Goal: Task Accomplishment & Management: Manage account settings

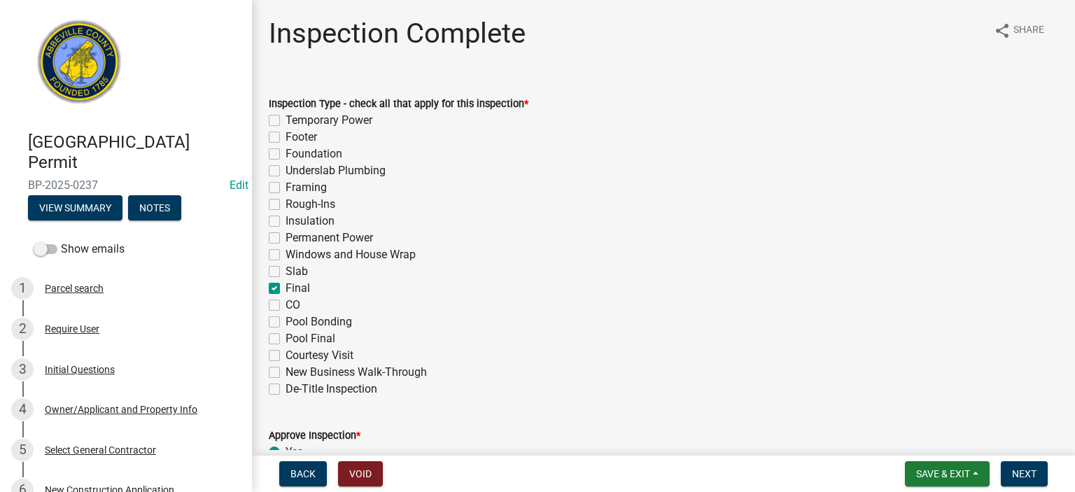
scroll to position [765, 0]
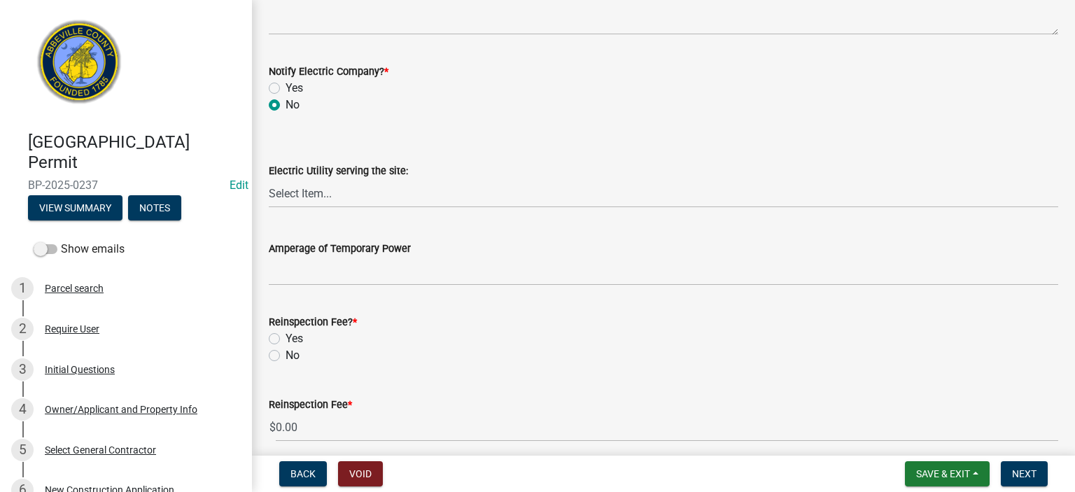
click at [286, 359] on label "No" at bounding box center [293, 355] width 14 height 17
click at [286, 356] on input "No" at bounding box center [290, 351] width 9 height 9
radio input "true"
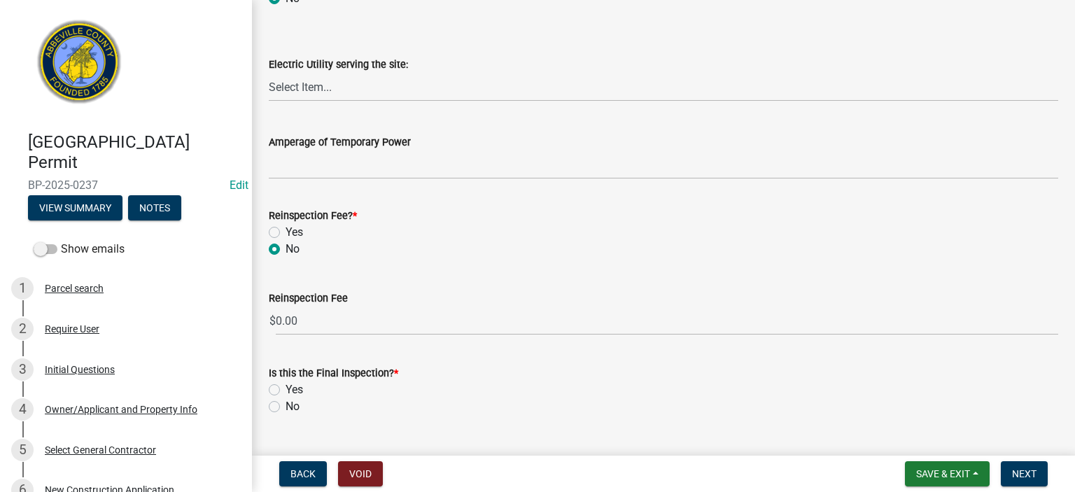
scroll to position [904, 0]
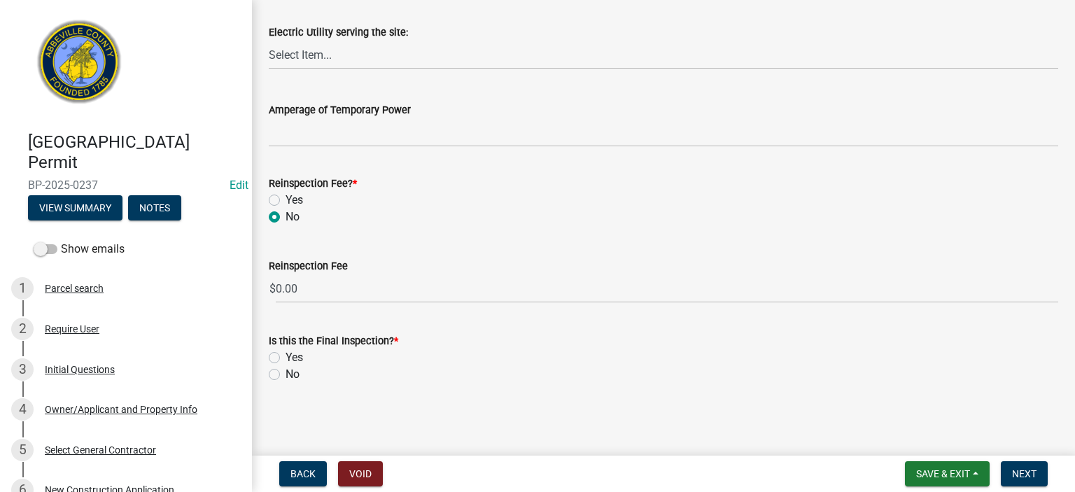
click at [286, 360] on label "Yes" at bounding box center [295, 357] width 18 height 17
click at [286, 358] on input "Yes" at bounding box center [290, 353] width 9 height 9
radio input "true"
click at [1028, 468] on span "Next" at bounding box center [1024, 473] width 25 height 11
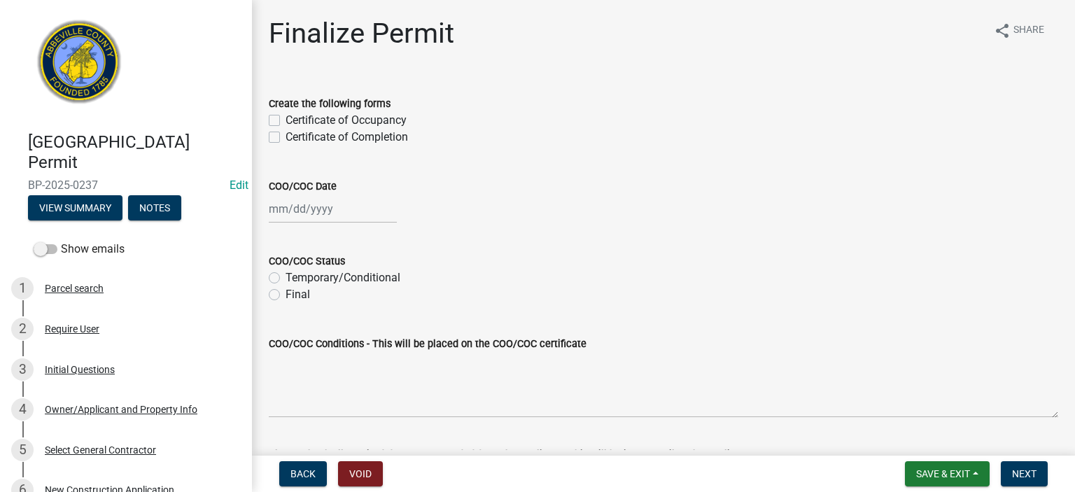
click at [286, 137] on label "Certificate of Completion" at bounding box center [347, 137] width 123 height 17
click at [286, 137] on input "Certificate of Completion" at bounding box center [290, 133] width 9 height 9
checkbox input "true"
checkbox input "false"
checkbox input "true"
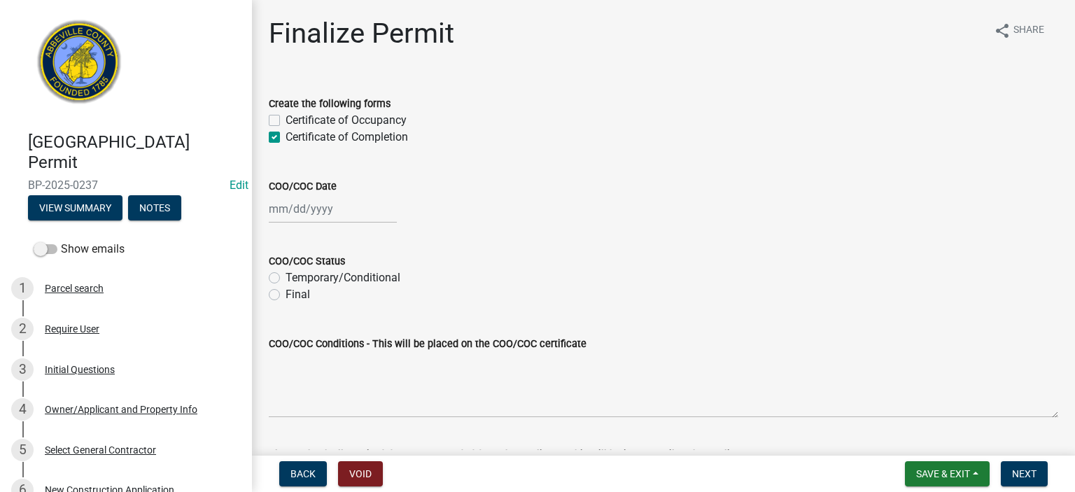
select select "8"
select select "2025"
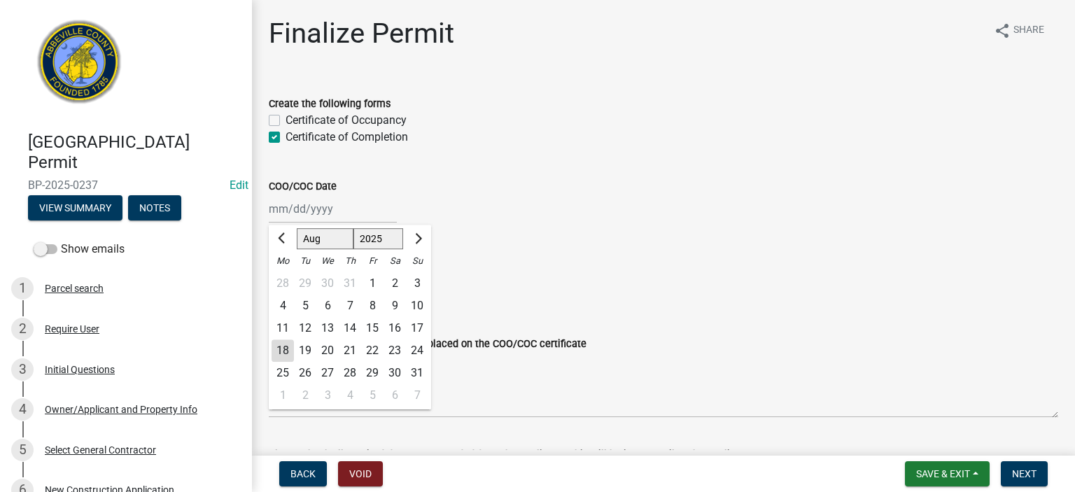
click at [347, 216] on div "[PERSON_NAME] Feb Mar Apr [PERSON_NAME][DATE] Oct Nov [DATE] 1526 1527 1528 152…" at bounding box center [333, 209] width 128 height 29
click at [285, 354] on div "18" at bounding box center [283, 351] width 22 height 22
type input "[DATE]"
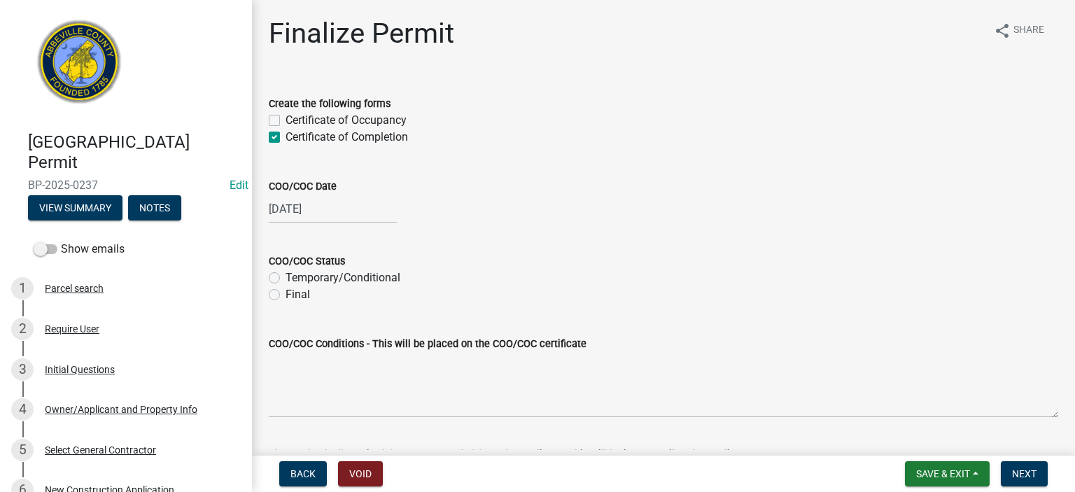
click at [286, 293] on label "Final" at bounding box center [298, 294] width 25 height 17
click at [286, 293] on input "Final" at bounding box center [290, 290] width 9 height 9
radio input "true"
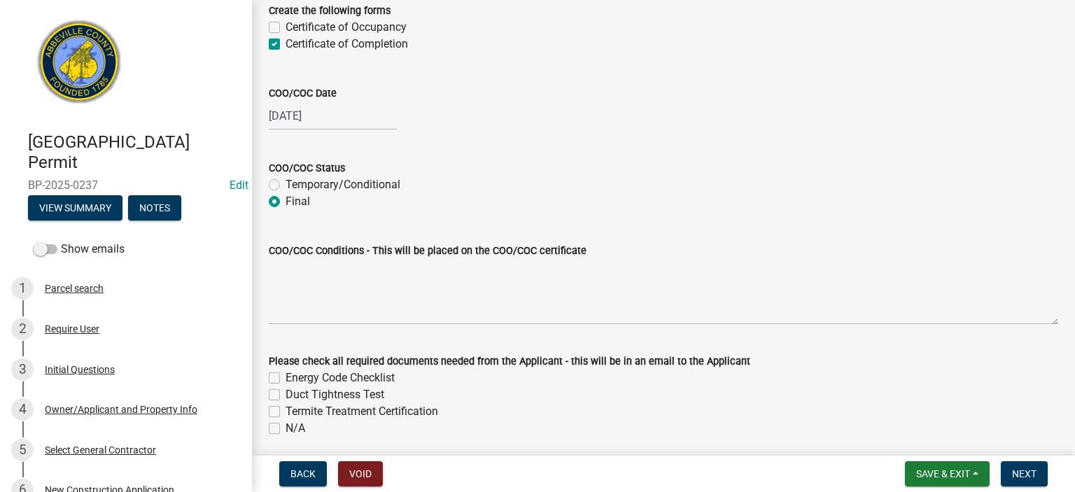
scroll to position [146, 0]
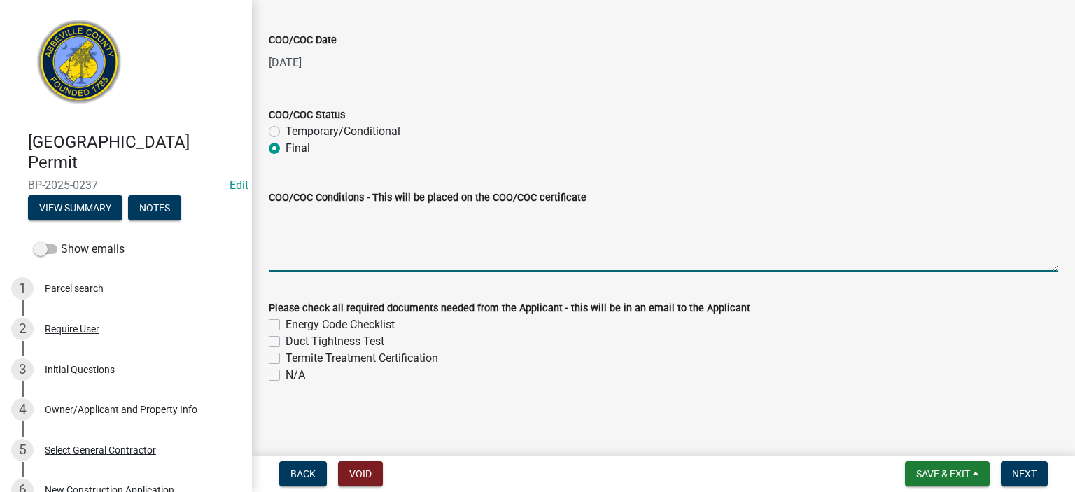
drag, startPoint x: 387, startPoint y: 215, endPoint x: 399, endPoint y: 218, distance: 12.2
click at [399, 218] on textarea "COO/COC Conditions - This will be placed on the COO/COC certificate" at bounding box center [664, 239] width 790 height 66
type textarea "One bath complete reno, one bath shower replacement only. FINAL APPROVED"
click at [286, 375] on label "N/A" at bounding box center [296, 375] width 20 height 17
click at [286, 375] on input "N/A" at bounding box center [290, 371] width 9 height 9
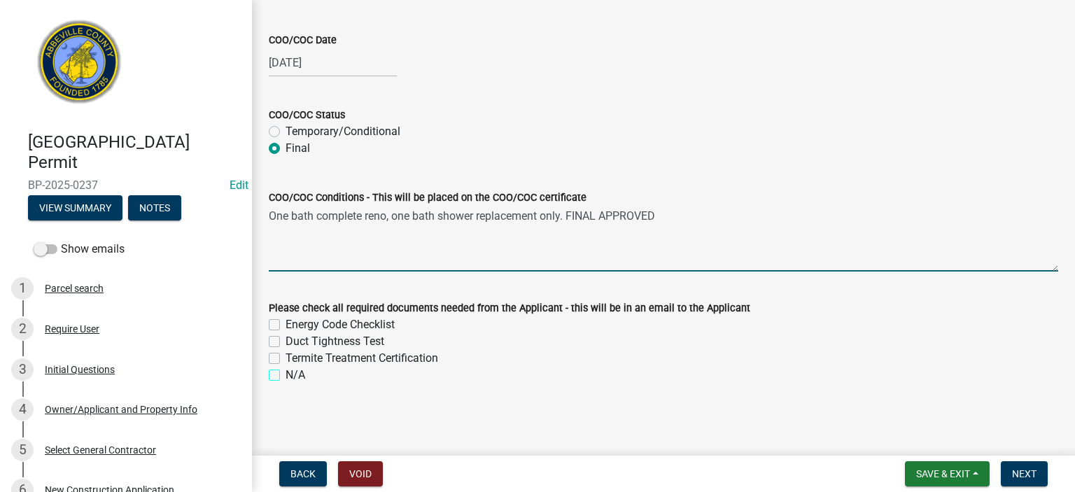
checkbox input "true"
checkbox input "false"
checkbox input "true"
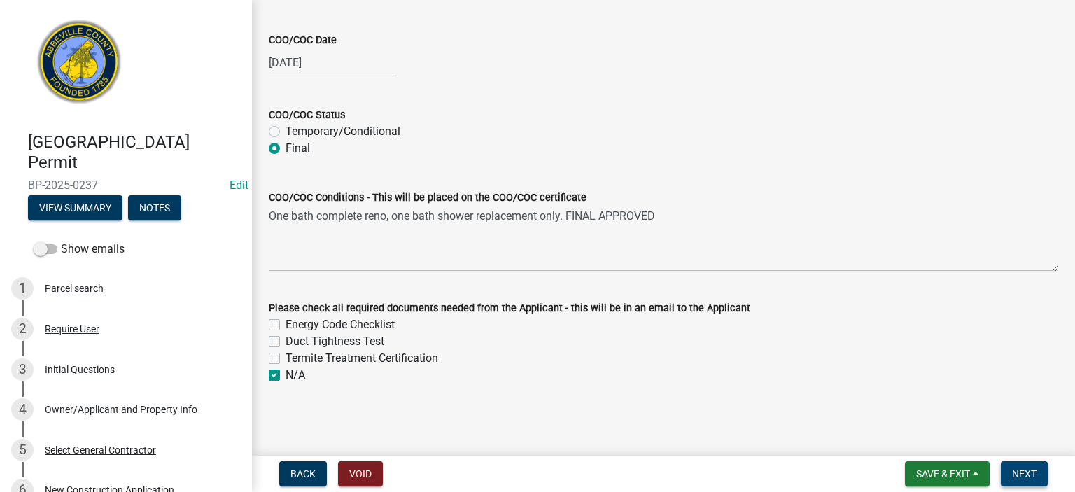
click at [1027, 475] on span "Next" at bounding box center [1024, 473] width 25 height 11
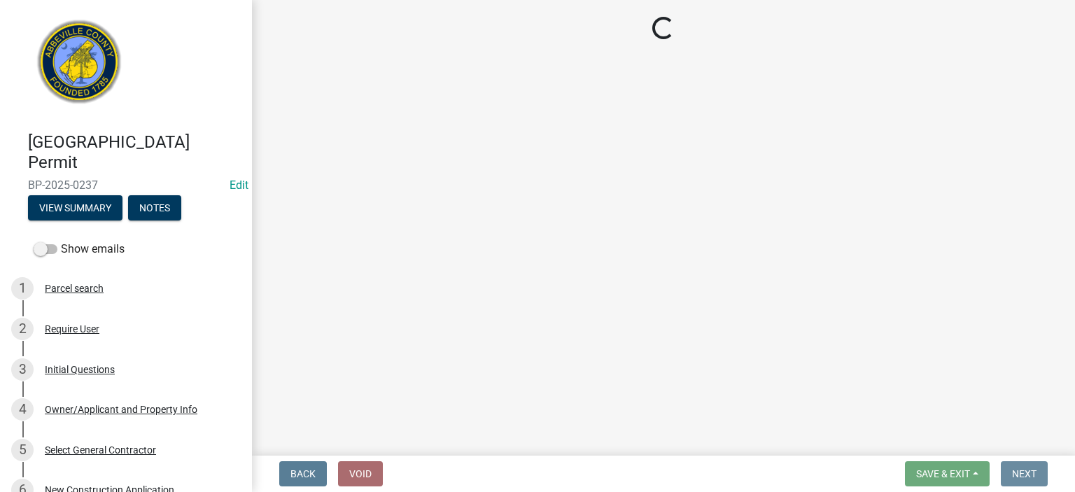
scroll to position [0, 0]
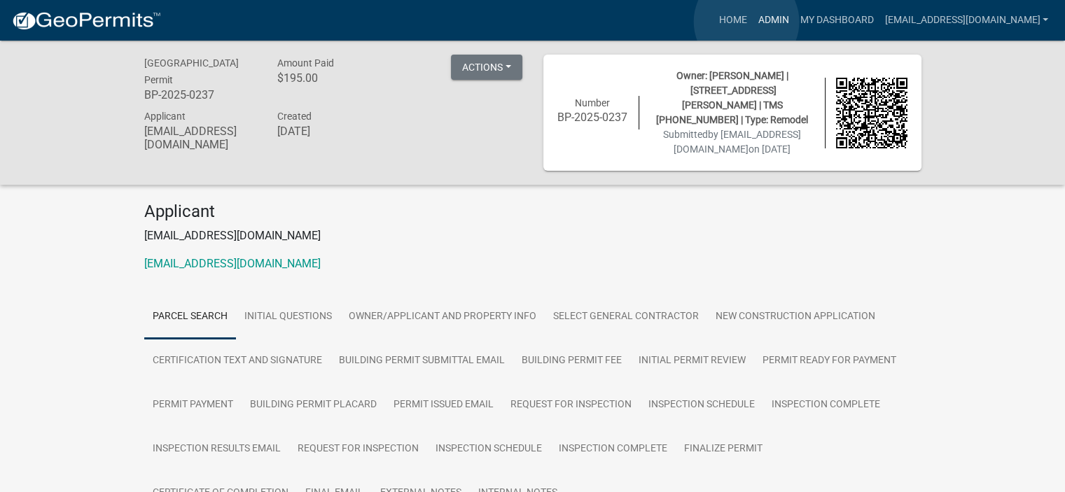
click at [752, 22] on link "Admin" at bounding box center [773, 20] width 42 height 27
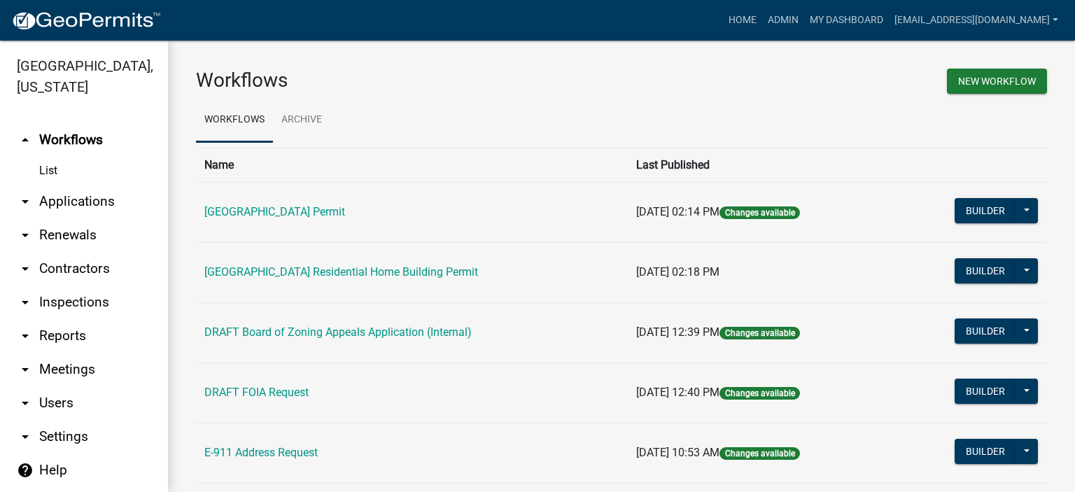
click at [88, 197] on link "arrow_drop_down Applications" at bounding box center [84, 202] width 168 height 34
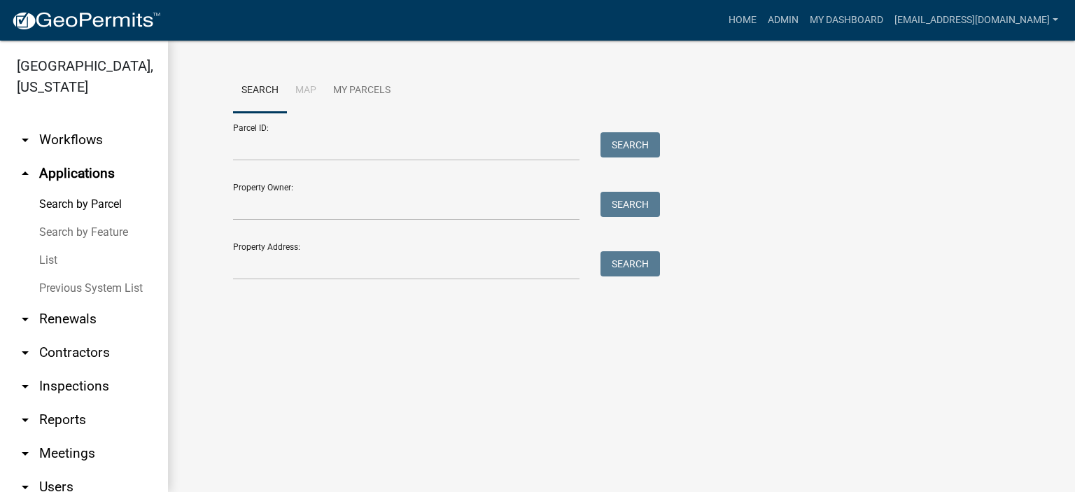
click at [48, 263] on link "List" at bounding box center [84, 260] width 168 height 28
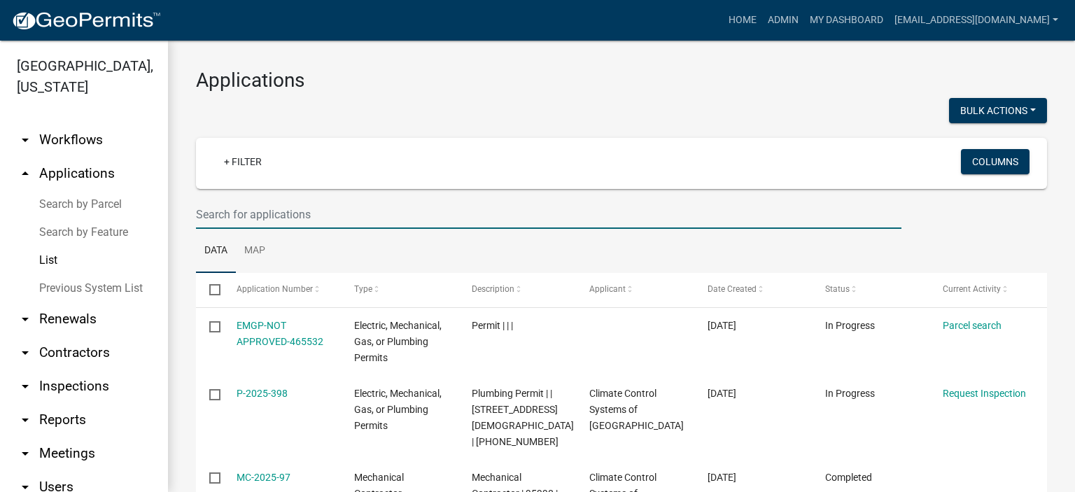
click at [341, 216] on input "text" at bounding box center [549, 214] width 706 height 29
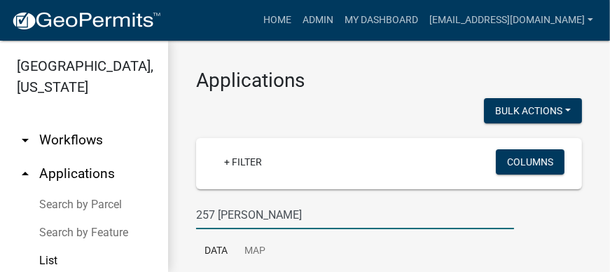
type input "257 [PERSON_NAME]"
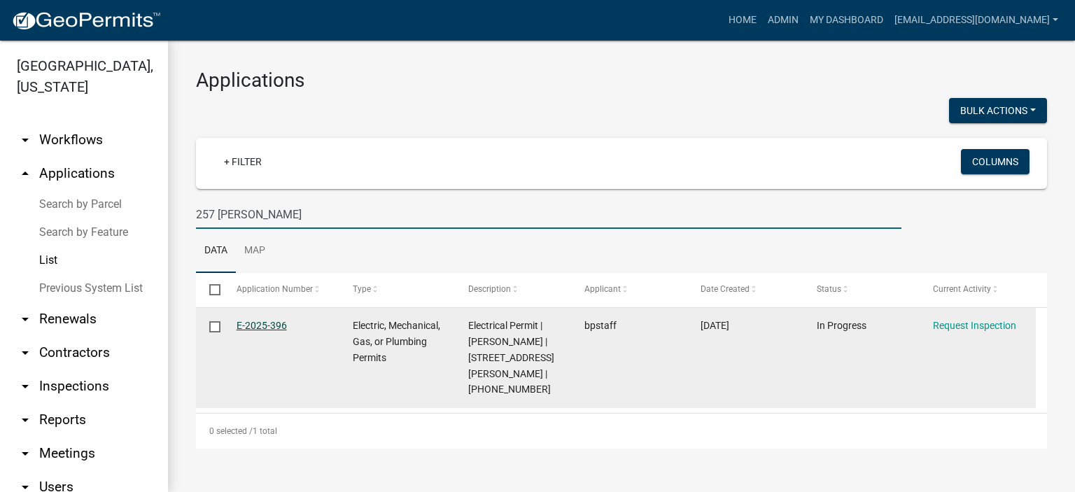
click at [261, 320] on link "E-2025-396" at bounding box center [262, 325] width 50 height 11
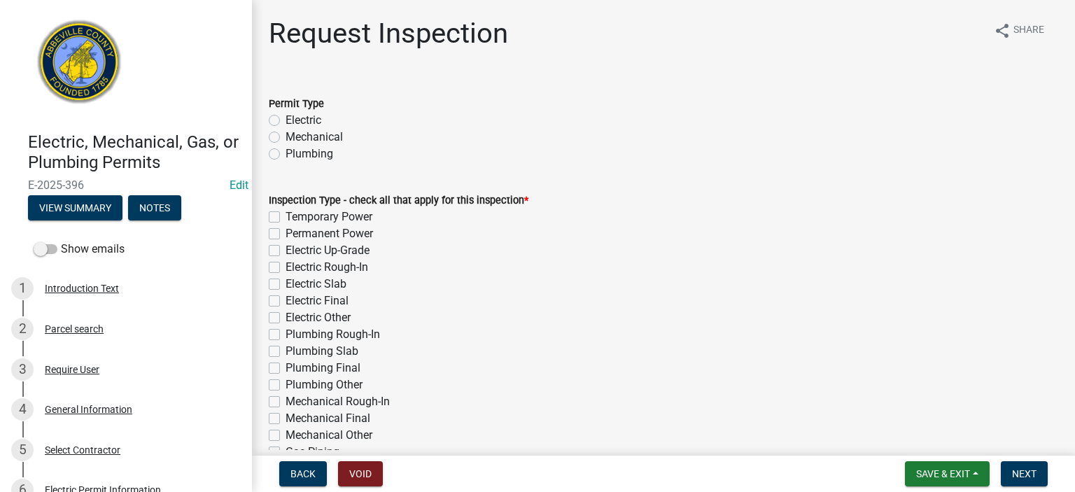
click at [286, 119] on label "Electric" at bounding box center [304, 120] width 36 height 17
click at [286, 119] on input "Electric" at bounding box center [290, 116] width 9 height 9
radio input "true"
click at [286, 320] on label "Electric Other" at bounding box center [318, 317] width 65 height 17
click at [286, 319] on input "Electric Other" at bounding box center [290, 313] width 9 height 9
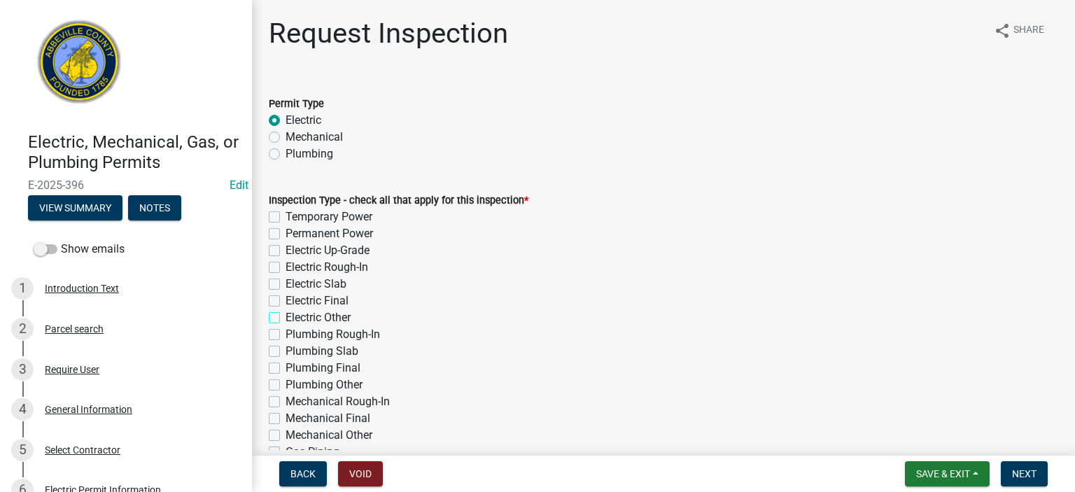
checkbox input "true"
checkbox input "false"
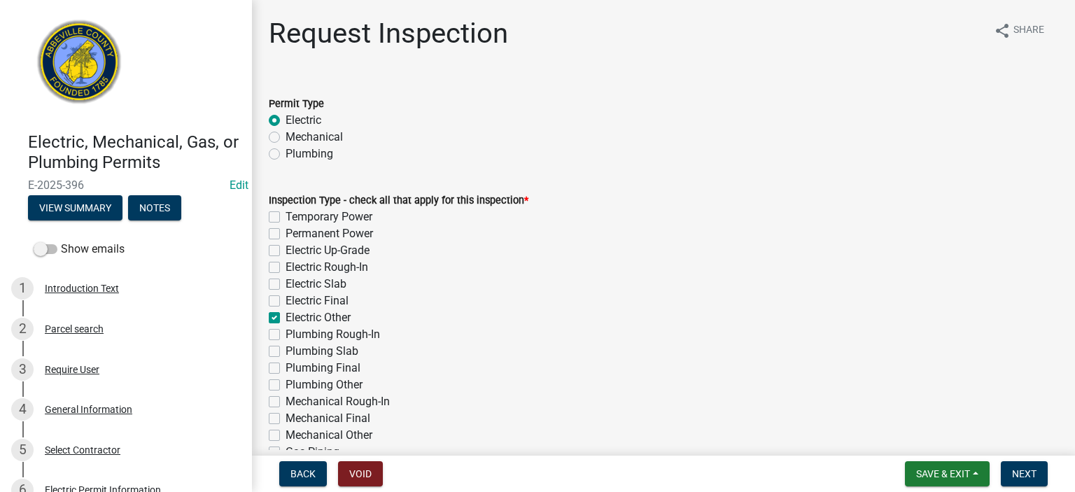
checkbox input "false"
checkbox input "true"
checkbox input "false"
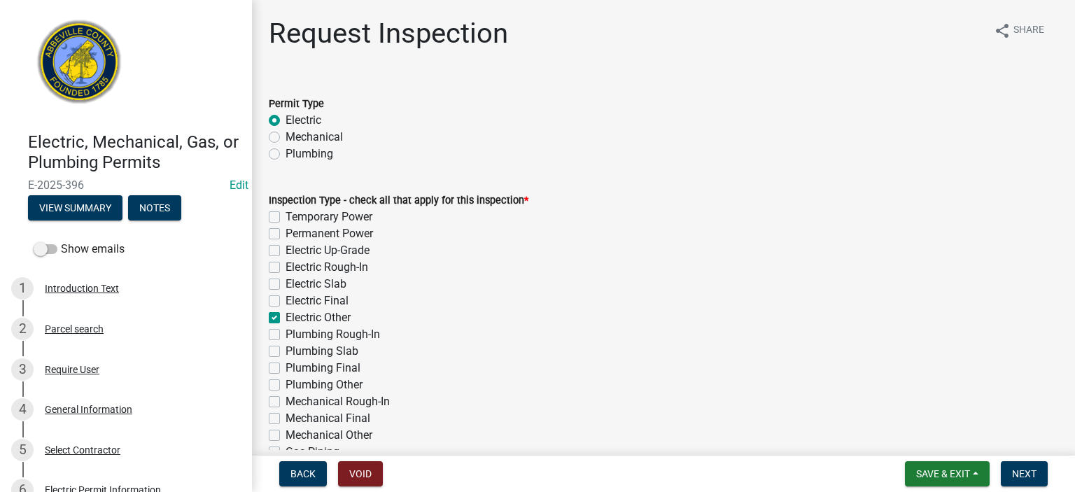
checkbox input "false"
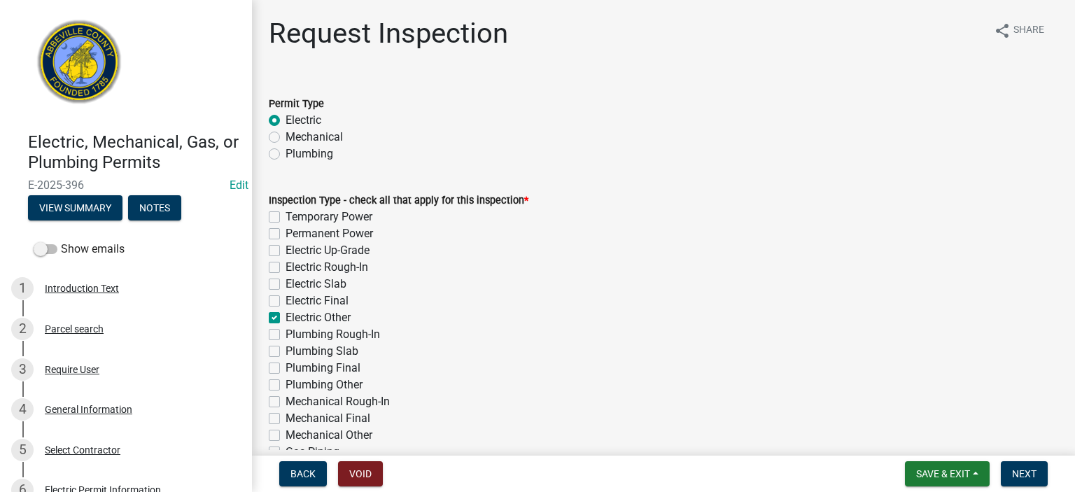
checkbox input "false"
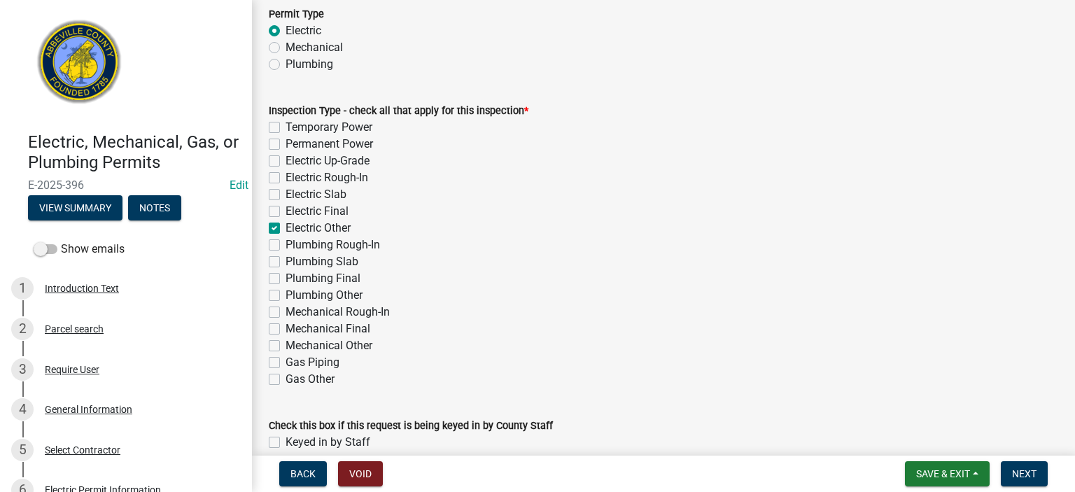
scroll to position [157, 0]
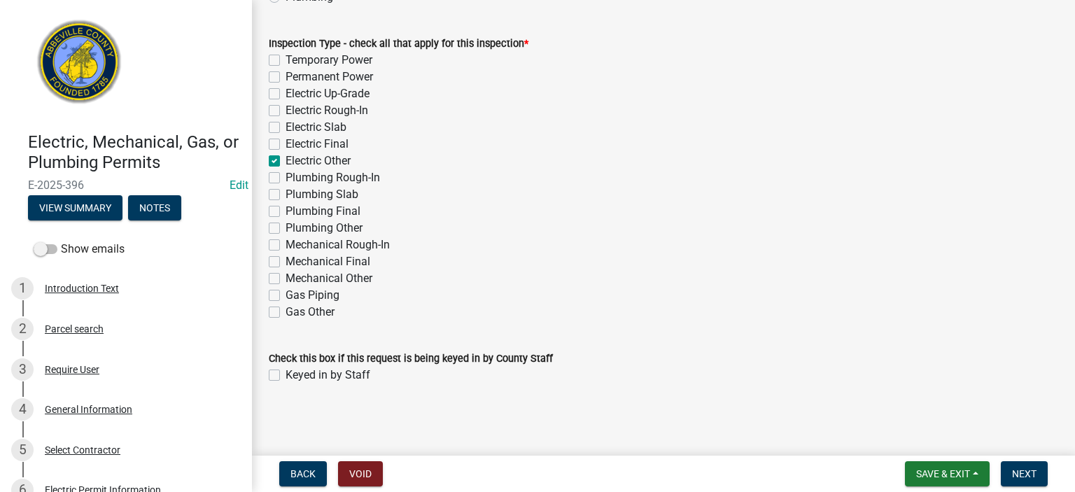
click at [280, 374] on div "Keyed in by Staff" at bounding box center [664, 375] width 790 height 17
click at [286, 375] on label "Keyed in by Staff" at bounding box center [328, 375] width 85 height 17
click at [286, 375] on input "Keyed in by Staff" at bounding box center [290, 371] width 9 height 9
checkbox input "true"
click at [1028, 470] on span "Next" at bounding box center [1024, 473] width 25 height 11
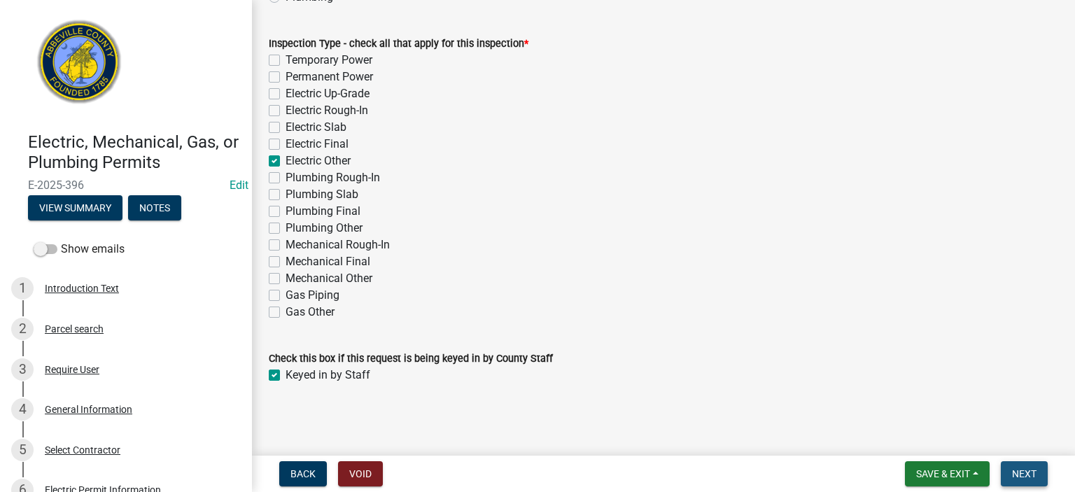
scroll to position [0, 0]
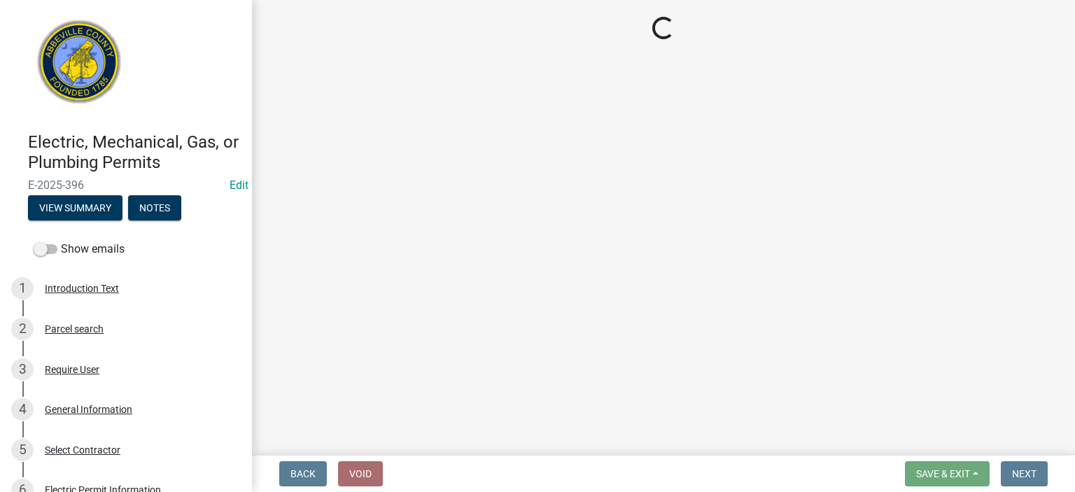
select select "896ec84b-7942-43b9-a78d-4f1554b7930c"
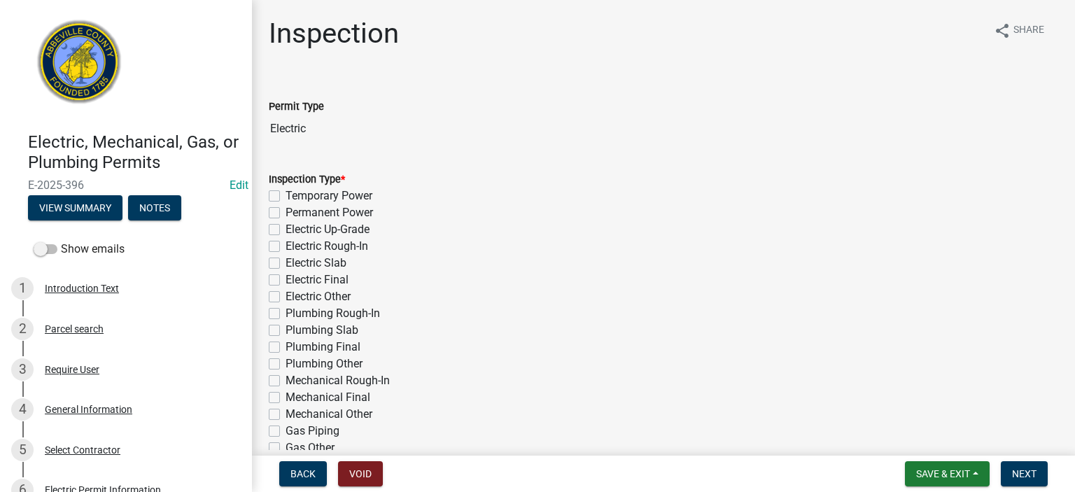
click at [286, 296] on label "Electric Other" at bounding box center [318, 296] width 65 height 17
click at [286, 296] on input "Electric Other" at bounding box center [290, 292] width 9 height 9
checkbox input "true"
checkbox input "false"
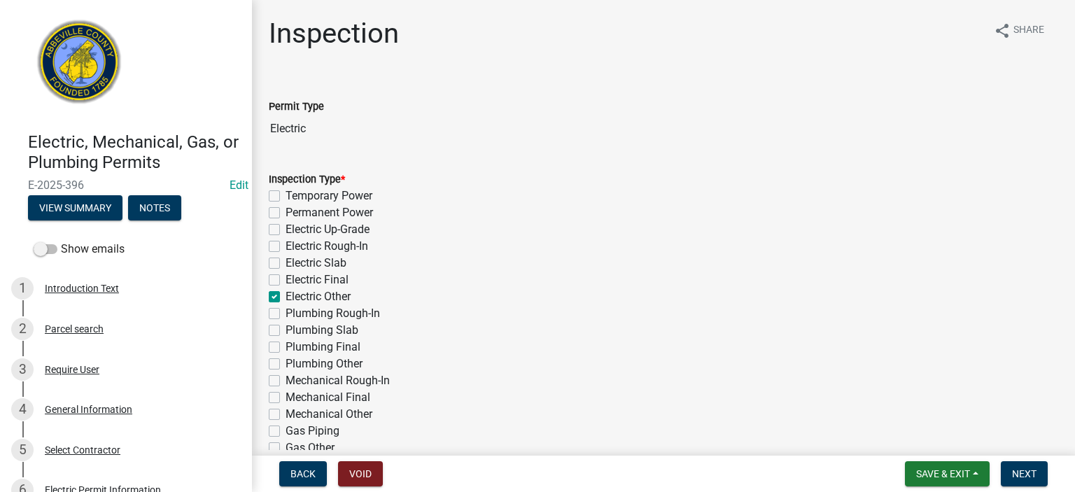
checkbox input "false"
checkbox input "true"
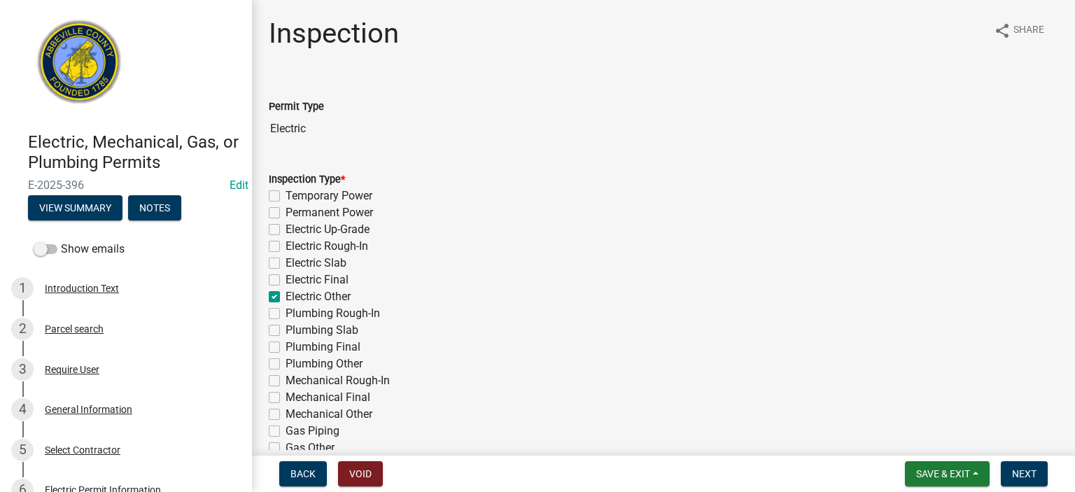
checkbox input "false"
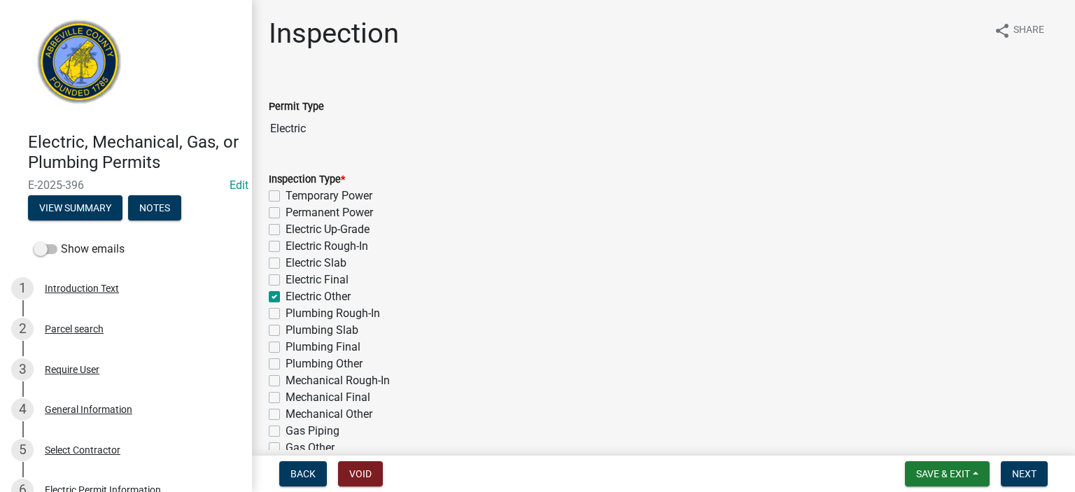
checkbox input "false"
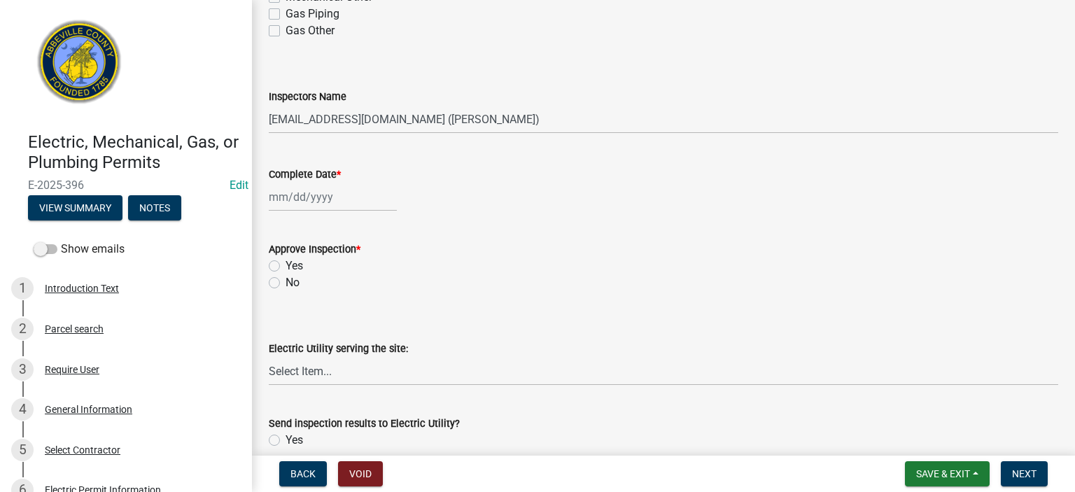
scroll to position [420, 0]
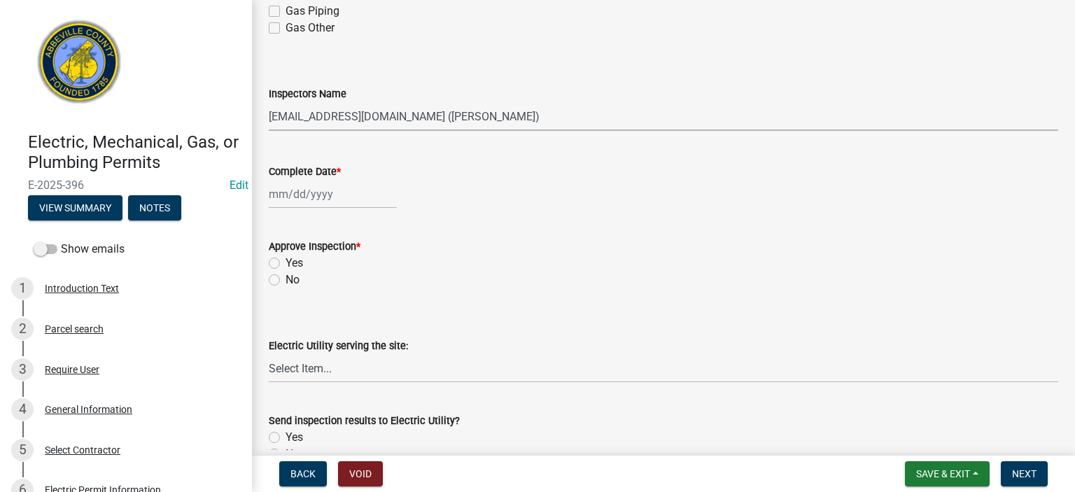
click at [533, 115] on select "Select Item... [EMAIL_ADDRESS][DOMAIN_NAME] ([PERSON_NAME]) [EMAIL_ADDRESS][DOM…" at bounding box center [664, 116] width 790 height 29
select select "56be3ac8-4e2d-49a7-9260-658958e29c03"
click at [269, 102] on select "Select Item... [EMAIL_ADDRESS][DOMAIN_NAME] ([PERSON_NAME]) [EMAIL_ADDRESS][DOM…" at bounding box center [664, 116] width 790 height 29
select select "8"
select select "2025"
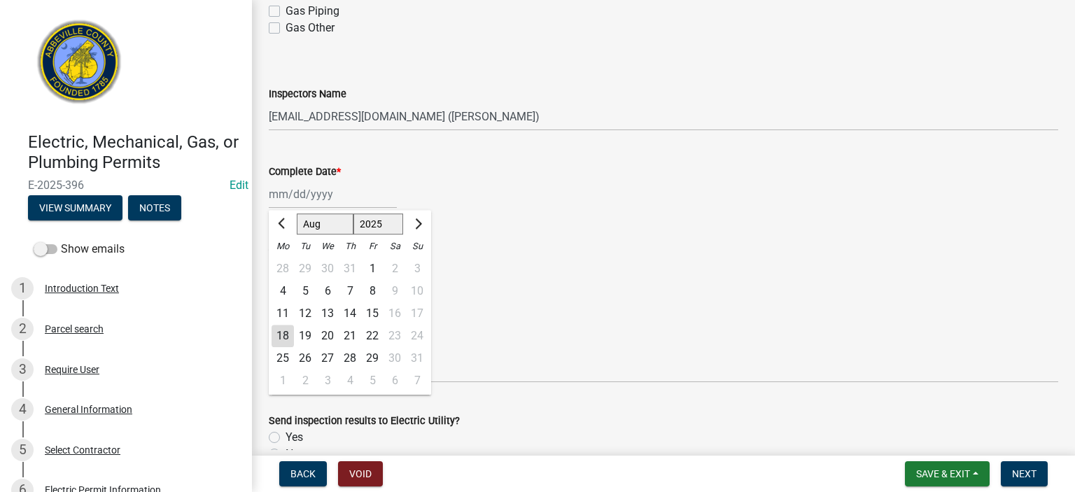
click at [363, 199] on div "[PERSON_NAME] Feb Mar Apr [PERSON_NAME][DATE] Oct Nov [DATE] 1526 1527 1528 152…" at bounding box center [333, 194] width 128 height 29
click at [286, 333] on div "18" at bounding box center [283, 336] width 22 height 22
type input "[DATE]"
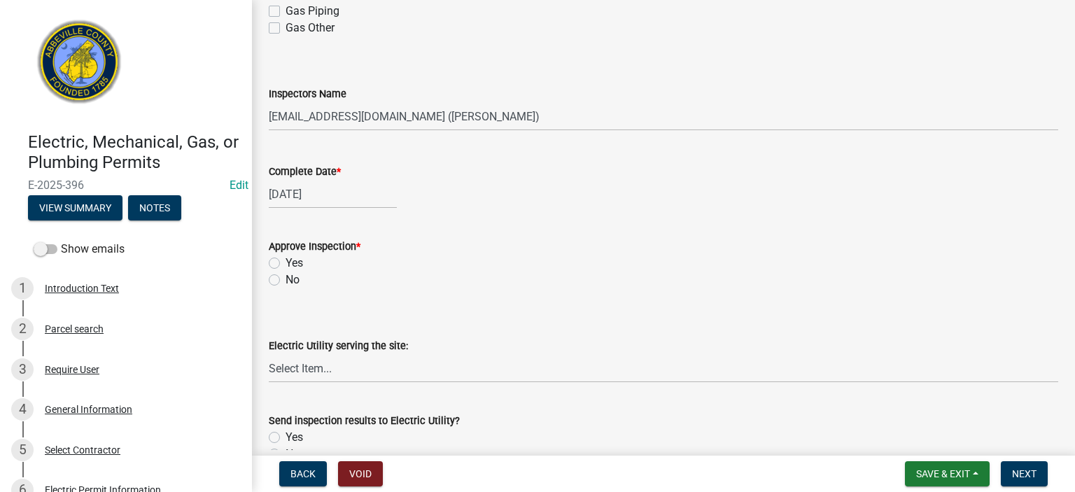
click at [286, 265] on label "Yes" at bounding box center [295, 263] width 18 height 17
click at [286, 264] on input "Yes" at bounding box center [290, 259] width 9 height 9
radio input "true"
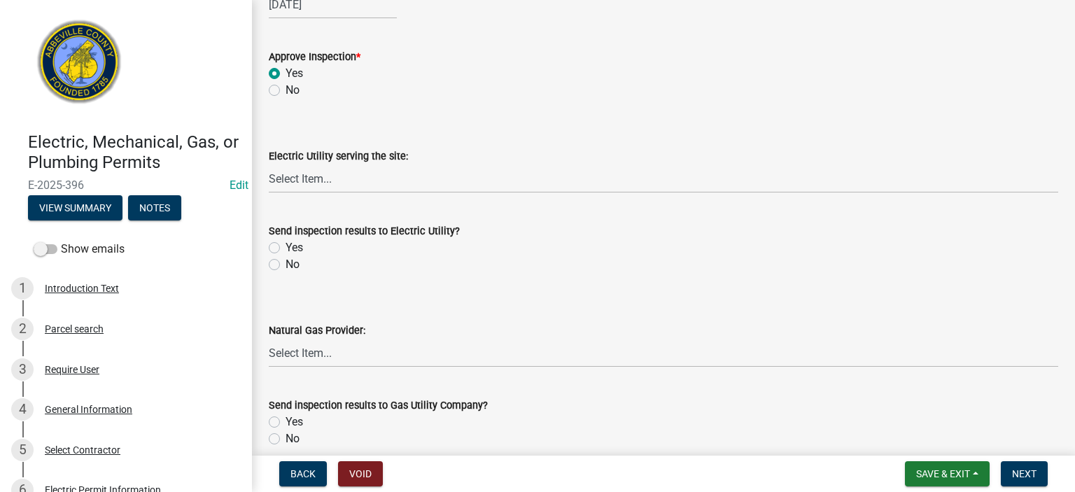
scroll to position [616, 0]
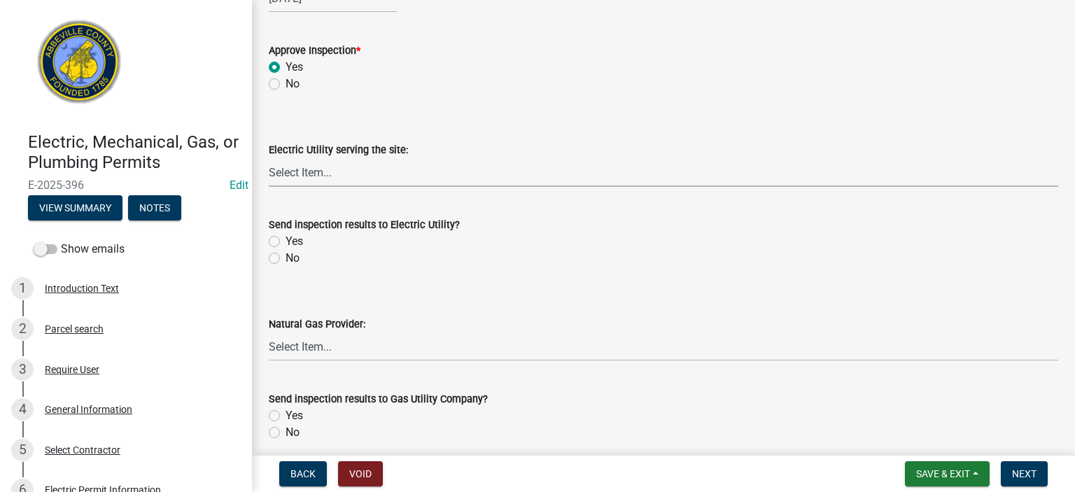
click at [408, 172] on select "Select Item... Little River Electric Co-Op Laurens Electric Co-Op Duke Energy D…" at bounding box center [664, 172] width 790 height 29
click at [269, 158] on select "Select Item... Little River Electric Co-Op Laurens Electric Co-Op Duke Energy D…" at bounding box center [664, 172] width 790 height 29
select select "86fb0360-c6bd-4f38-97df-f0c813588e3c"
click at [286, 259] on label "No" at bounding box center [293, 258] width 14 height 17
click at [286, 259] on input "No" at bounding box center [290, 254] width 9 height 9
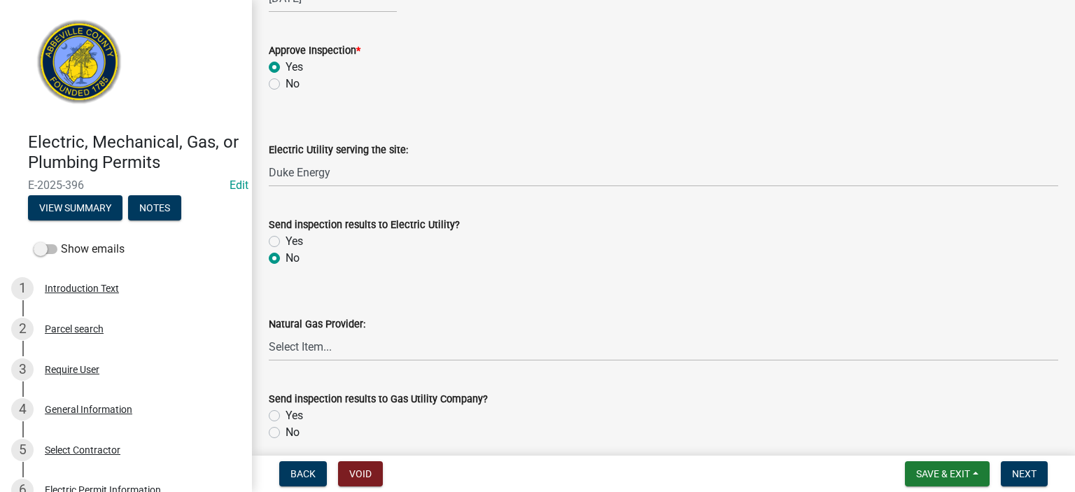
radio input "true"
click at [286, 428] on label "No" at bounding box center [293, 432] width 14 height 17
click at [286, 428] on input "No" at bounding box center [290, 428] width 9 height 9
radio input "true"
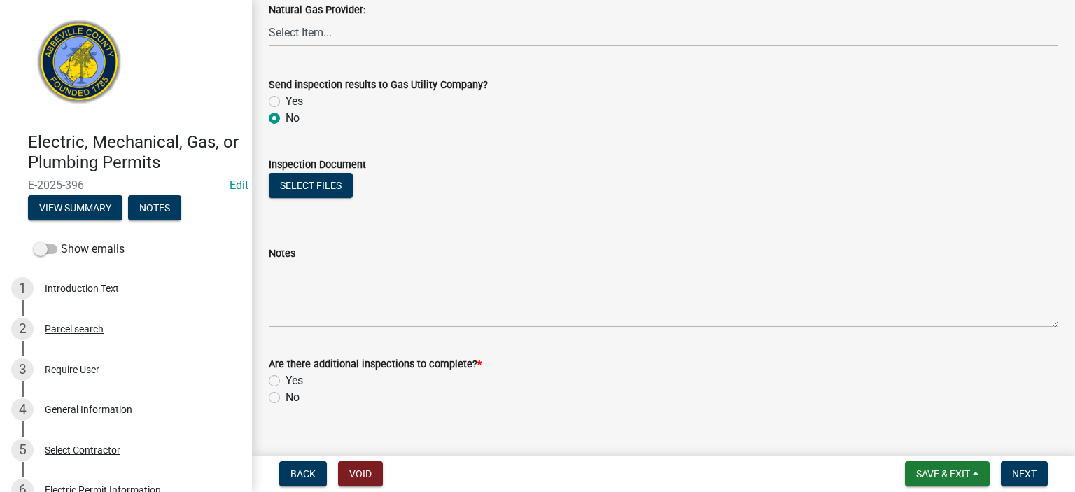
scroll to position [953, 0]
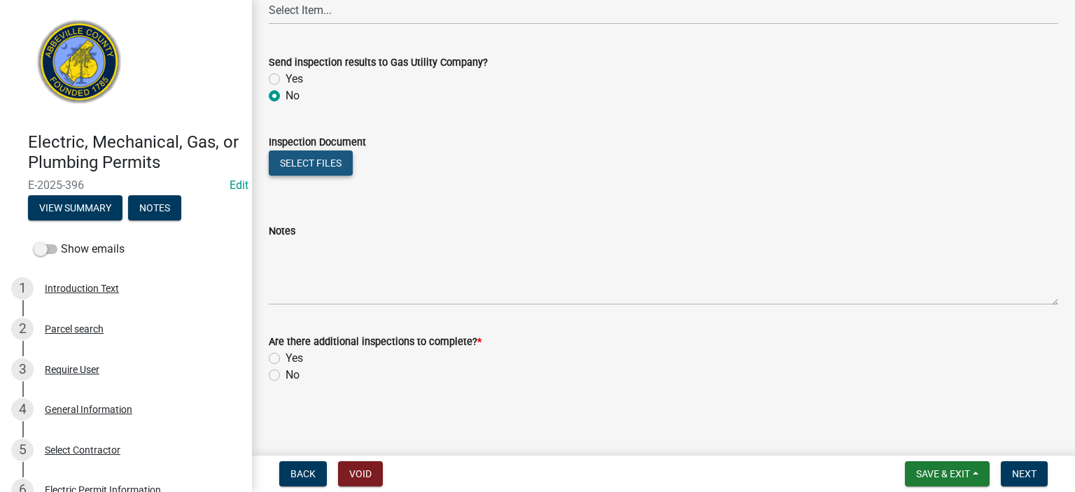
click at [322, 161] on button "Select files" at bounding box center [311, 163] width 84 height 25
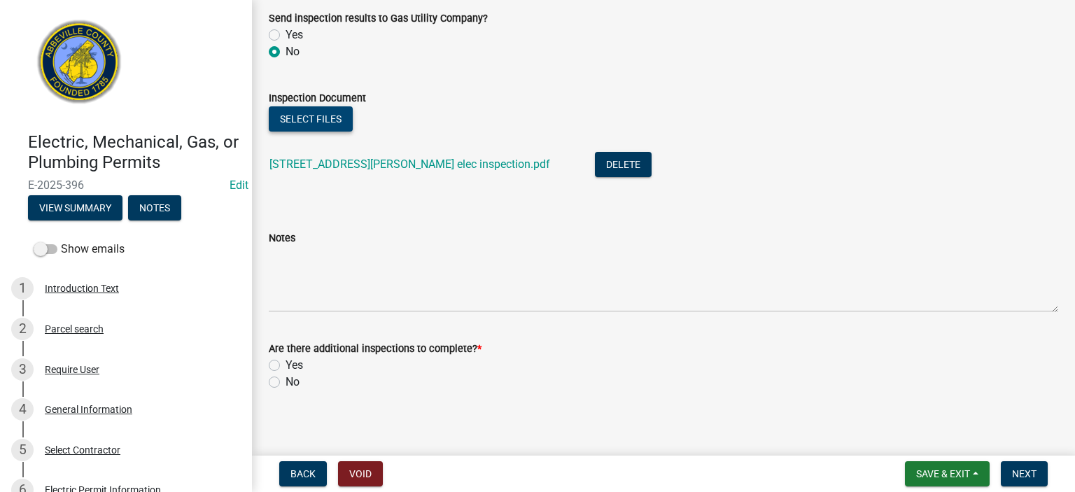
scroll to position [1004, 0]
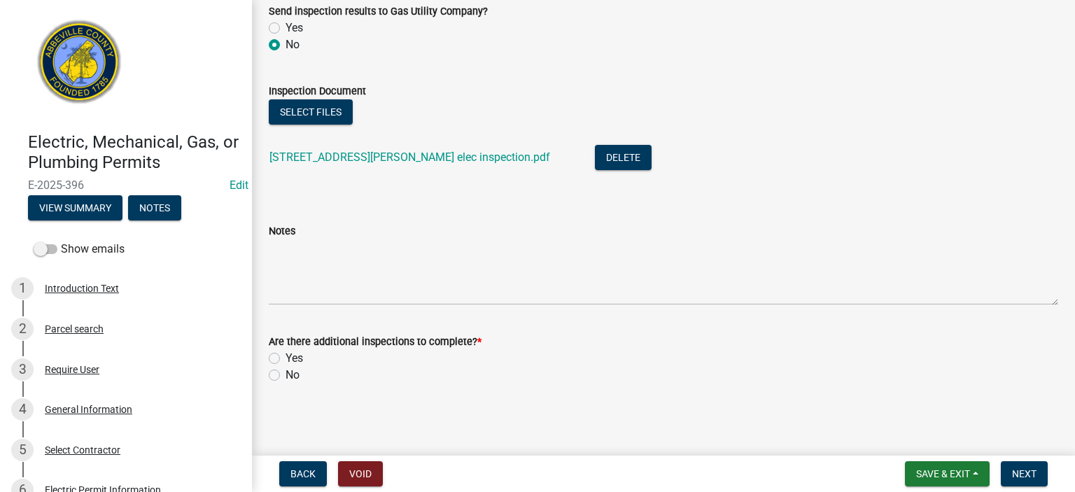
click at [286, 375] on label "No" at bounding box center [293, 375] width 14 height 17
click at [286, 375] on input "No" at bounding box center [290, 371] width 9 height 9
radio input "true"
click at [1028, 472] on span "Next" at bounding box center [1024, 473] width 25 height 11
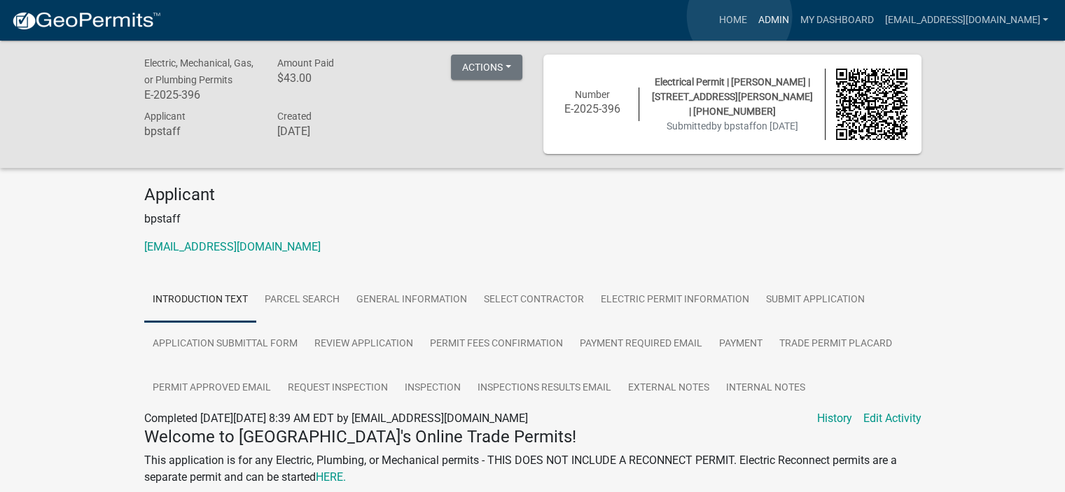
click at [752, 16] on link "Admin" at bounding box center [773, 20] width 42 height 27
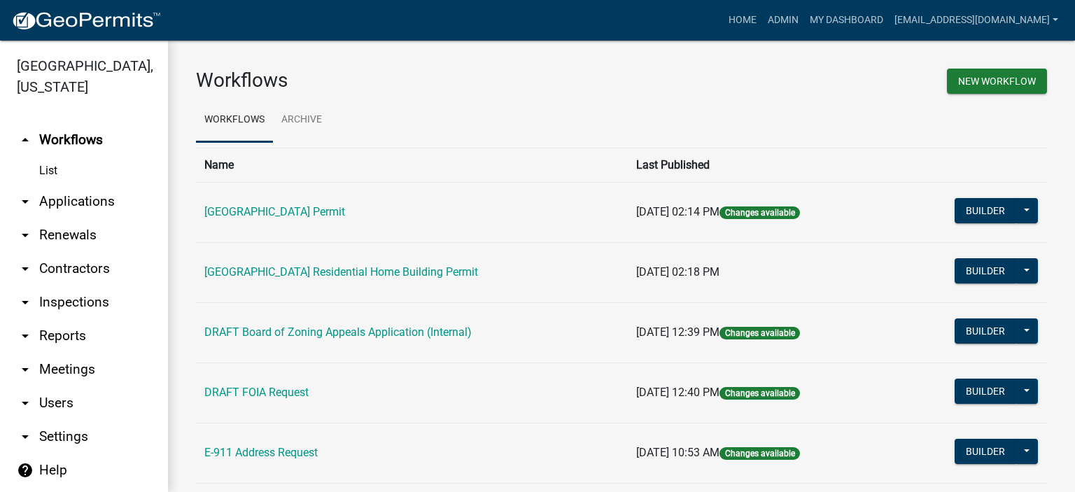
click at [56, 172] on link "List" at bounding box center [84, 171] width 168 height 28
click at [73, 202] on link "arrow_drop_down Applications" at bounding box center [84, 202] width 168 height 34
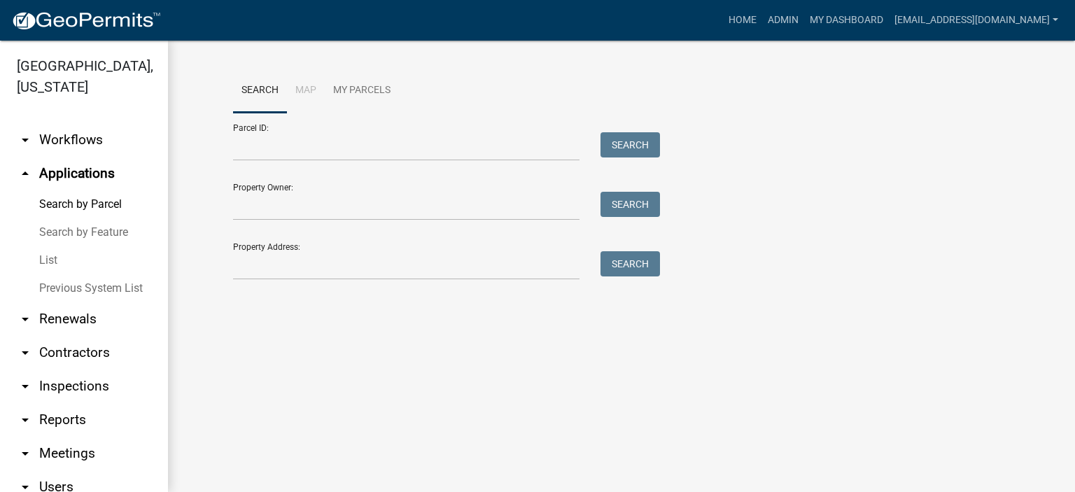
click at [48, 260] on link "List" at bounding box center [84, 260] width 168 height 28
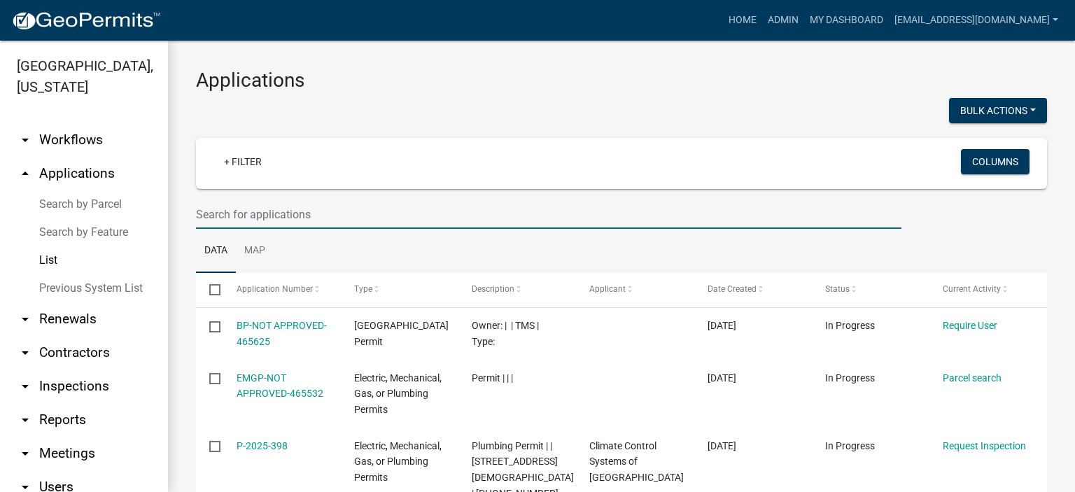
click at [337, 212] on input "text" at bounding box center [549, 214] width 706 height 29
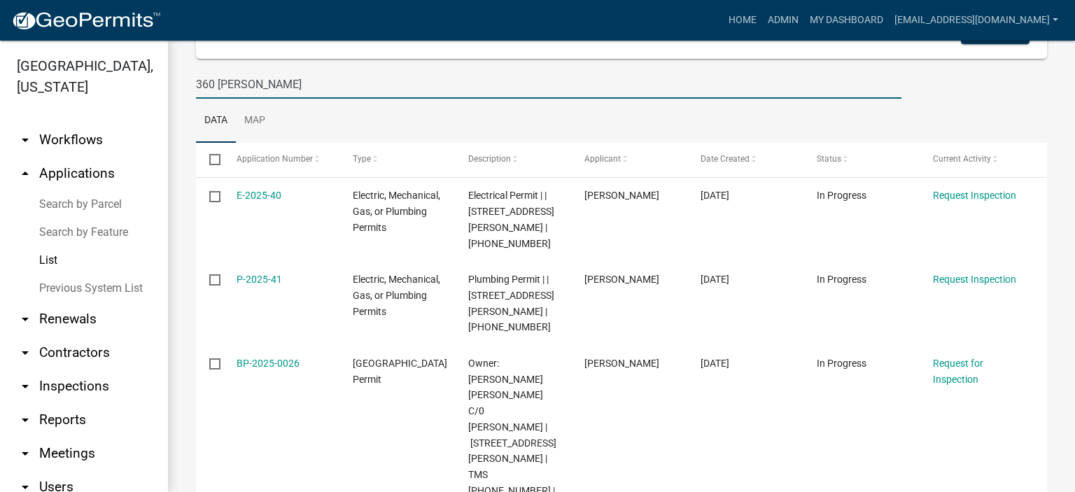
scroll to position [135, 0]
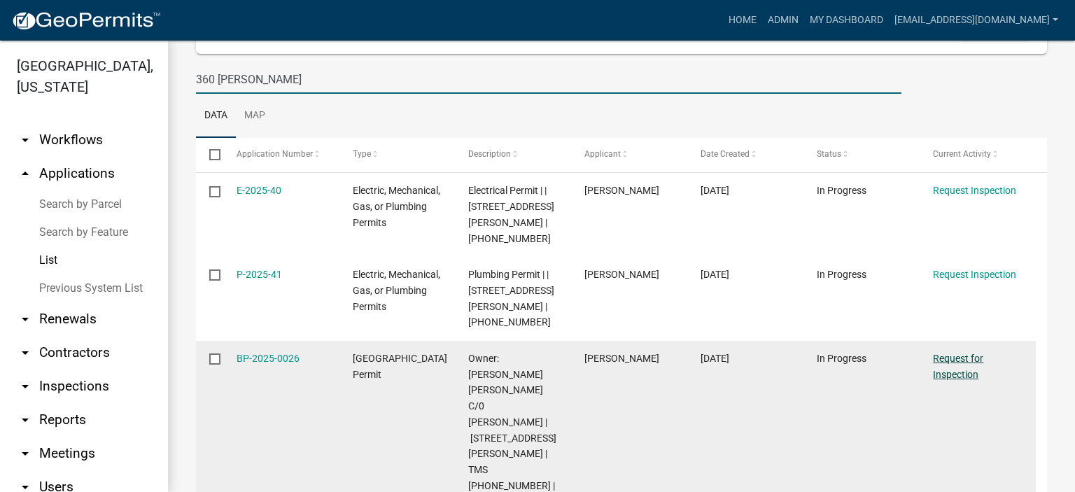
type input "360 [PERSON_NAME]"
click at [957, 353] on link "Request for Inspection" at bounding box center [958, 366] width 50 height 27
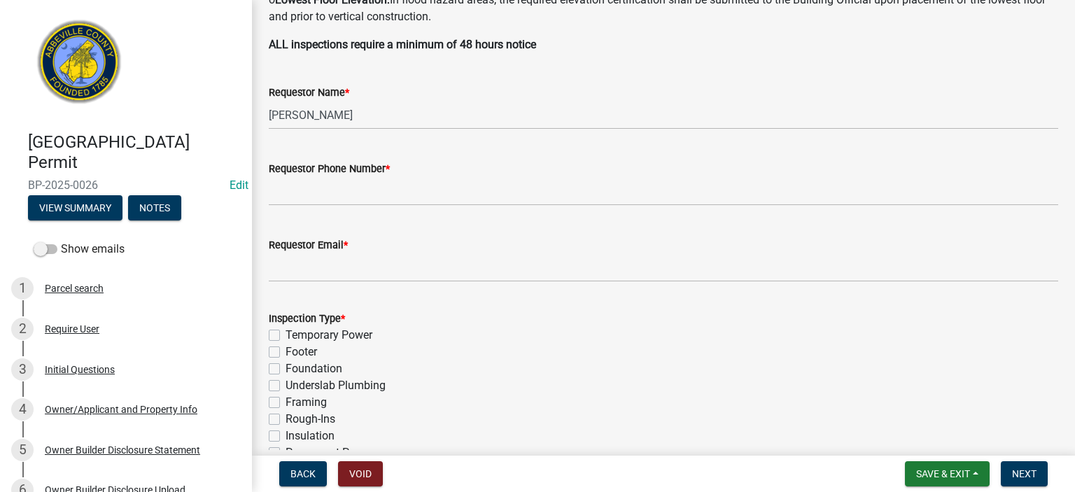
scroll to position [420, 0]
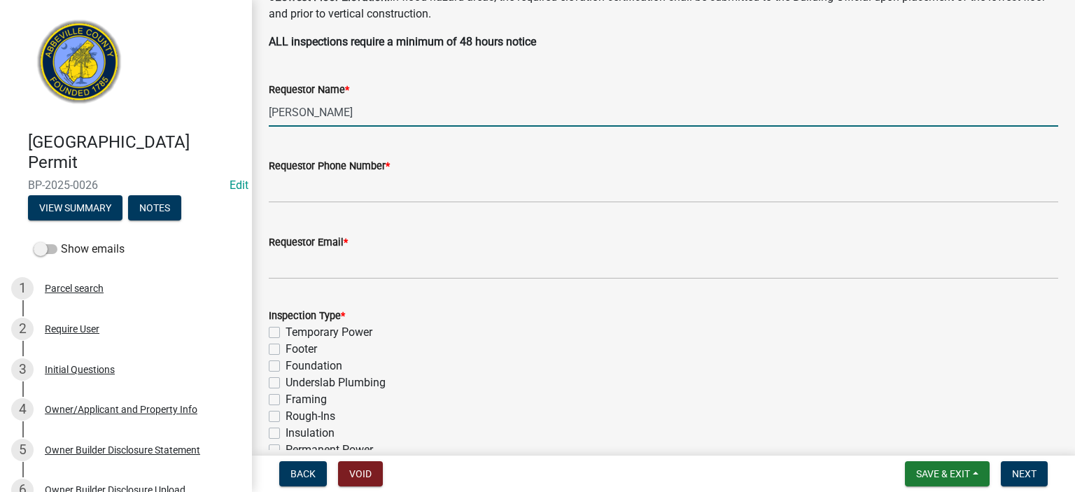
click at [407, 113] on input "[PERSON_NAME]" at bounding box center [664, 112] width 790 height 29
type input "A"
type input "[PERSON_NAME]"
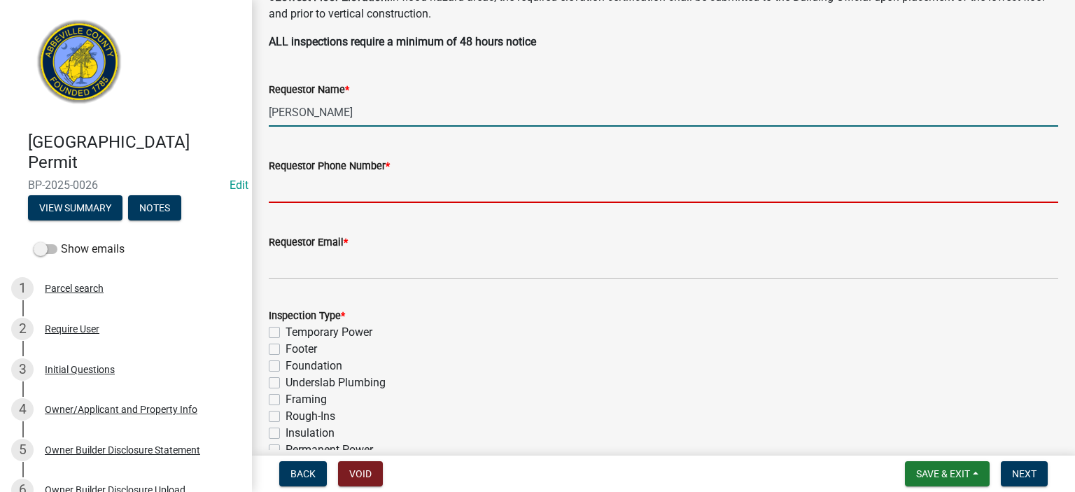
click at [425, 191] on input "Requestor Phone Number *" at bounding box center [664, 188] width 790 height 29
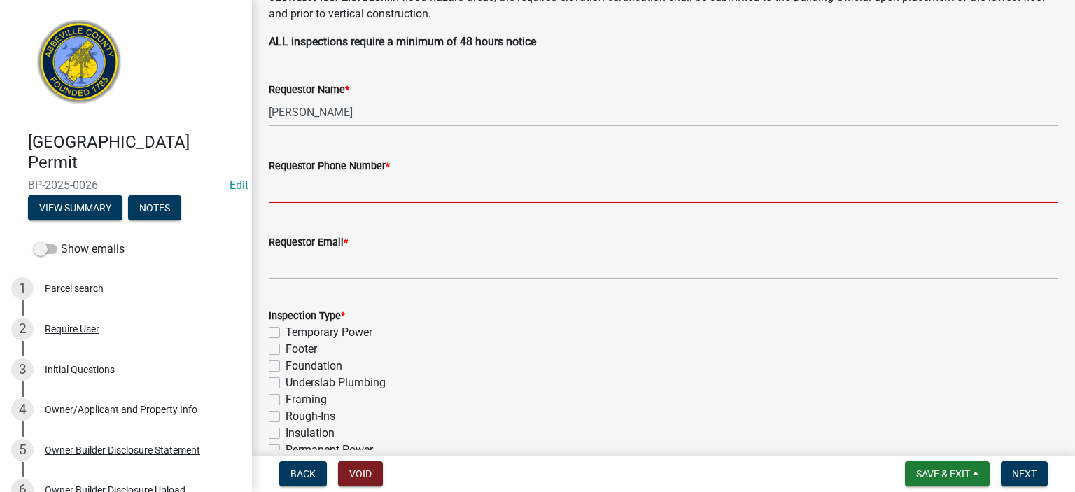
type input "8643662400"
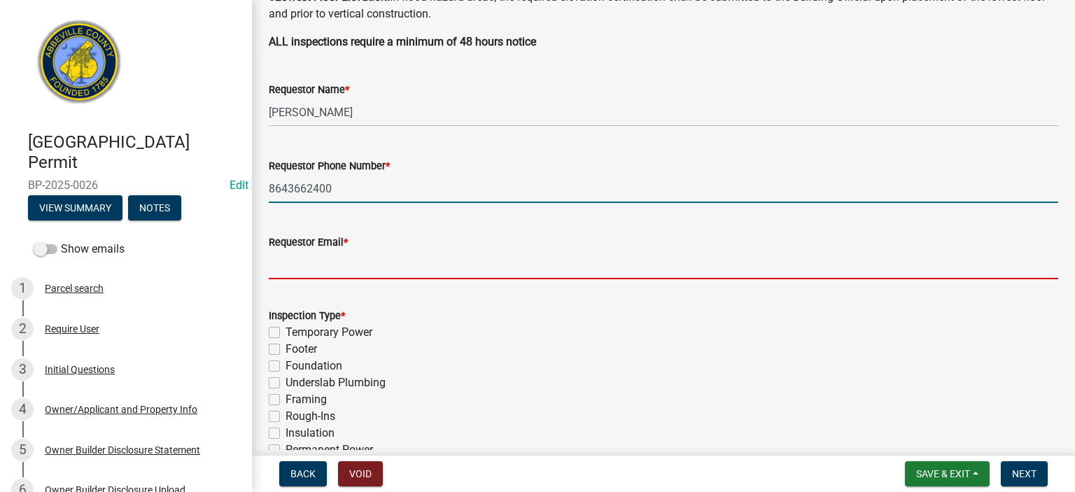
type input "[EMAIL_ADDRESS][DOMAIN_NAME]"
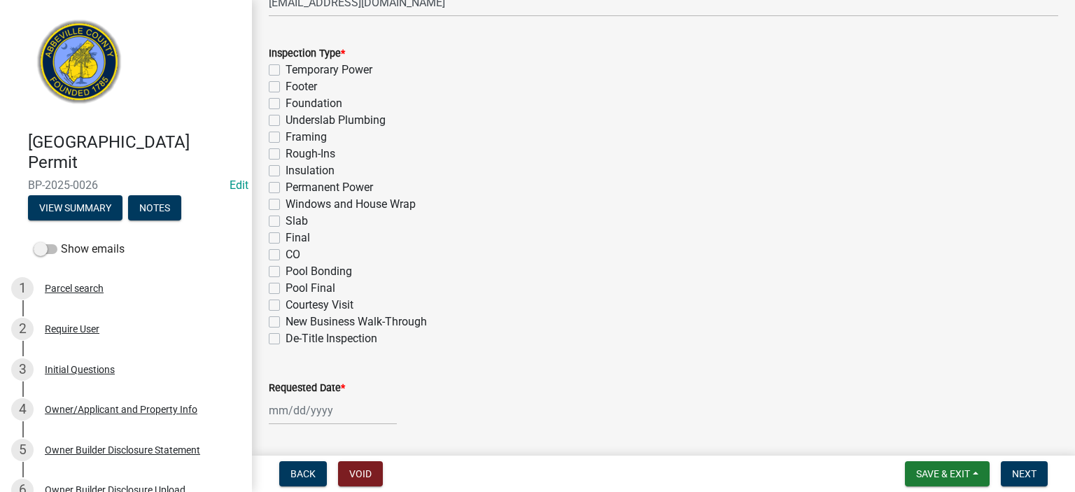
scroll to position [700, 0]
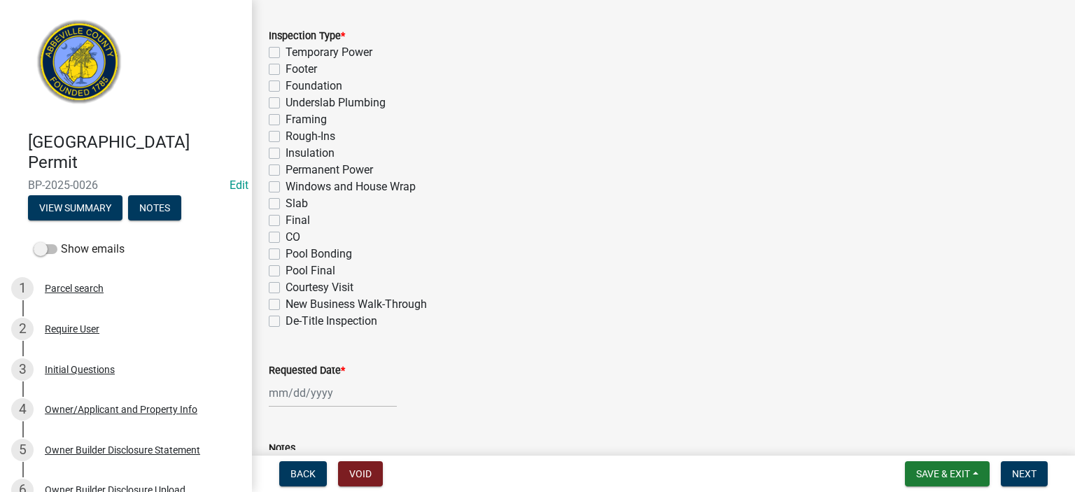
click at [286, 153] on label "Insulation" at bounding box center [310, 153] width 49 height 17
click at [286, 153] on input "Insulation" at bounding box center [290, 149] width 9 height 9
checkbox input "true"
checkbox input "false"
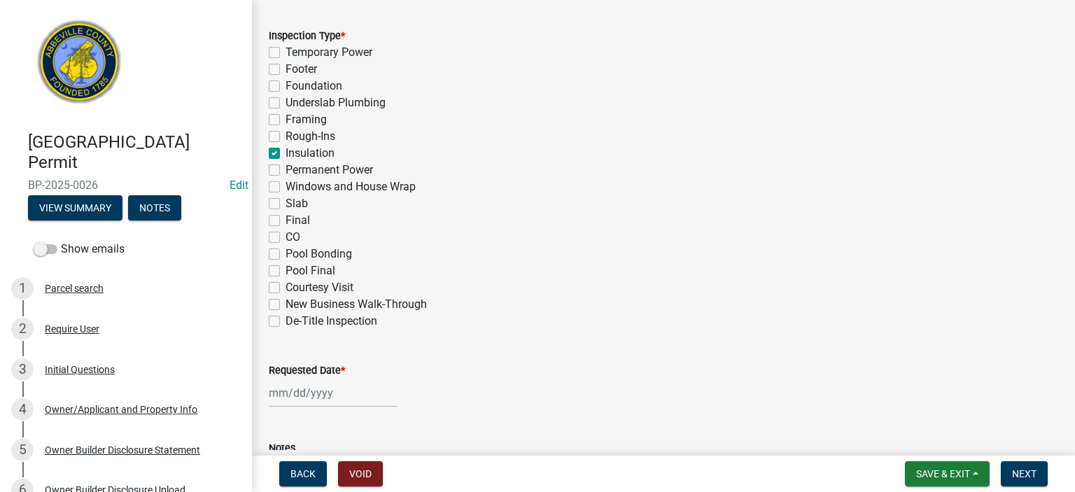
checkbox input "false"
checkbox input "true"
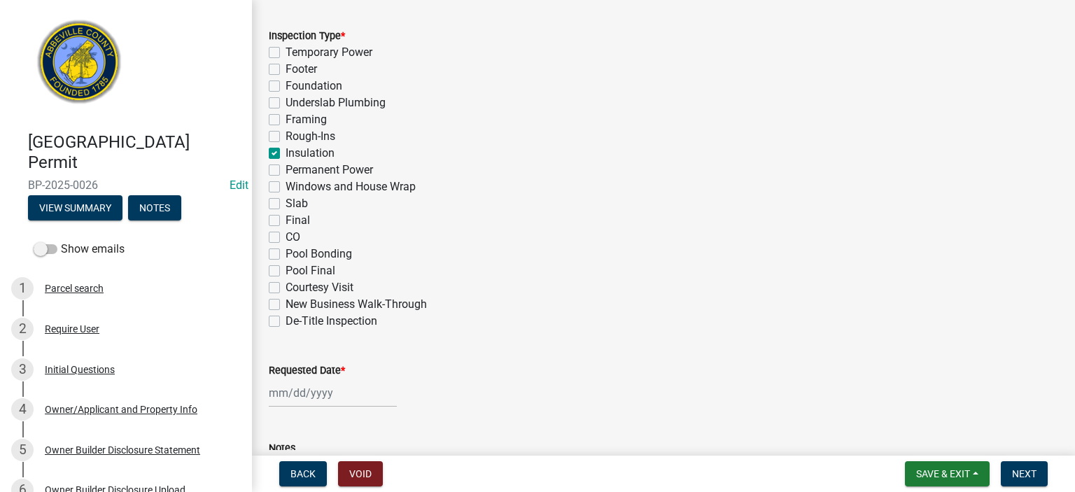
checkbox input "false"
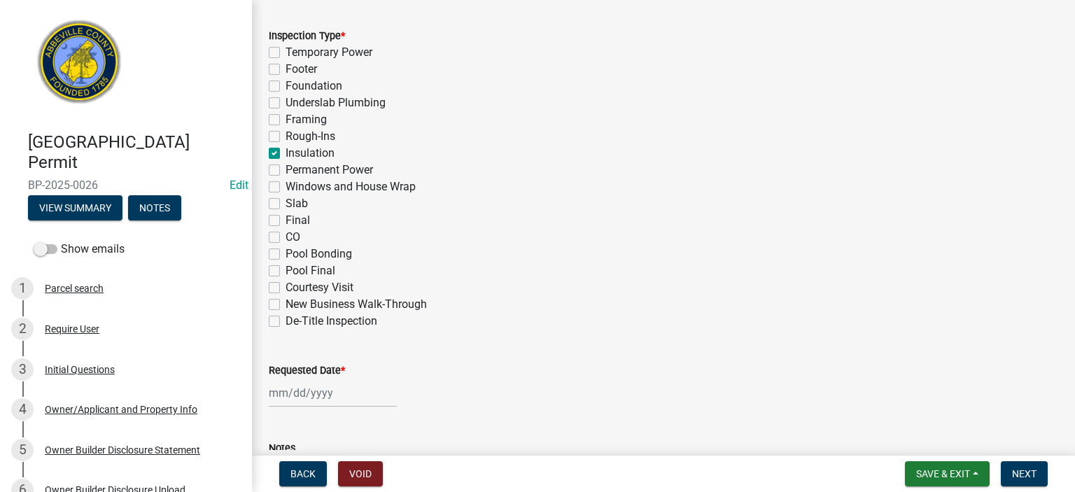
checkbox input "false"
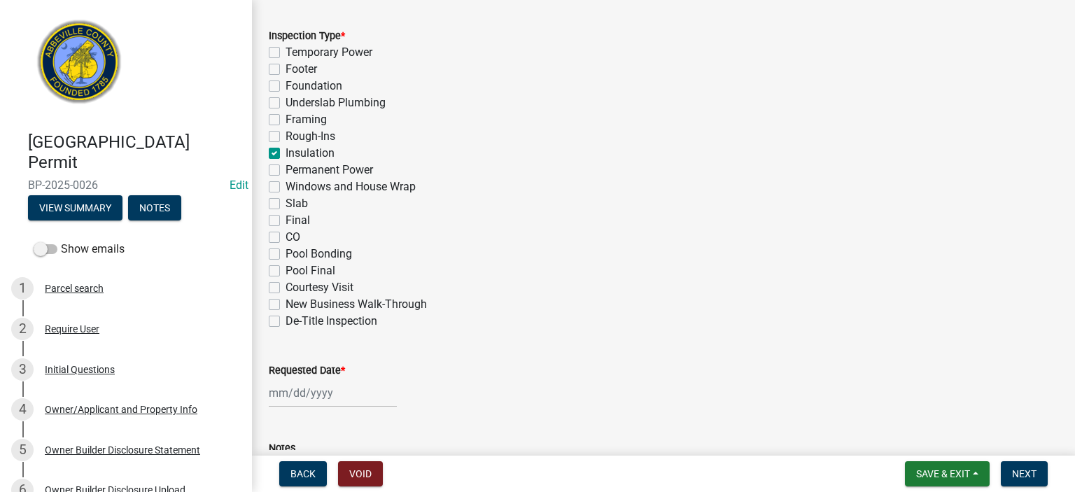
select select "8"
select select "2025"
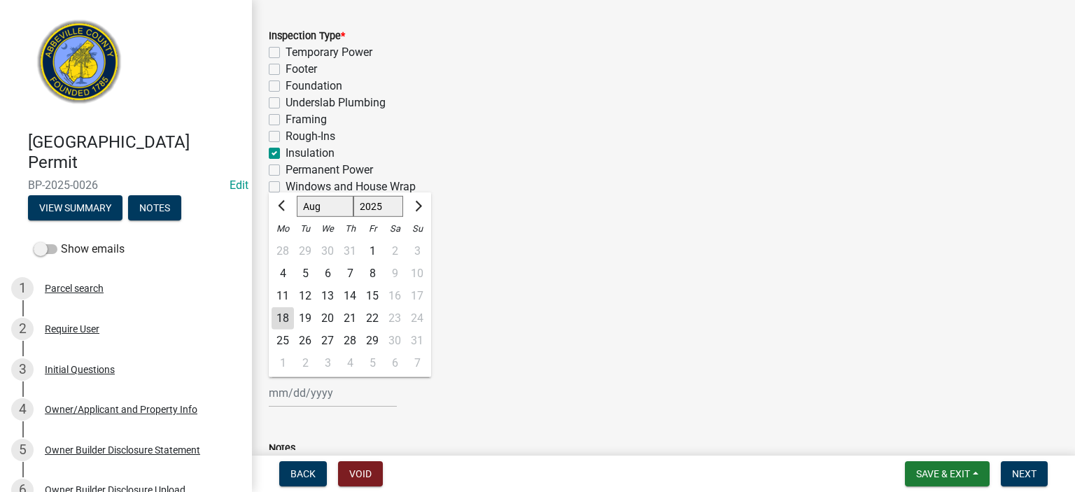
click at [373, 395] on div "[PERSON_NAME] Feb Mar Apr [PERSON_NAME][DATE] Oct Nov [DATE] 1526 1527 1528 152…" at bounding box center [333, 393] width 128 height 29
click at [284, 317] on div "18" at bounding box center [283, 318] width 22 height 22
type input "[DATE]"
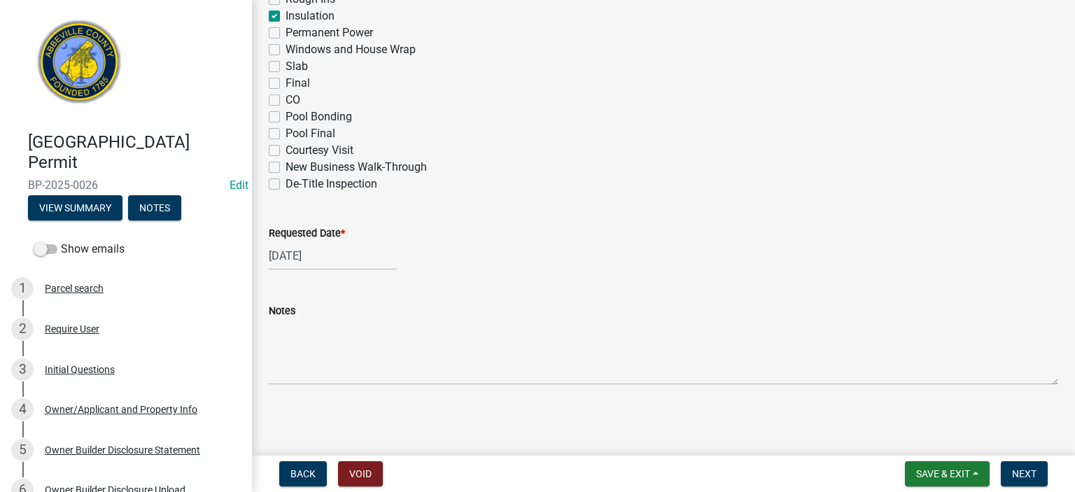
scroll to position [837, 0]
click at [1022, 472] on span "Next" at bounding box center [1024, 473] width 25 height 11
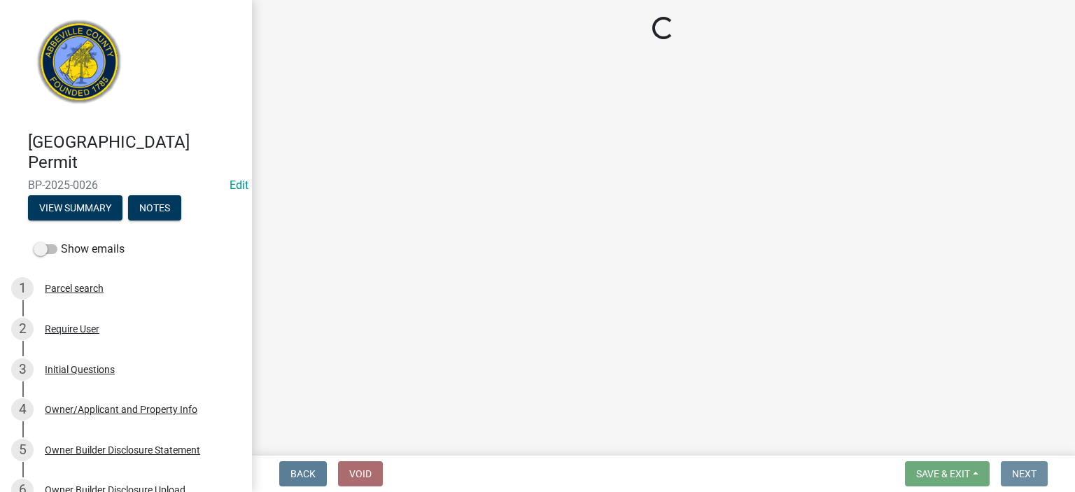
scroll to position [0, 0]
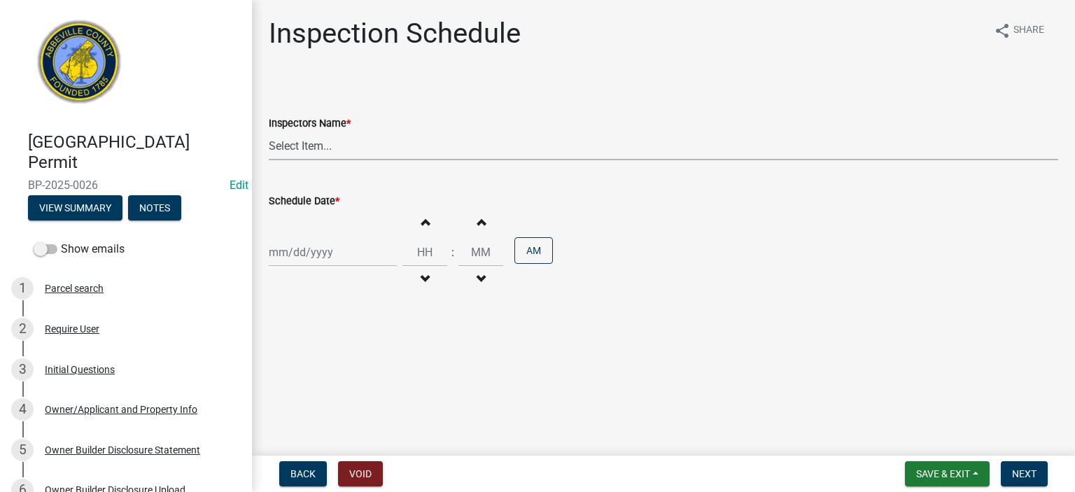
click at [402, 150] on select "Select Item... [EMAIL_ADDRESS][DOMAIN_NAME] ([PERSON_NAME]) [EMAIL_ADDRESS][DOM…" at bounding box center [664, 146] width 790 height 29
select select "56be3ac8-4e2d-49a7-9260-658958e29c03"
click at [269, 132] on select "Select Item... [EMAIL_ADDRESS][DOMAIN_NAME] ([PERSON_NAME]) [EMAIL_ADDRESS][DOM…" at bounding box center [664, 146] width 790 height 29
select select "8"
select select "2025"
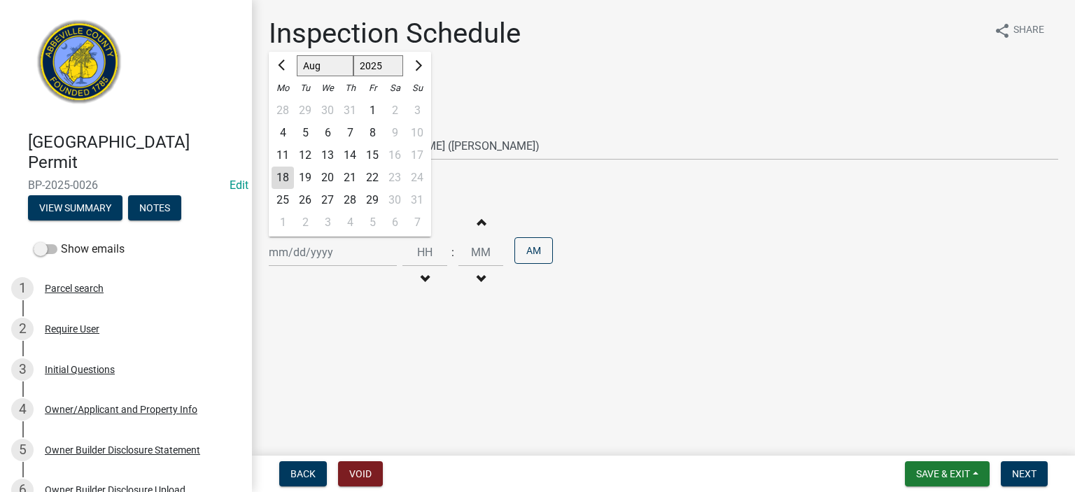
click at [342, 259] on input "Schedule Date *" at bounding box center [333, 252] width 128 height 29
click at [283, 171] on div "18" at bounding box center [283, 178] width 22 height 22
type input "[DATE]"
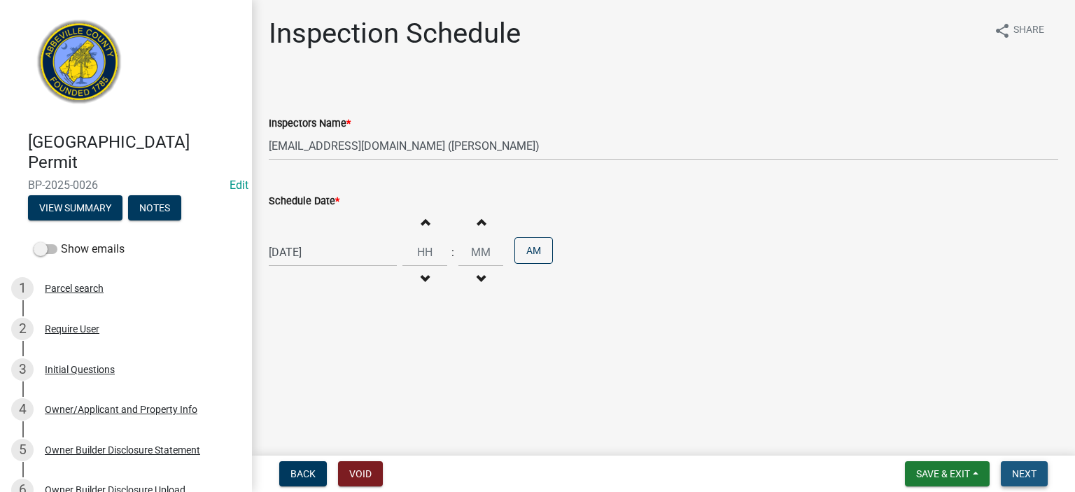
click at [1026, 470] on span "Next" at bounding box center [1024, 473] width 25 height 11
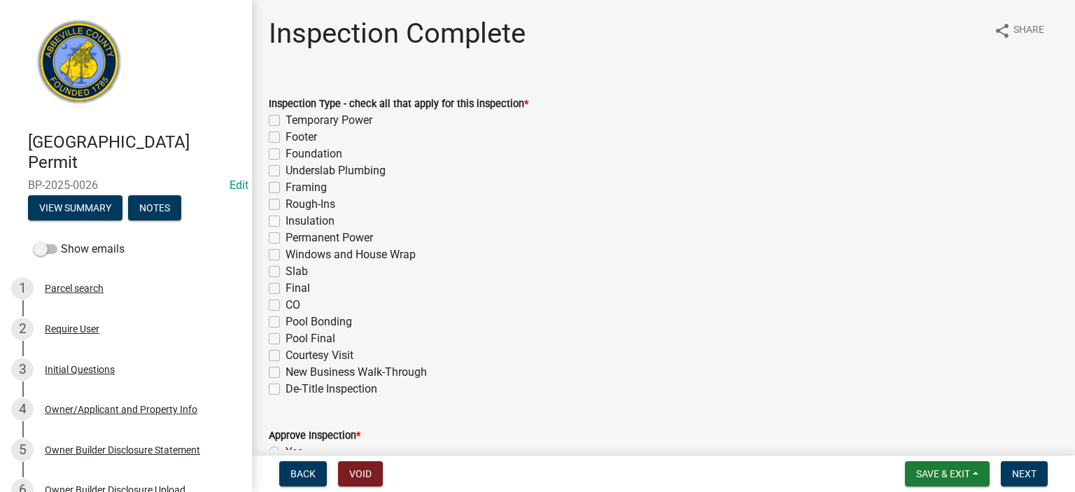
drag, startPoint x: 275, startPoint y: 222, endPoint x: 288, endPoint y: 226, distance: 13.3
click at [286, 222] on label "Insulation" at bounding box center [310, 221] width 49 height 17
click at [286, 222] on input "Insulation" at bounding box center [290, 217] width 9 height 9
checkbox input "true"
checkbox input "false"
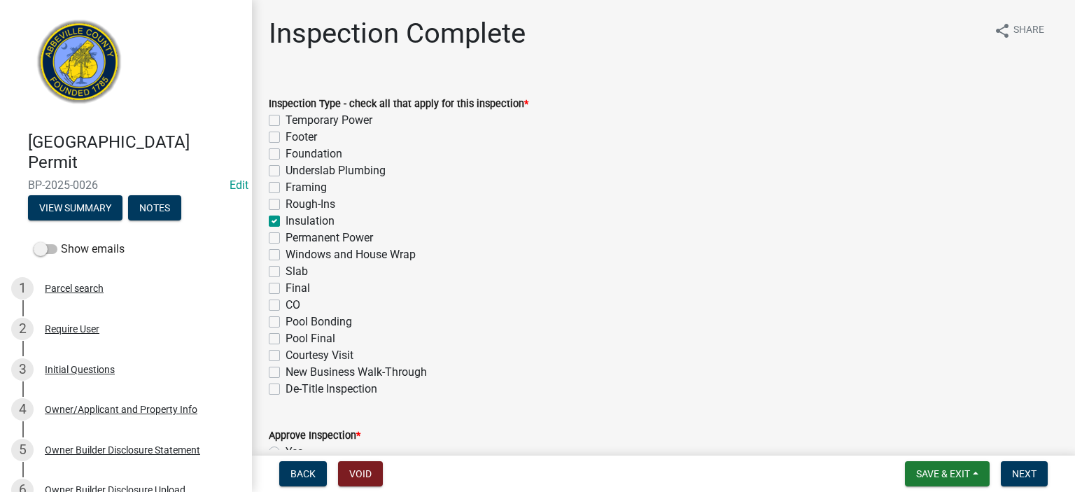
checkbox input "false"
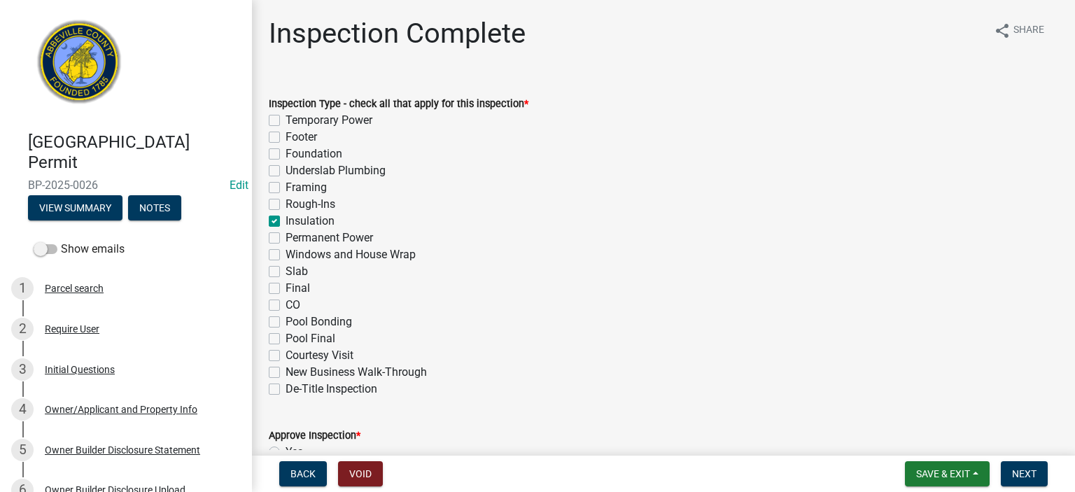
checkbox input "true"
checkbox input "false"
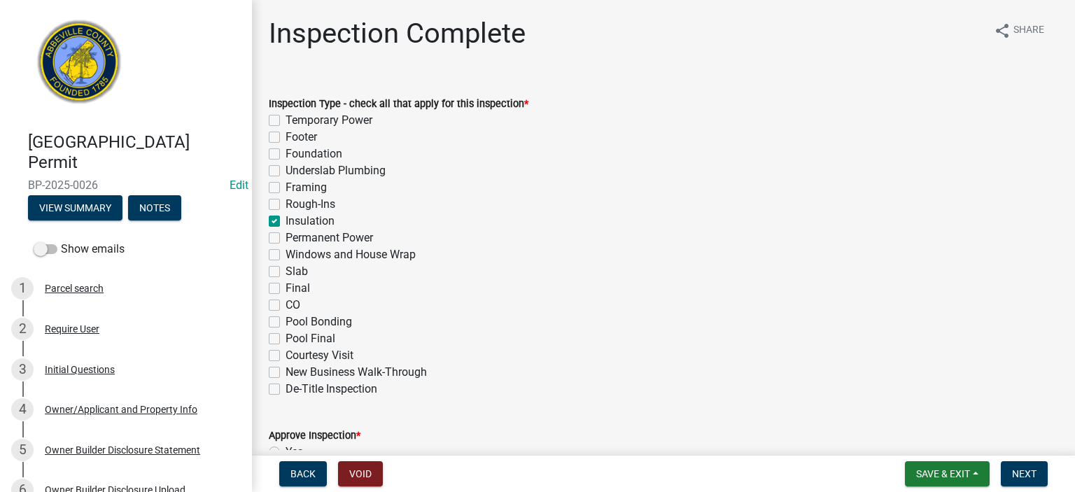
checkbox input "false"
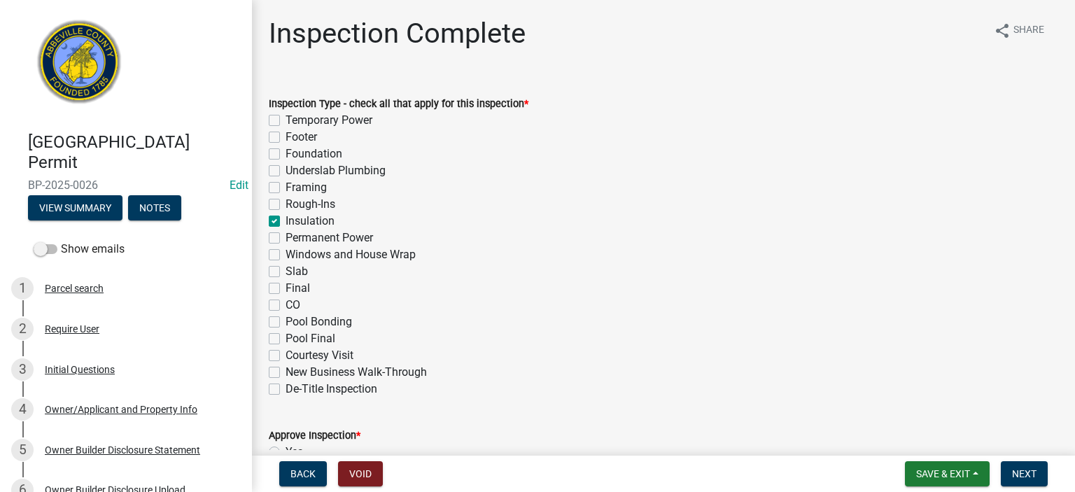
checkbox input "false"
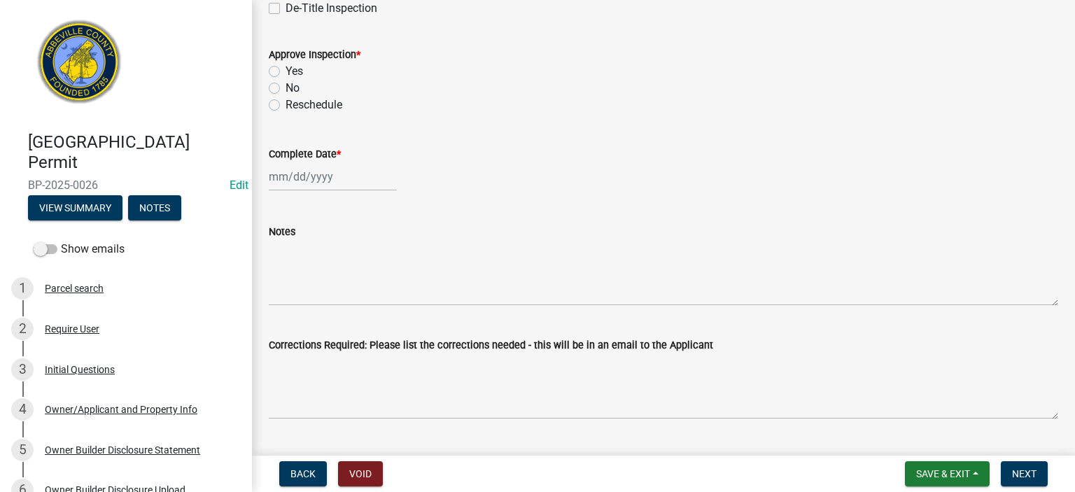
scroll to position [392, 0]
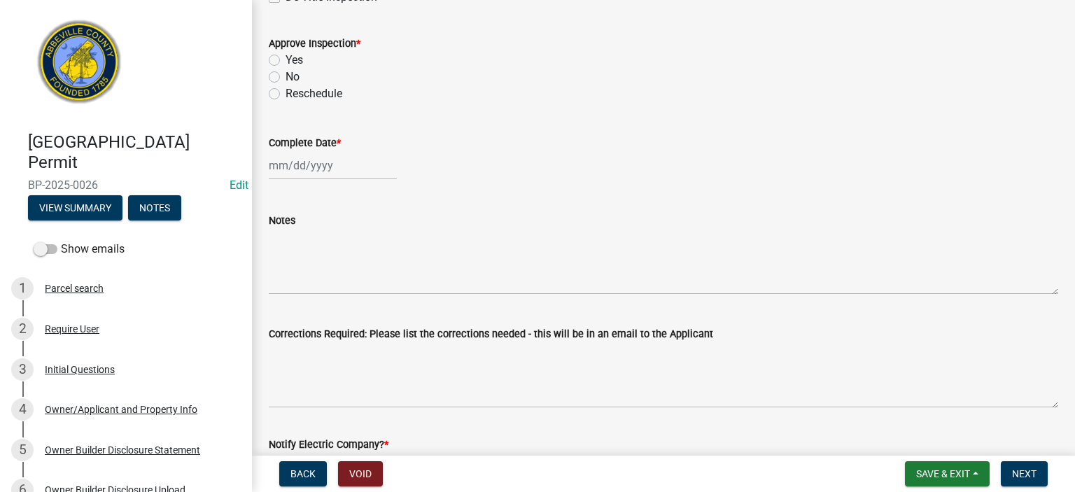
click at [286, 57] on label "Yes" at bounding box center [295, 60] width 18 height 17
click at [286, 57] on input "Yes" at bounding box center [290, 56] width 9 height 9
radio input "true"
click at [344, 169] on div at bounding box center [333, 165] width 128 height 29
select select "8"
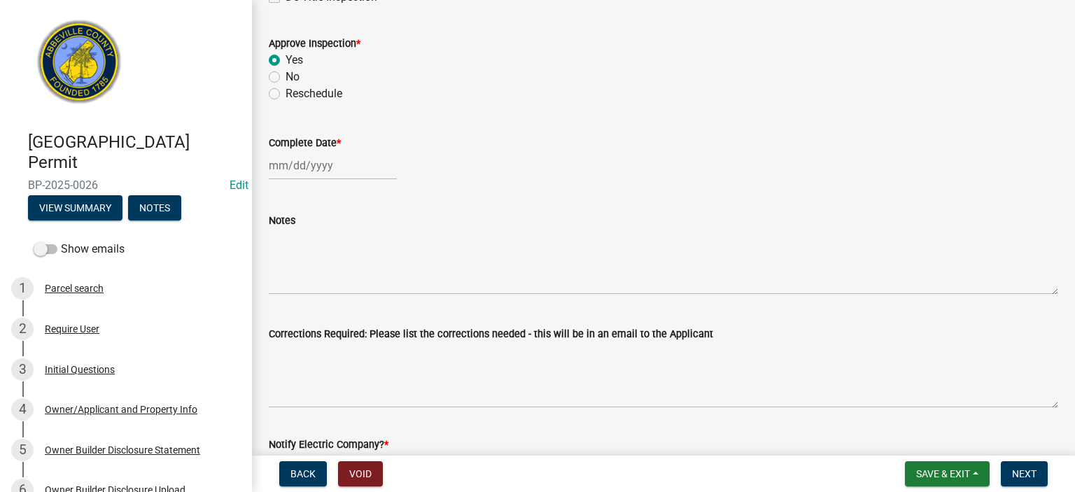
select select "2025"
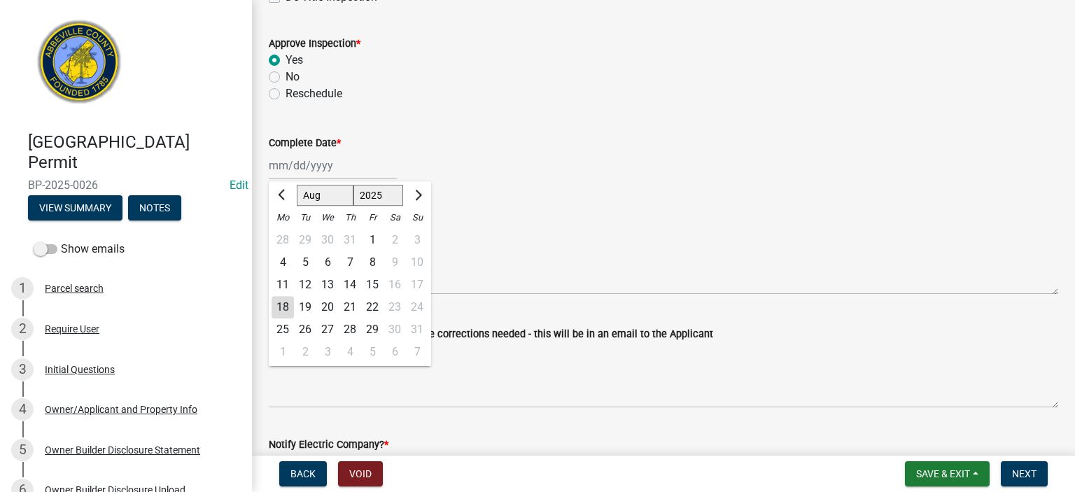
click at [274, 311] on div "18" at bounding box center [283, 307] width 22 height 22
type input "[DATE]"
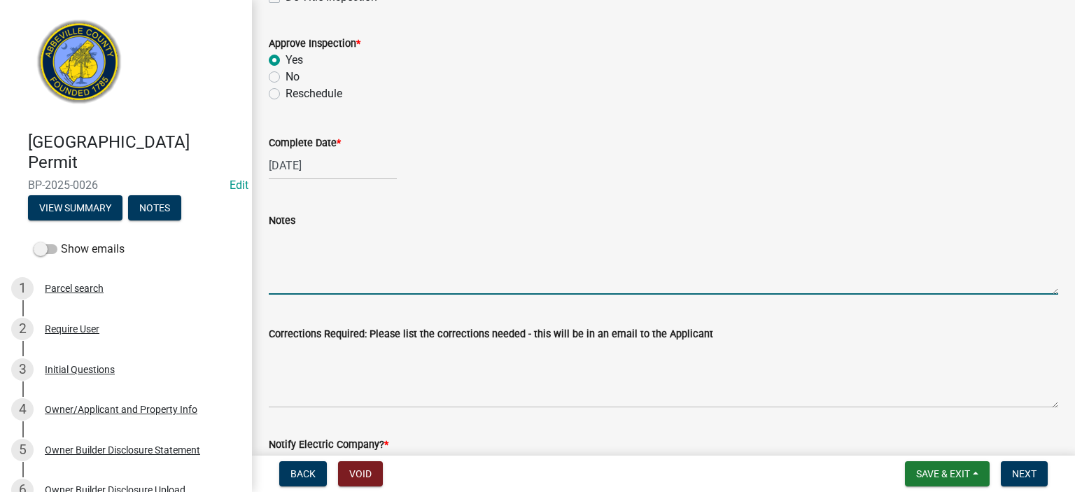
click at [293, 249] on textarea "Notes" at bounding box center [664, 262] width 790 height 66
type textarea "R19 unfaced [PERSON_NAME] all walls, r30 faced [PERSON_NAME] sloped ceilings, A…"
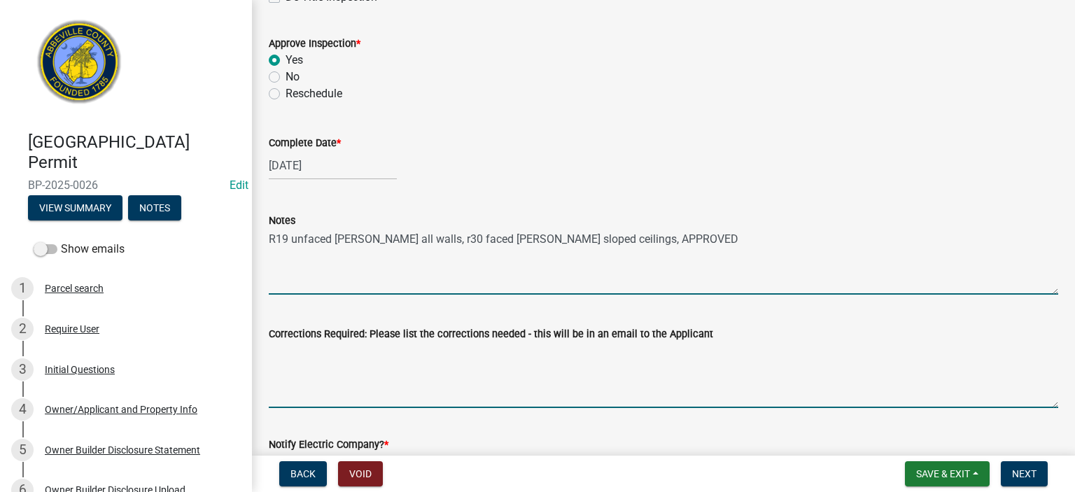
click at [480, 376] on textarea "Corrections Required: Please list the corrections needed - this will be in an e…" at bounding box center [664, 375] width 790 height 66
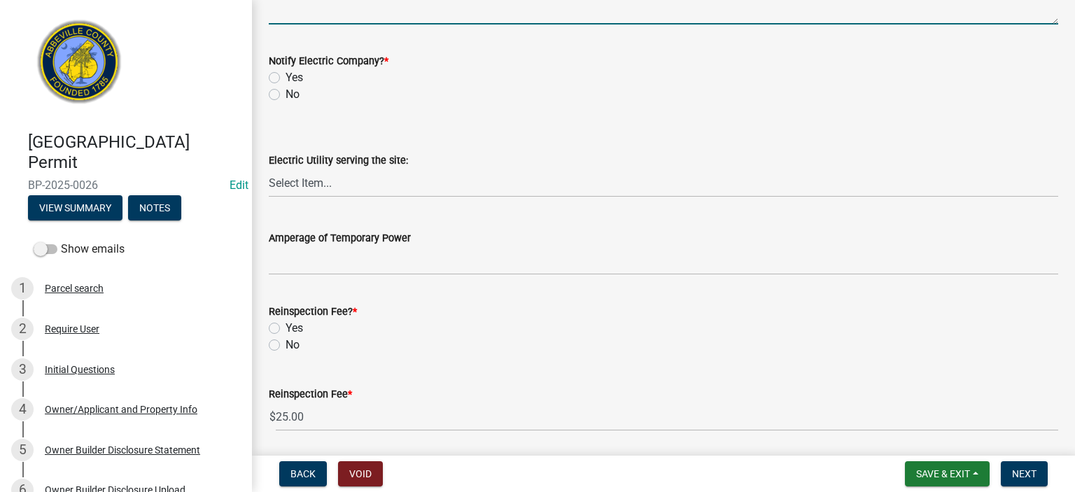
scroll to position [784, 0]
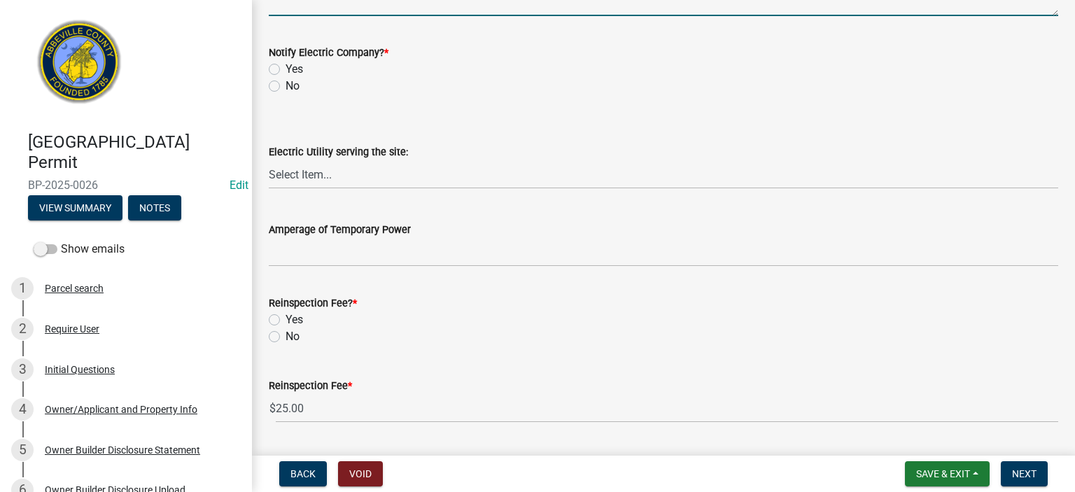
type textarea "none"
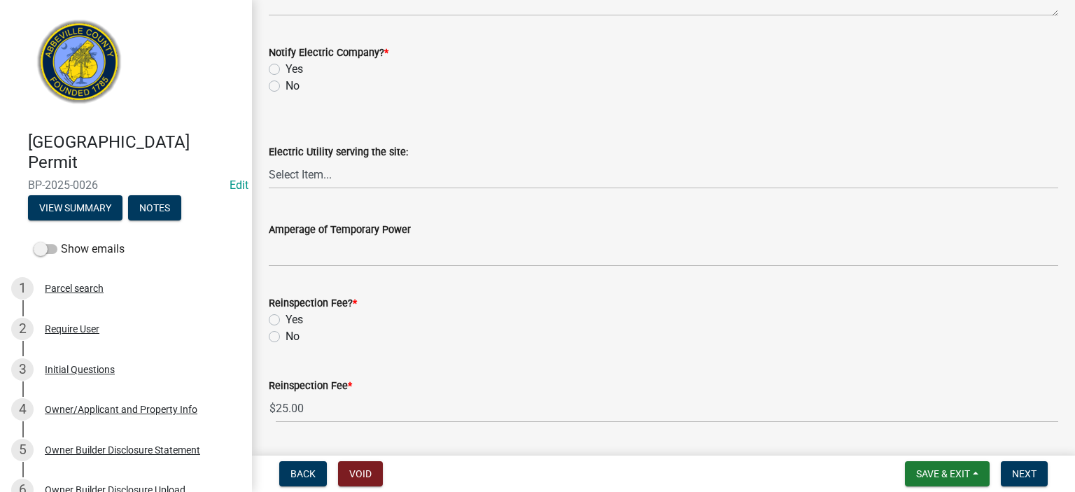
click at [286, 87] on label "No" at bounding box center [293, 86] width 14 height 17
click at [286, 87] on input "No" at bounding box center [290, 82] width 9 height 9
radio input "true"
click at [286, 335] on label "No" at bounding box center [293, 336] width 14 height 17
click at [286, 335] on input "No" at bounding box center [290, 332] width 9 height 9
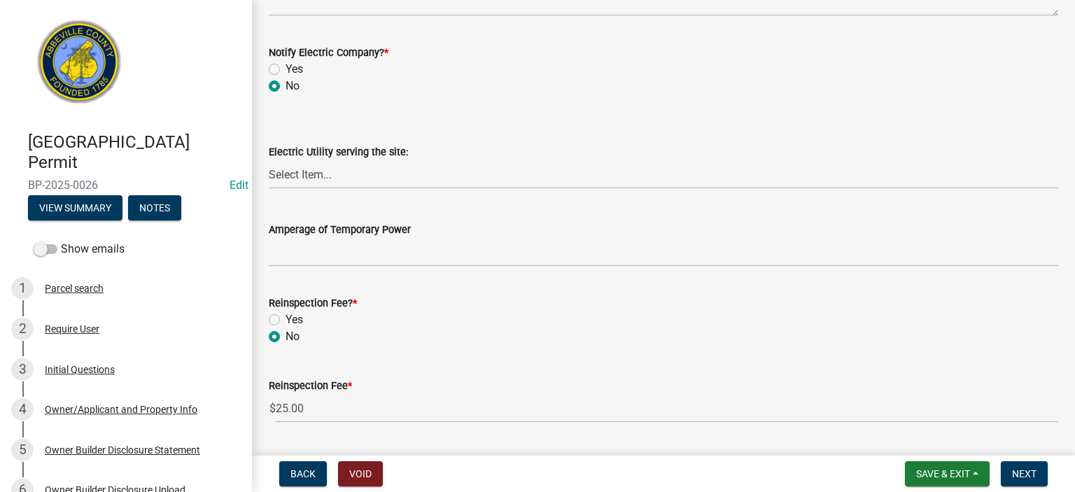
radio input "true"
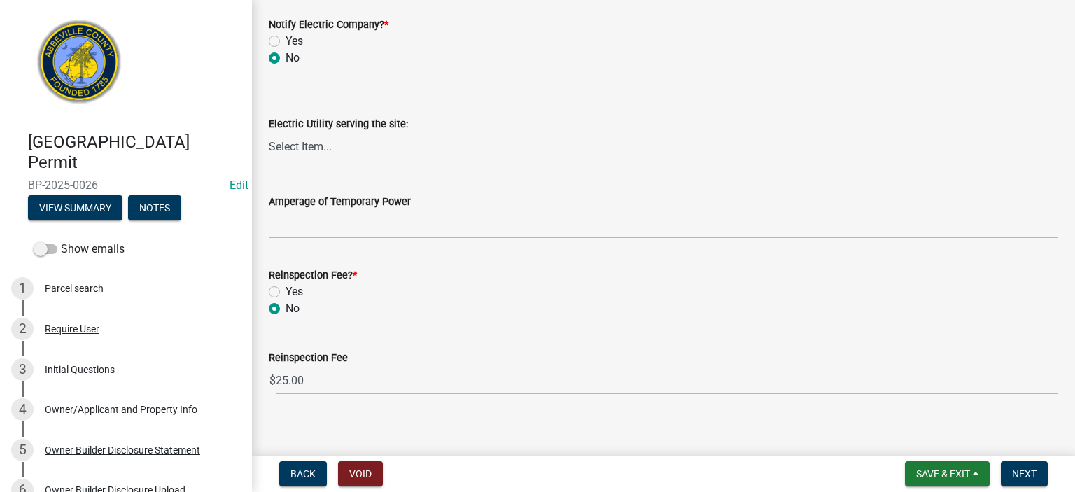
scroll to position [823, 0]
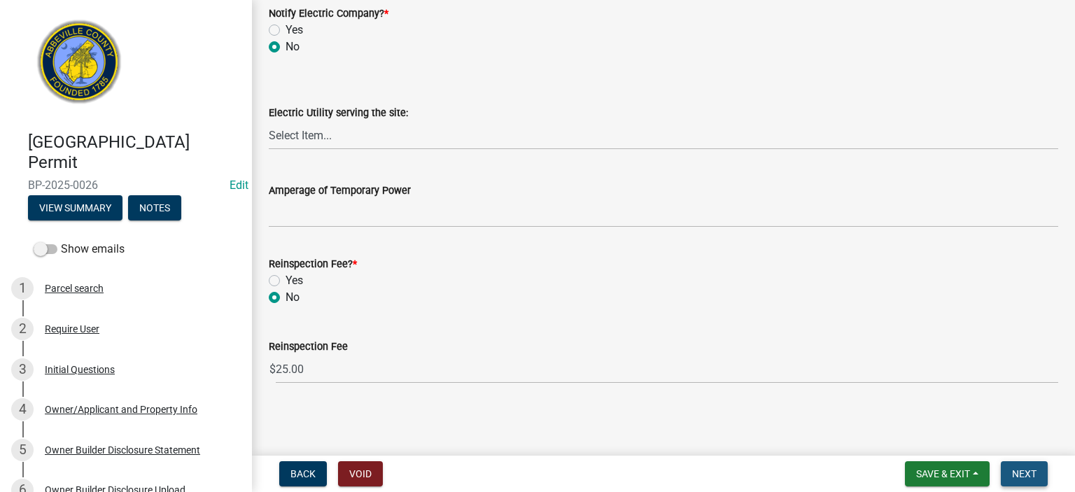
click at [1023, 472] on span "Next" at bounding box center [1024, 473] width 25 height 11
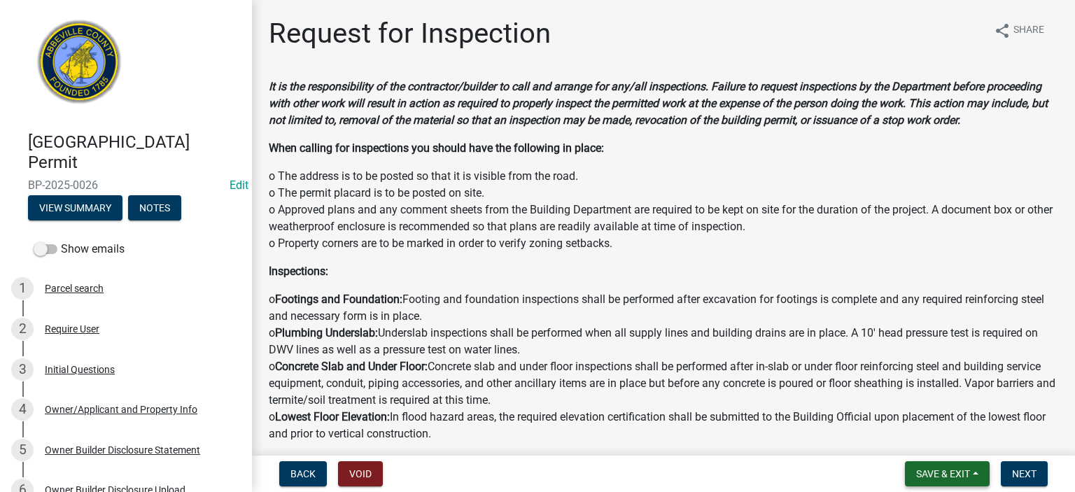
click at [953, 474] on span "Save & Exit" at bounding box center [943, 473] width 54 height 11
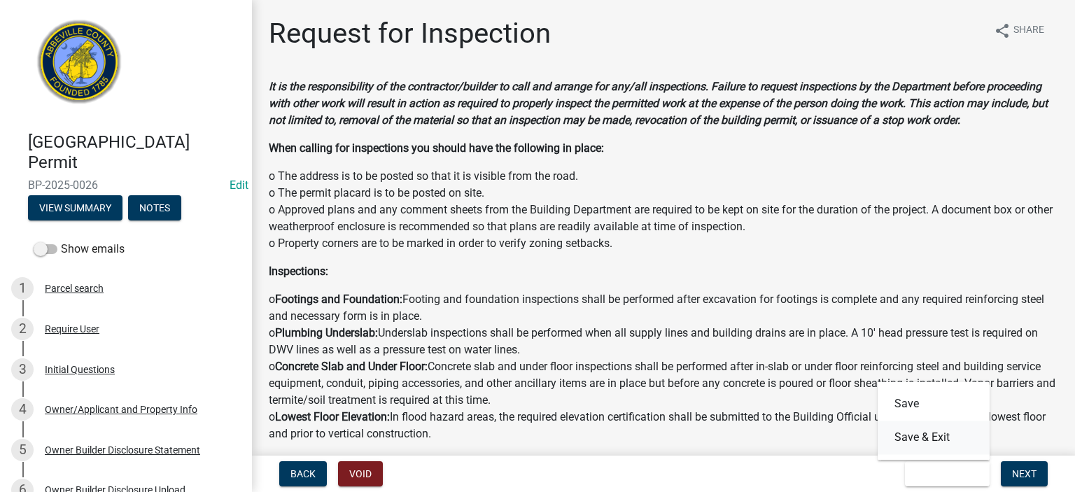
click at [931, 438] on button "Save & Exit" at bounding box center [934, 438] width 112 height 34
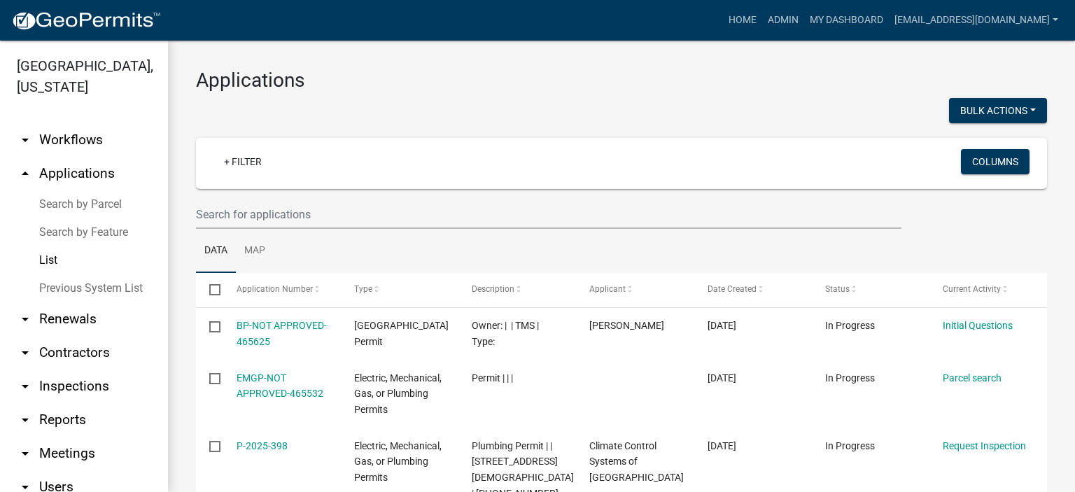
click at [47, 256] on link "List" at bounding box center [84, 260] width 168 height 28
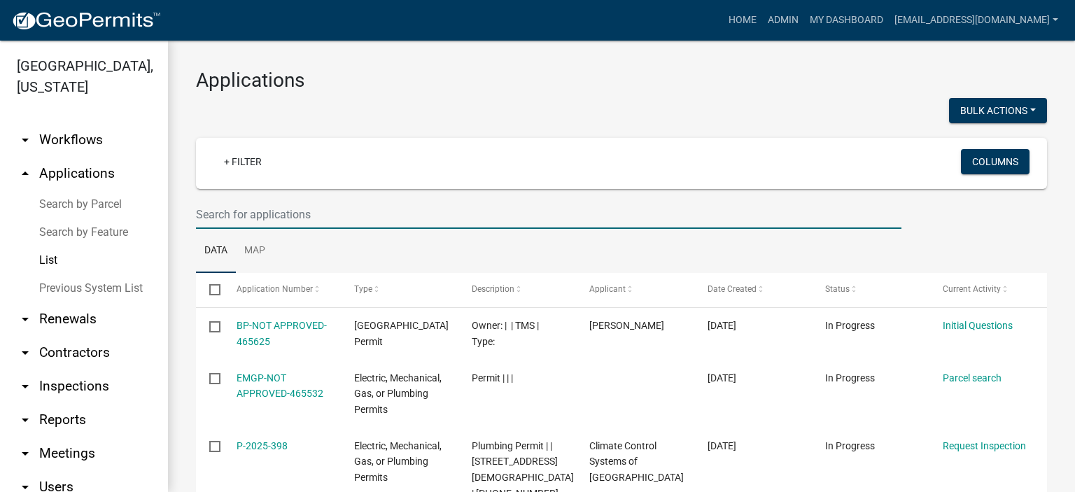
click at [332, 210] on input "text" at bounding box center [549, 214] width 706 height 29
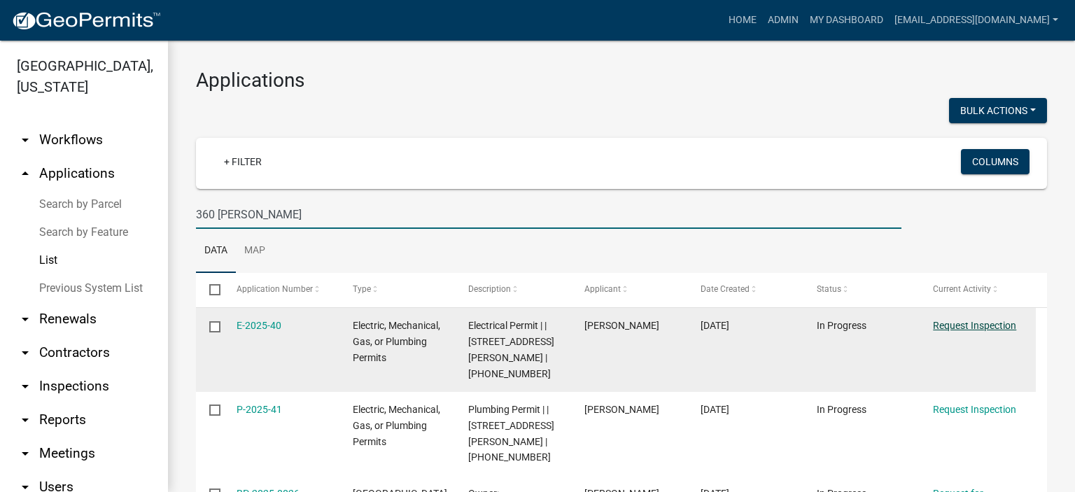
type input "360 [PERSON_NAME]"
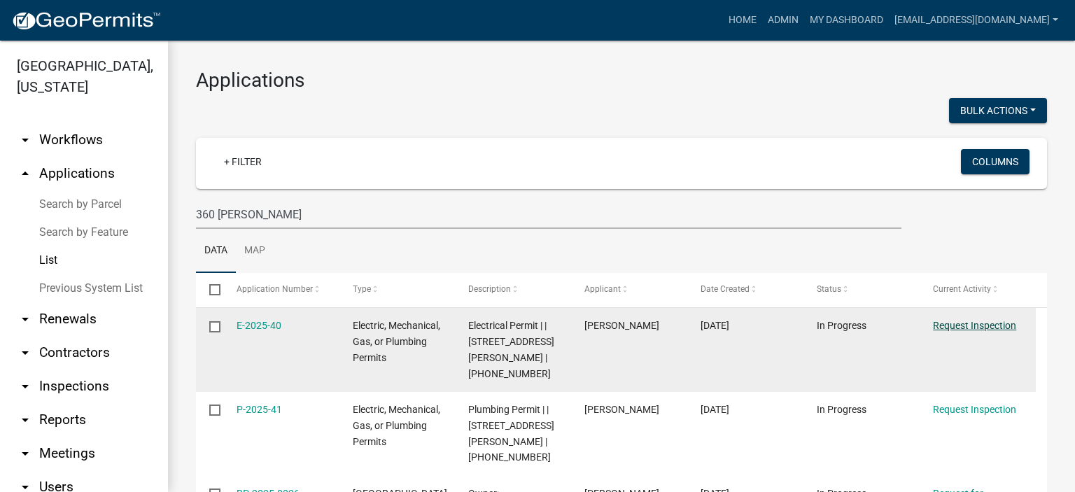
click at [962, 322] on link "Request Inspection" at bounding box center [974, 325] width 83 height 11
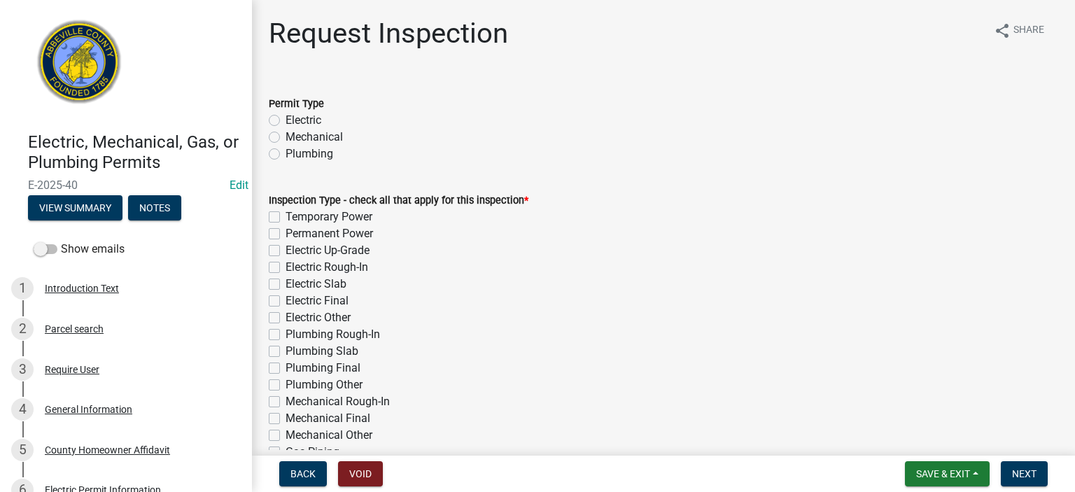
click at [286, 123] on label "Electric" at bounding box center [304, 120] width 36 height 17
click at [286, 121] on input "Electric" at bounding box center [290, 116] width 9 height 9
radio input "true"
click at [286, 266] on label "Electric Rough-In" at bounding box center [327, 267] width 83 height 17
click at [286, 266] on input "Electric Rough-In" at bounding box center [290, 263] width 9 height 9
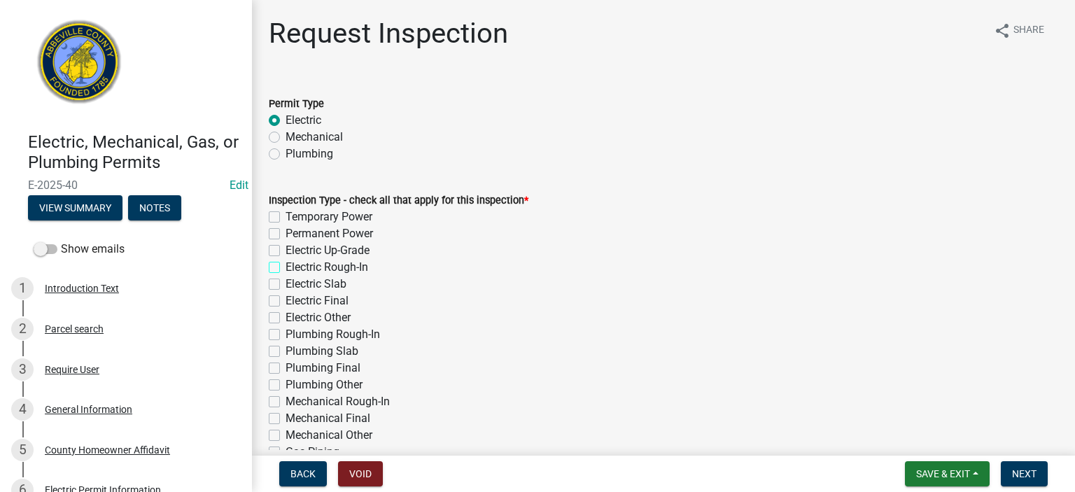
checkbox input "true"
checkbox input "false"
checkbox input "true"
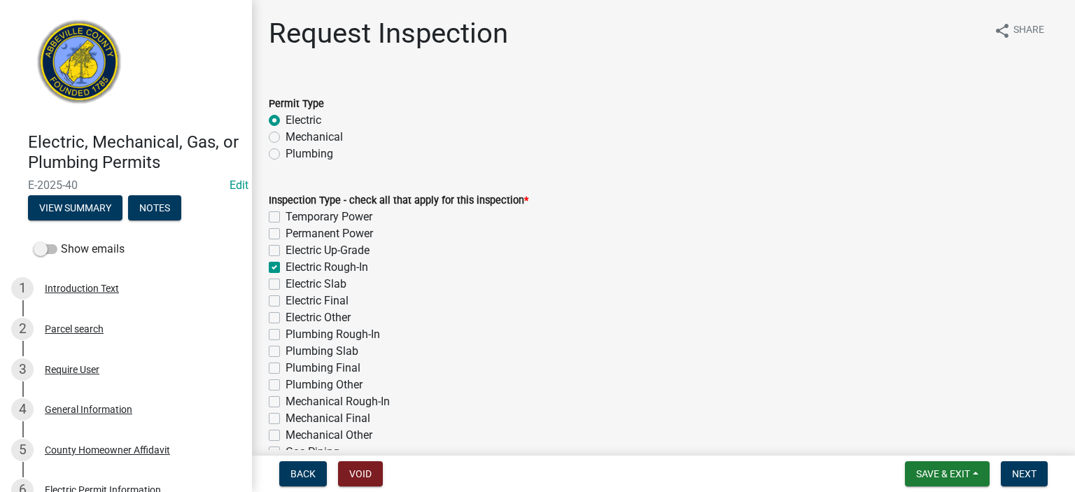
checkbox input "false"
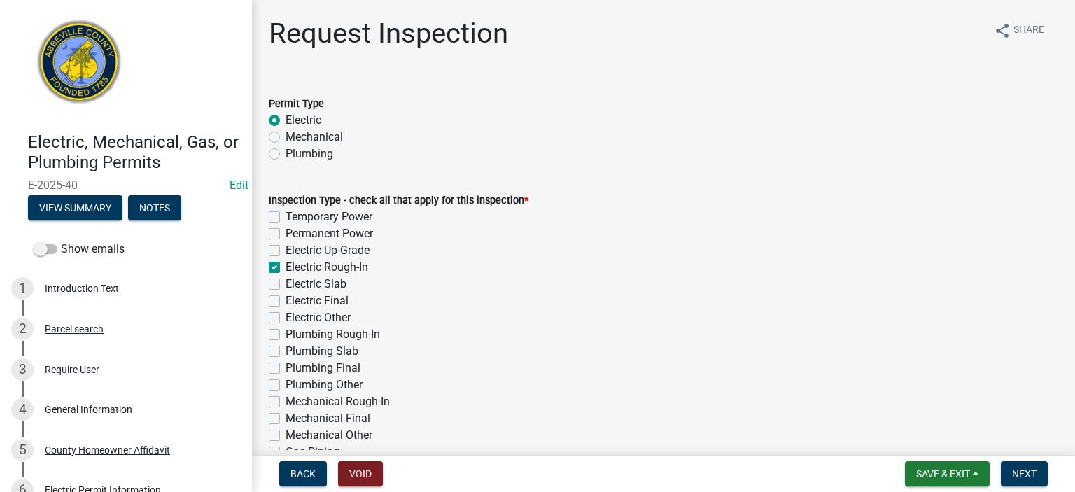
checkbox input "false"
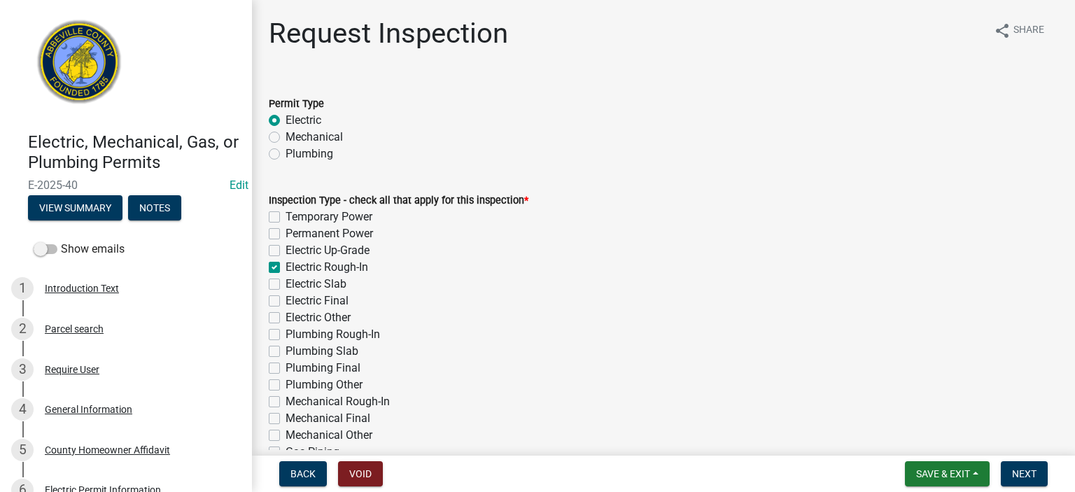
checkbox input "false"
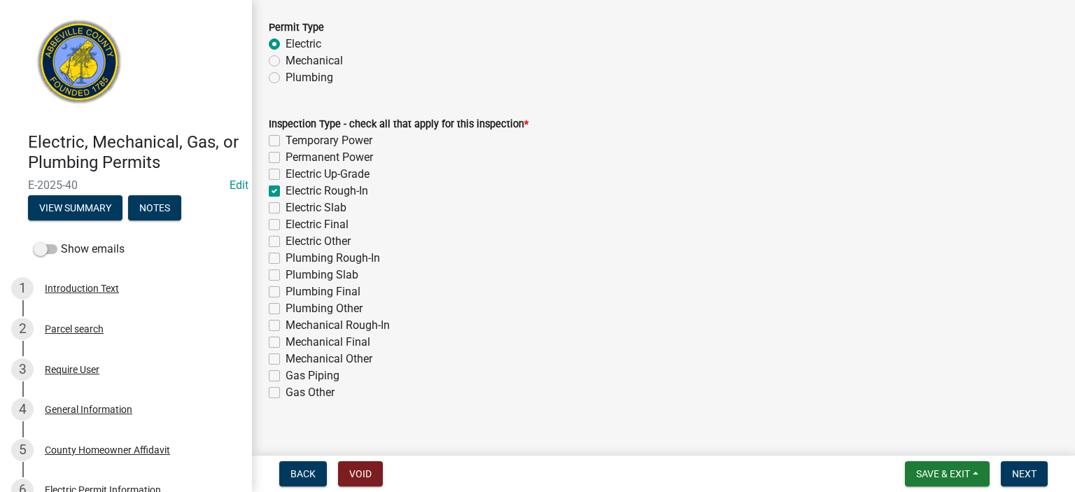
scroll to position [95, 0]
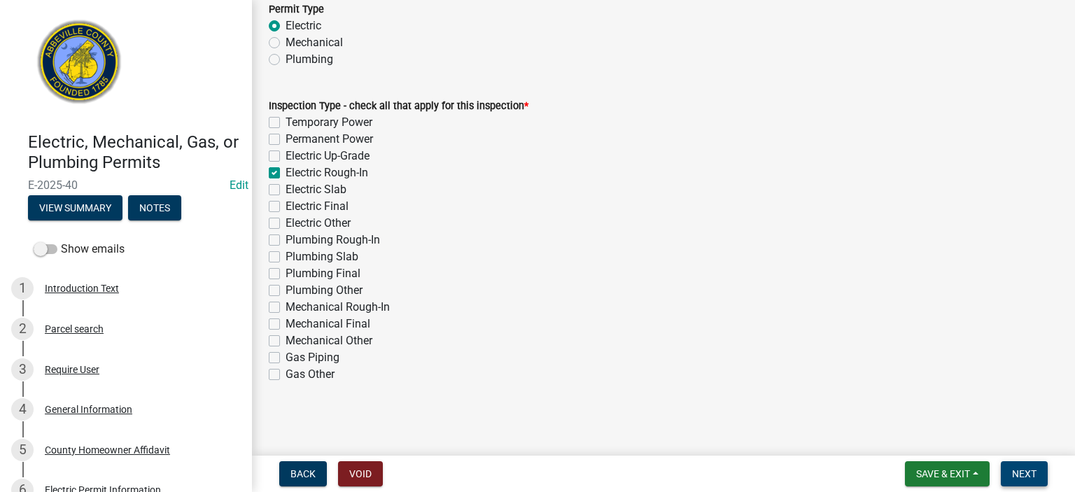
click at [1023, 472] on span "Next" at bounding box center [1024, 473] width 25 height 11
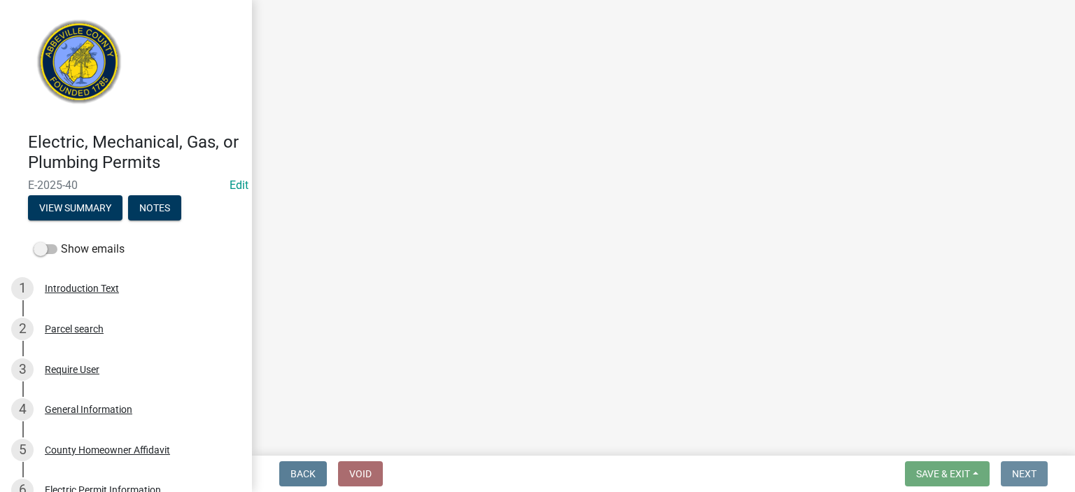
scroll to position [0, 0]
select select "896ec84b-7942-43b9-a78d-4f1554b7930c"
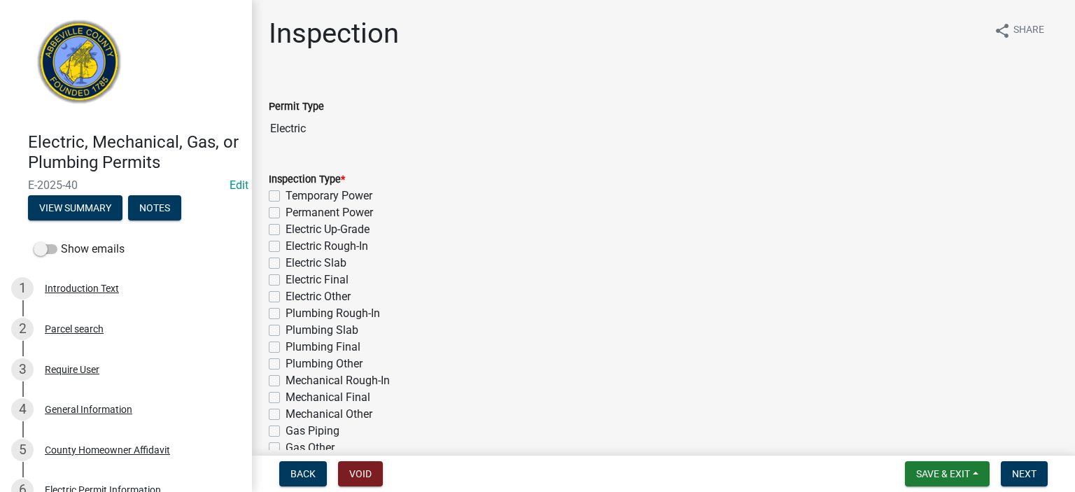
drag, startPoint x: 274, startPoint y: 247, endPoint x: 281, endPoint y: 256, distance: 11.5
click at [286, 249] on label "Electric Rough-In" at bounding box center [327, 246] width 83 height 17
click at [286, 247] on input "Electric Rough-In" at bounding box center [290, 242] width 9 height 9
checkbox input "true"
checkbox input "false"
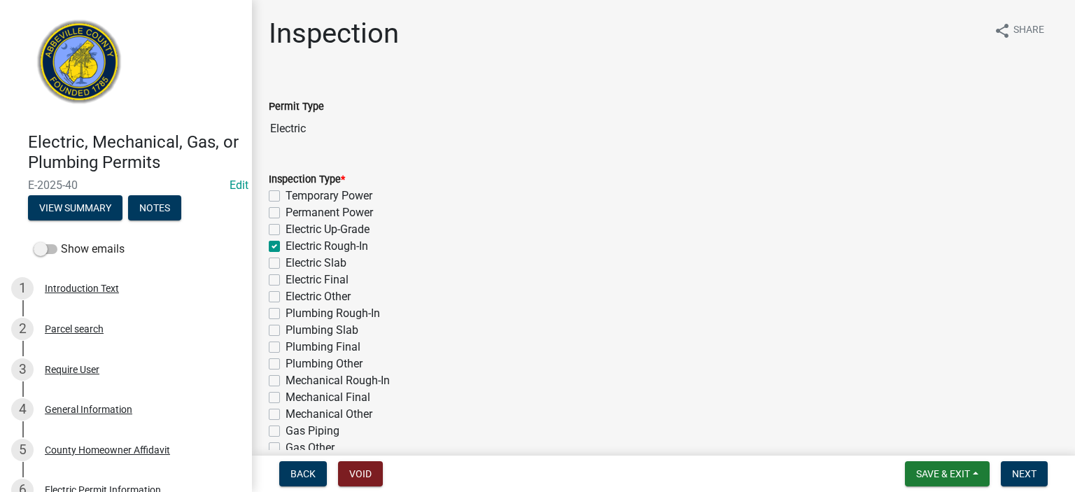
checkbox input "false"
checkbox input "true"
checkbox input "false"
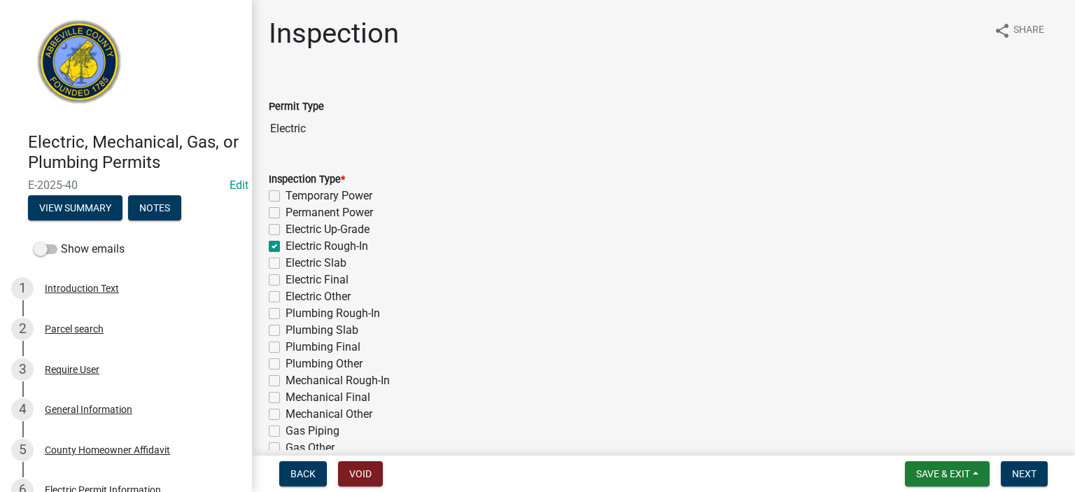
checkbox input "false"
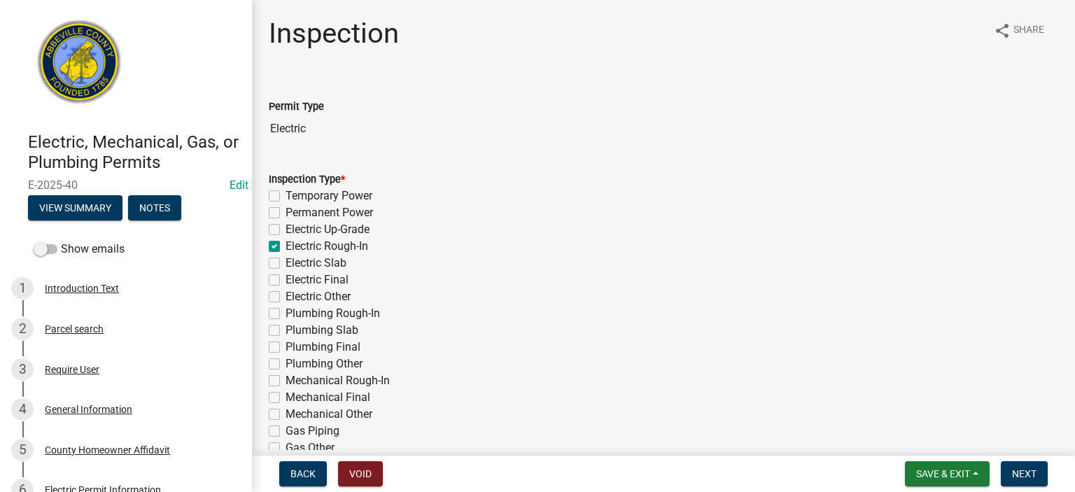
checkbox input "false"
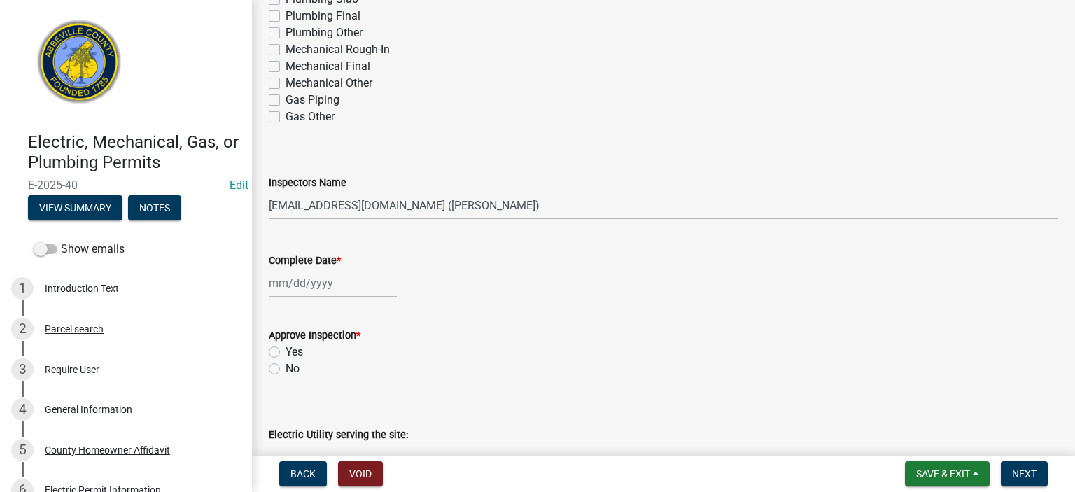
scroll to position [364, 0]
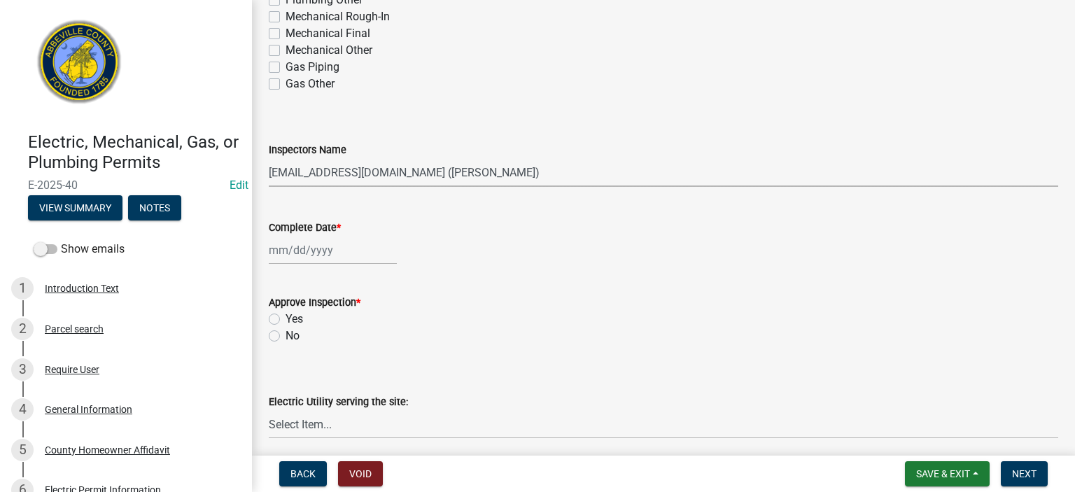
click at [543, 173] on select "Select Item... [EMAIL_ADDRESS][DOMAIN_NAME] ([PERSON_NAME]) [EMAIL_ADDRESS][DOM…" at bounding box center [664, 172] width 790 height 29
select select "56be3ac8-4e2d-49a7-9260-658958e29c03"
click at [269, 158] on select "Select Item... [EMAIL_ADDRESS][DOMAIN_NAME] ([PERSON_NAME]) [EMAIL_ADDRESS][DOM…" at bounding box center [664, 172] width 790 height 29
select select "8"
select select "2025"
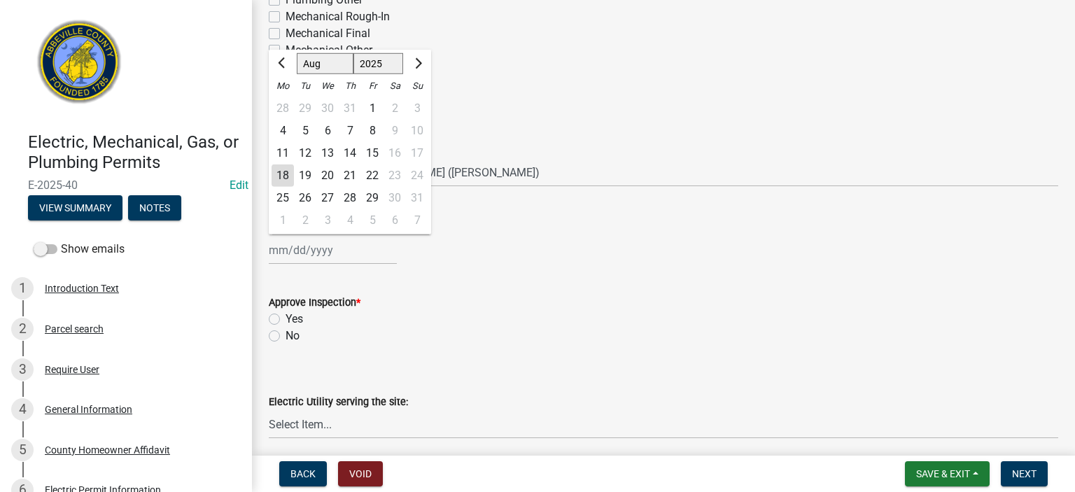
click at [372, 252] on div "[PERSON_NAME] Feb Mar Apr [PERSON_NAME][DATE] Oct Nov [DATE] 1526 1527 1528 152…" at bounding box center [333, 250] width 128 height 29
click at [277, 173] on div "18" at bounding box center [283, 176] width 22 height 22
type input "[DATE]"
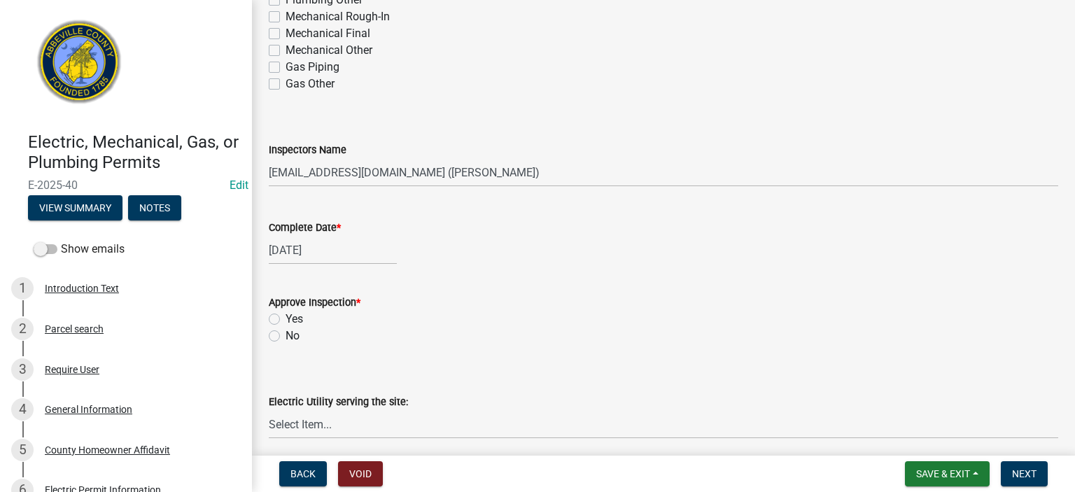
click at [286, 318] on label "Yes" at bounding box center [295, 319] width 18 height 17
click at [286, 318] on input "Yes" at bounding box center [290, 315] width 9 height 9
radio input "true"
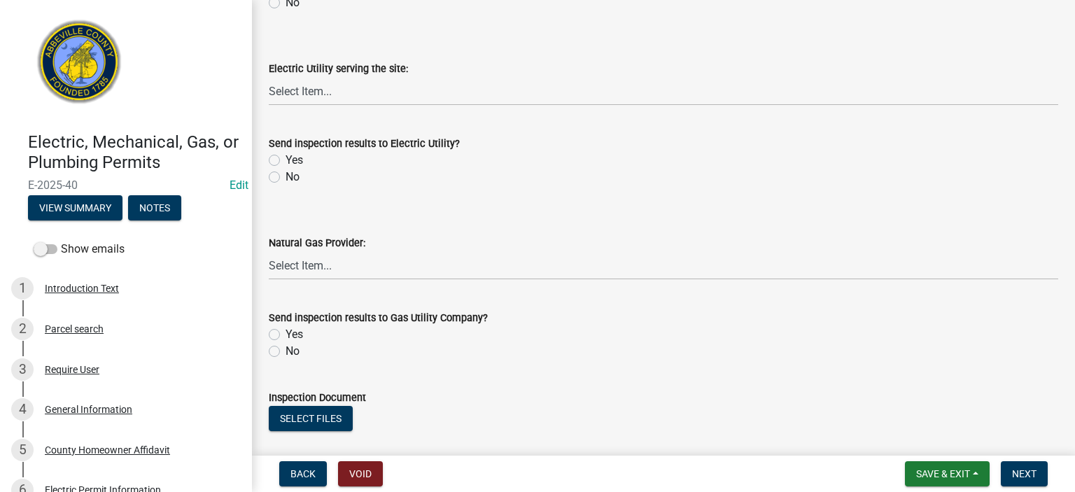
scroll to position [700, 0]
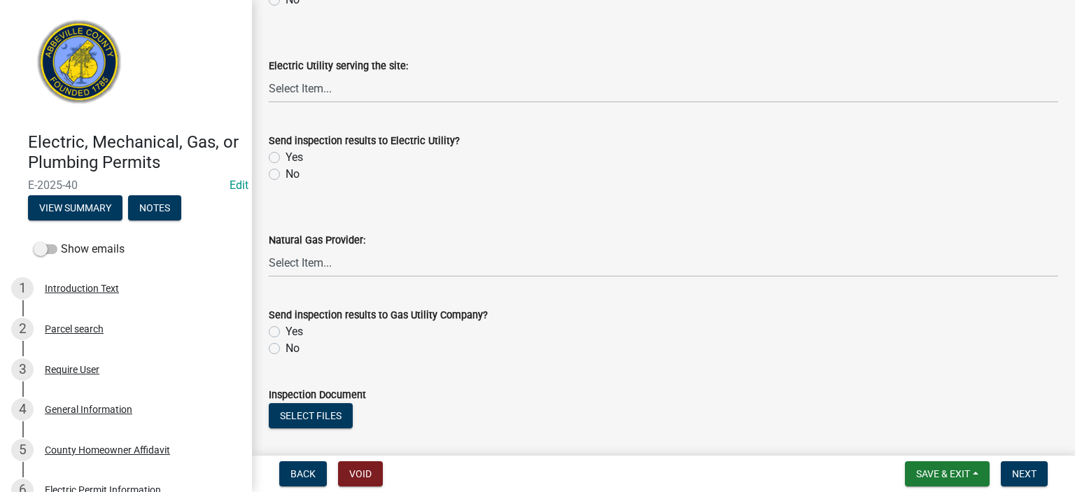
click at [286, 177] on label "No" at bounding box center [293, 174] width 14 height 17
click at [286, 175] on input "No" at bounding box center [290, 170] width 9 height 9
radio input "true"
click at [286, 345] on label "No" at bounding box center [293, 348] width 14 height 17
click at [286, 345] on input "No" at bounding box center [290, 344] width 9 height 9
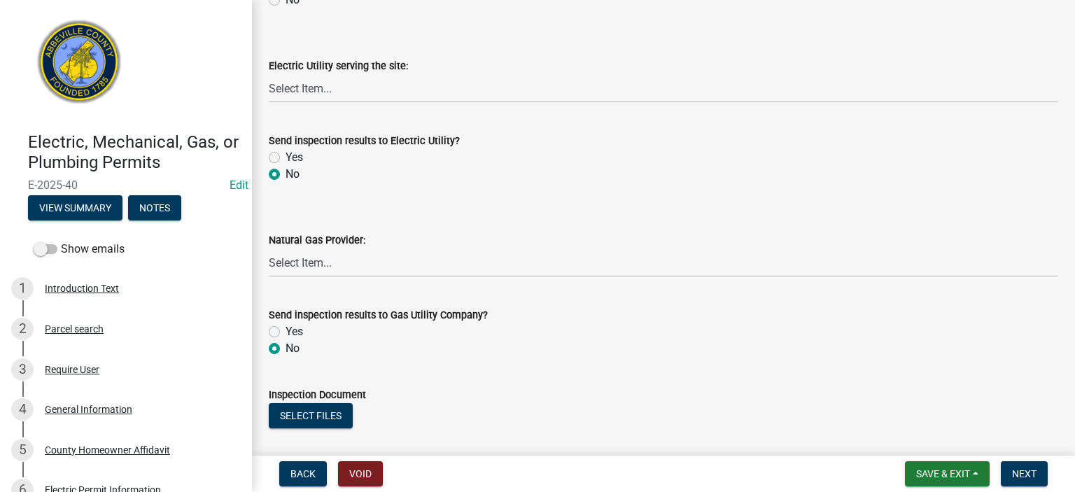
radio input "true"
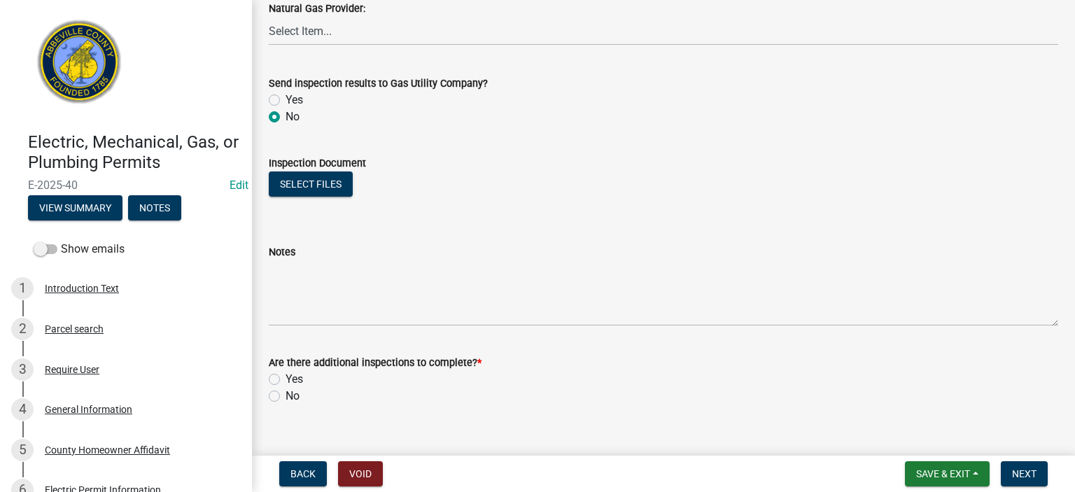
scroll to position [953, 0]
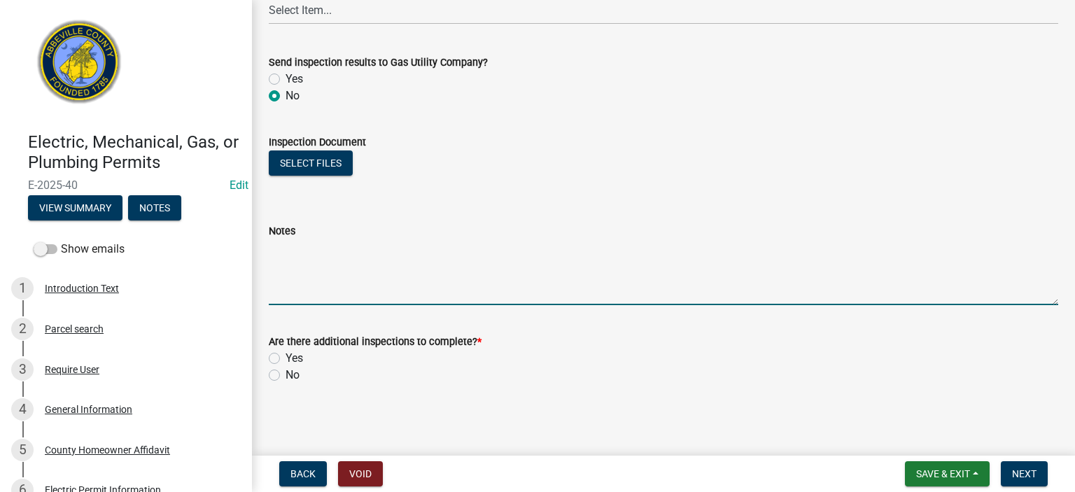
click at [383, 272] on textarea "Notes" at bounding box center [664, 272] width 790 height 66
type textarea "rough in for all necessary smoke detectors correct."
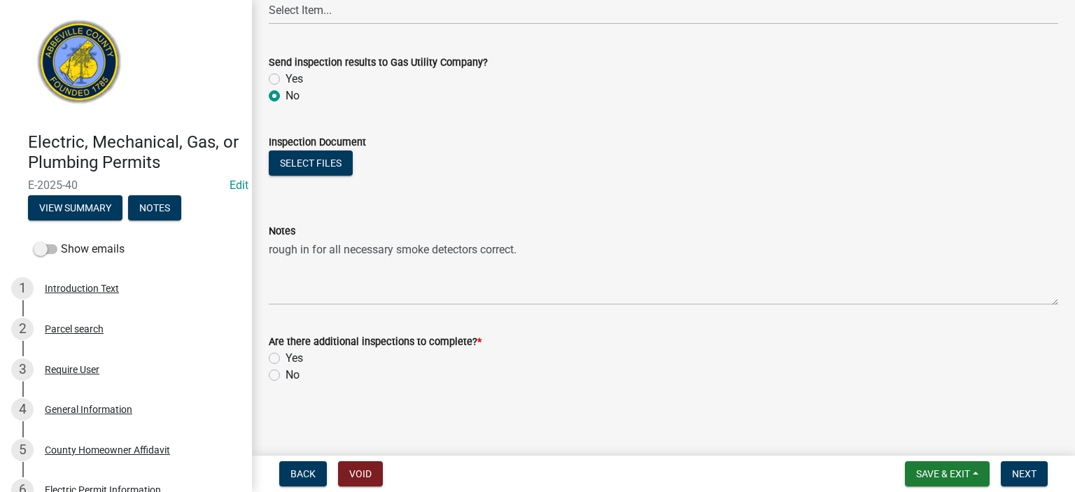
click at [286, 360] on label "Yes" at bounding box center [295, 358] width 18 height 17
click at [286, 359] on input "Yes" at bounding box center [290, 354] width 9 height 9
radio input "true"
click at [1024, 468] on span "Next" at bounding box center [1024, 473] width 25 height 11
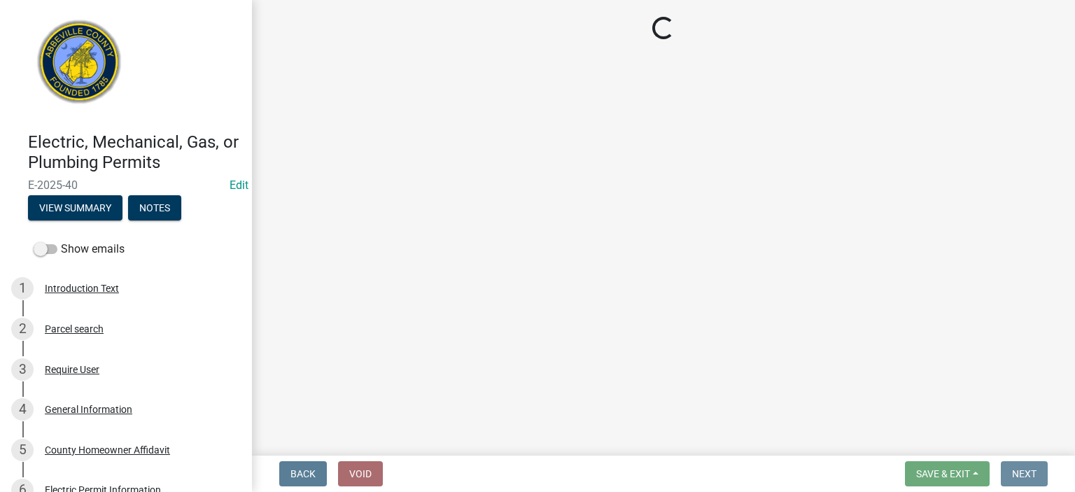
scroll to position [0, 0]
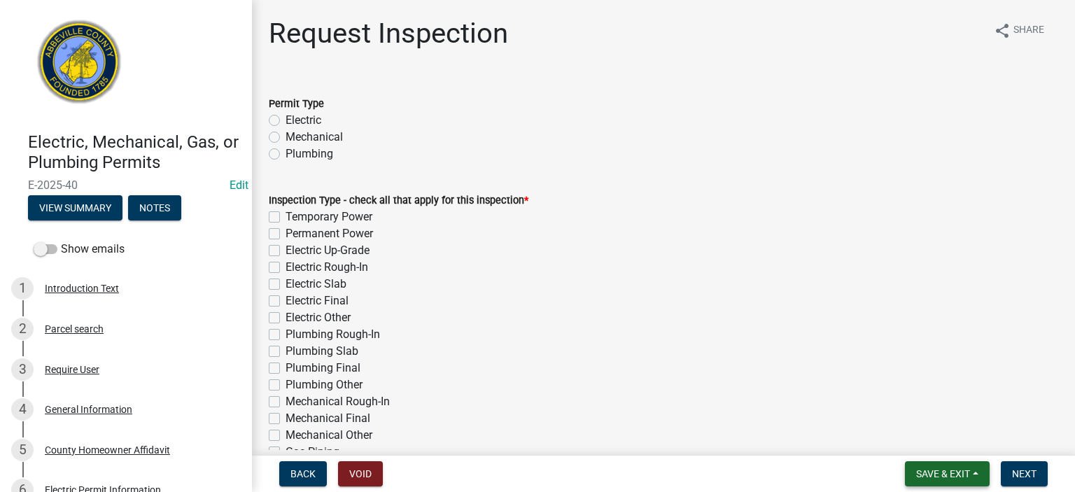
click at [949, 474] on span "Save & Exit" at bounding box center [943, 473] width 54 height 11
click at [924, 435] on button "Save & Exit" at bounding box center [934, 438] width 112 height 34
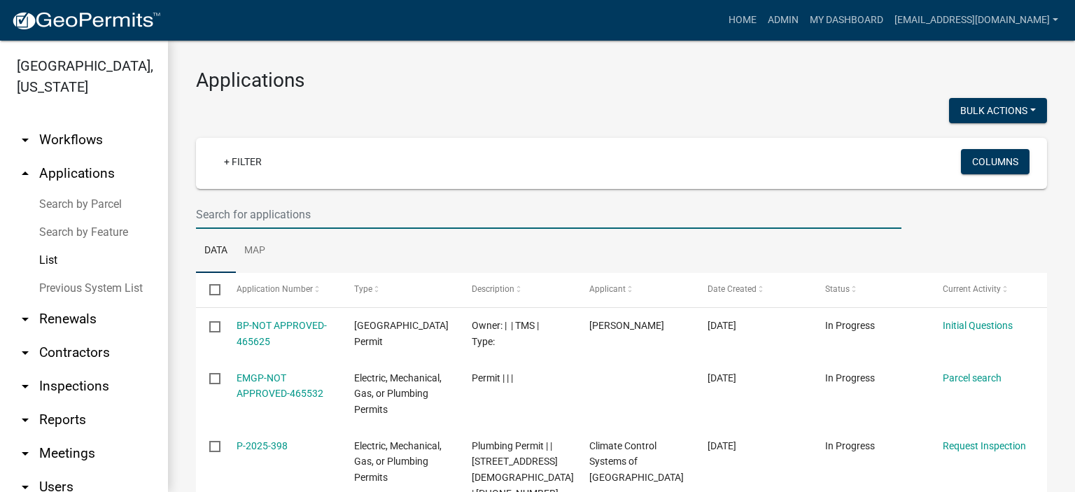
click at [325, 208] on input "text" at bounding box center [549, 214] width 706 height 29
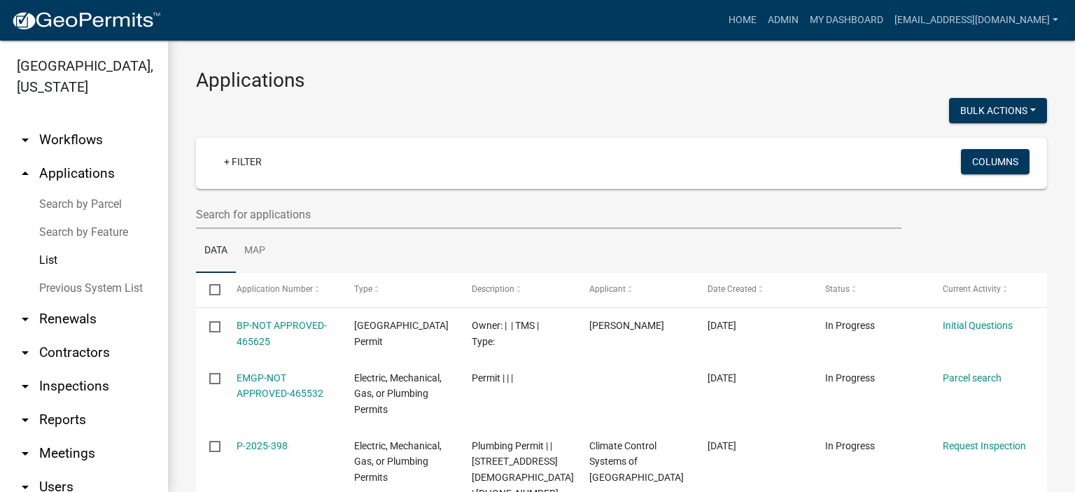
click at [51, 261] on link "List" at bounding box center [84, 260] width 168 height 28
click at [53, 256] on link "List" at bounding box center [84, 260] width 168 height 28
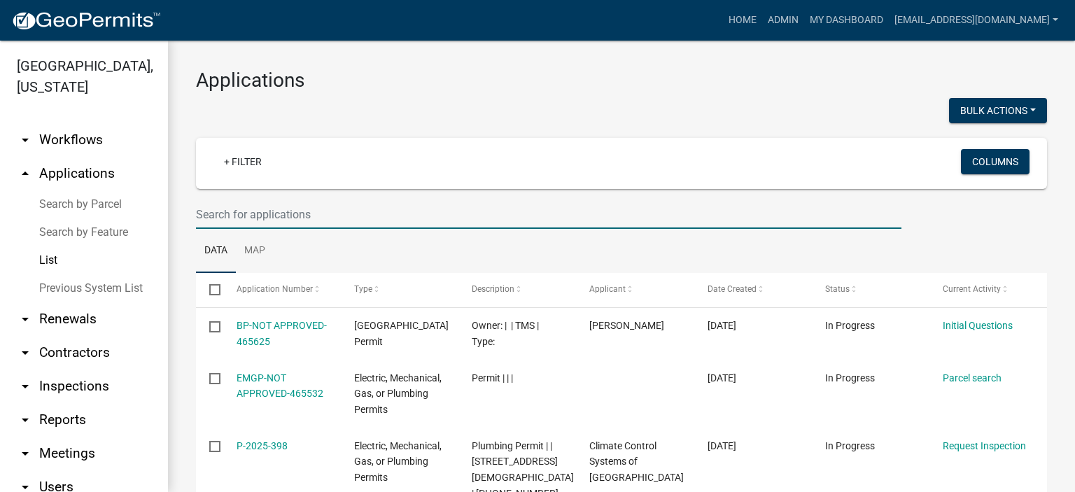
click at [340, 209] on input "text" at bounding box center [549, 214] width 706 height 29
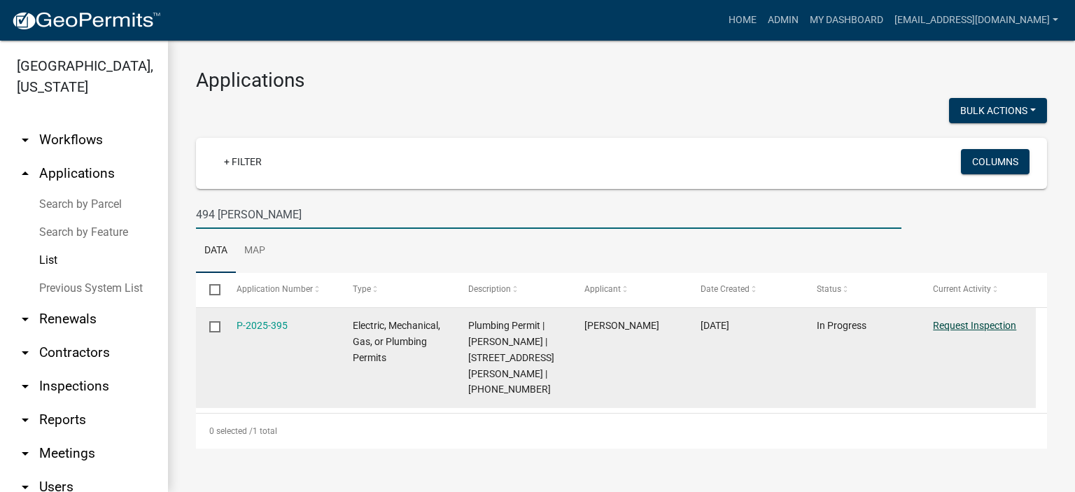
type input "494 [PERSON_NAME]"
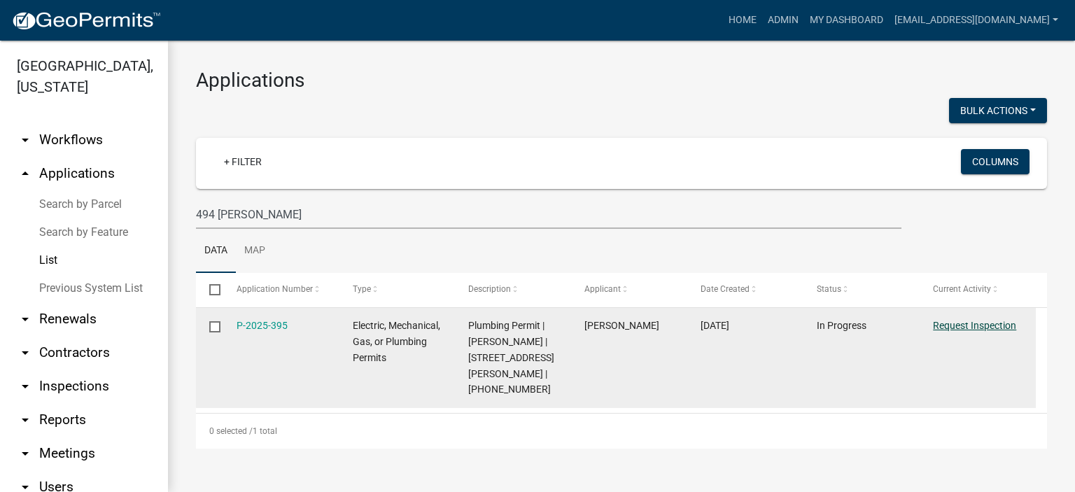
click at [976, 326] on link "Request Inspection" at bounding box center [974, 325] width 83 height 11
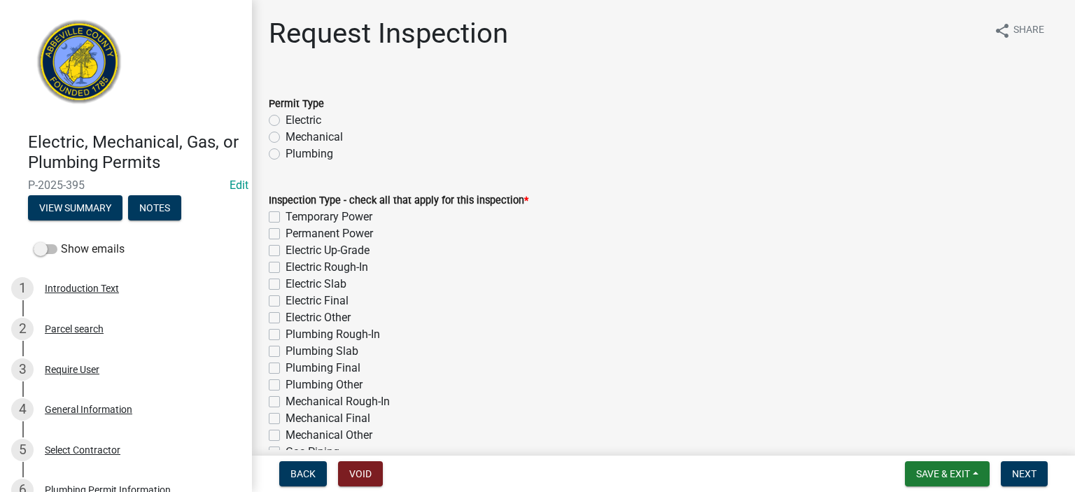
click at [286, 155] on label "Plumbing" at bounding box center [310, 154] width 48 height 17
click at [286, 155] on input "Plumbing" at bounding box center [290, 150] width 9 height 9
radio input "true"
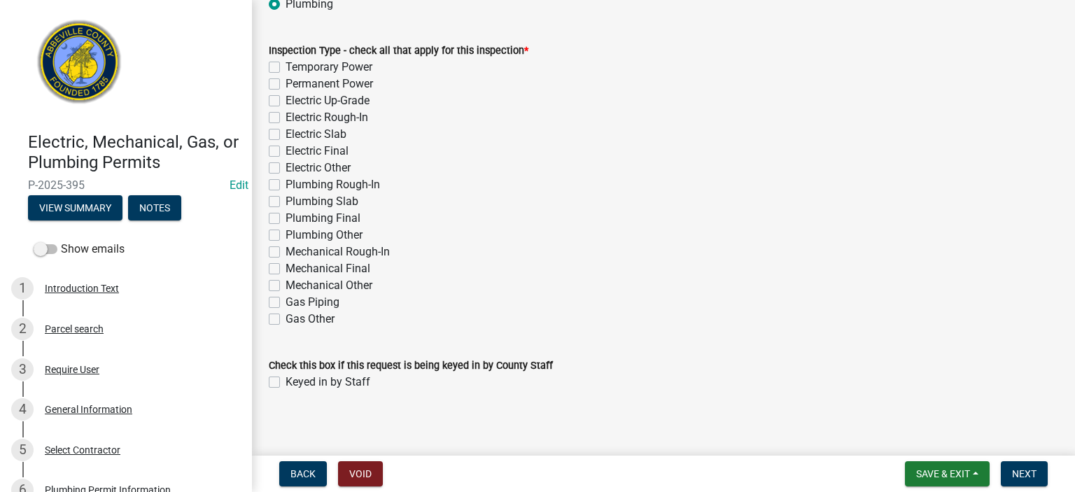
scroll to position [157, 0]
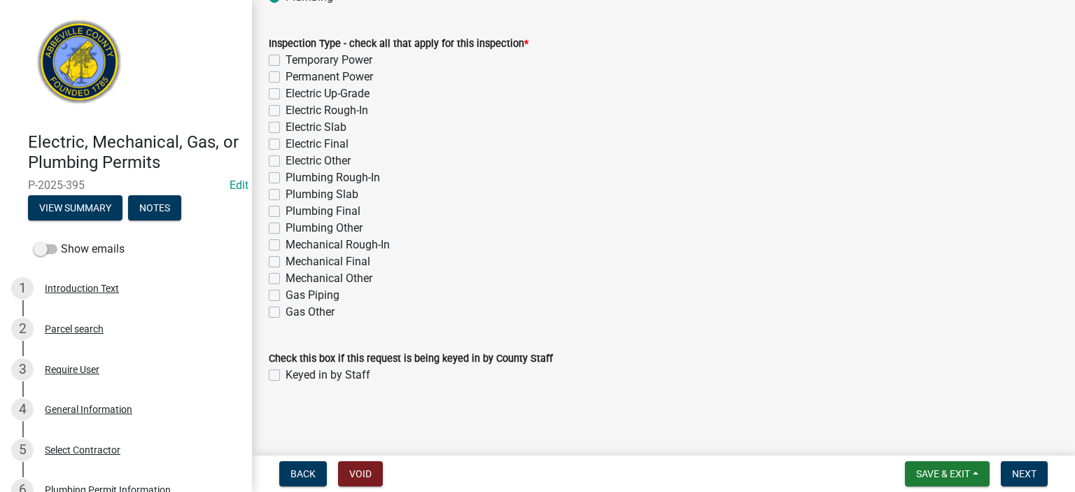
click at [286, 177] on label "Plumbing Rough-In" at bounding box center [333, 177] width 95 height 17
click at [286, 177] on input "Plumbing Rough-In" at bounding box center [290, 173] width 9 height 9
checkbox input "true"
checkbox input "false"
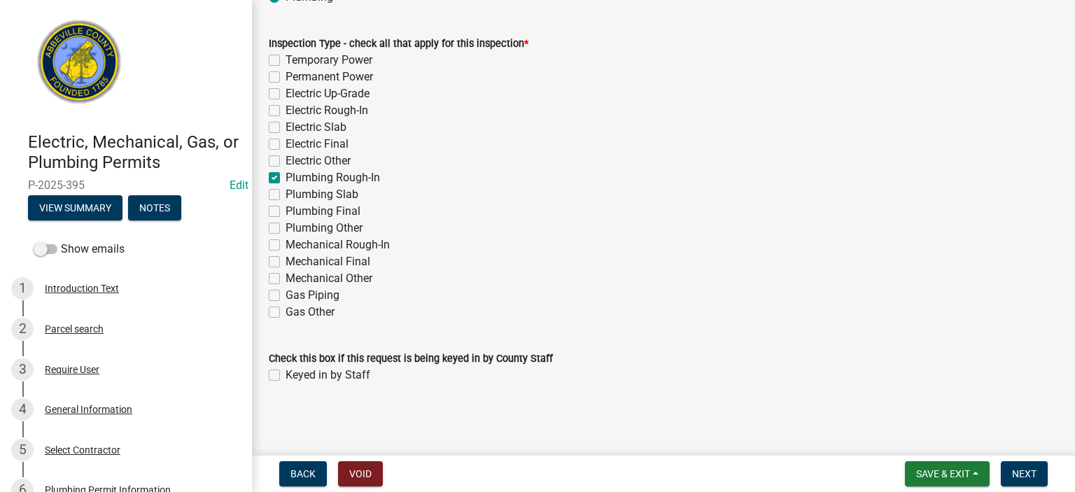
checkbox input "false"
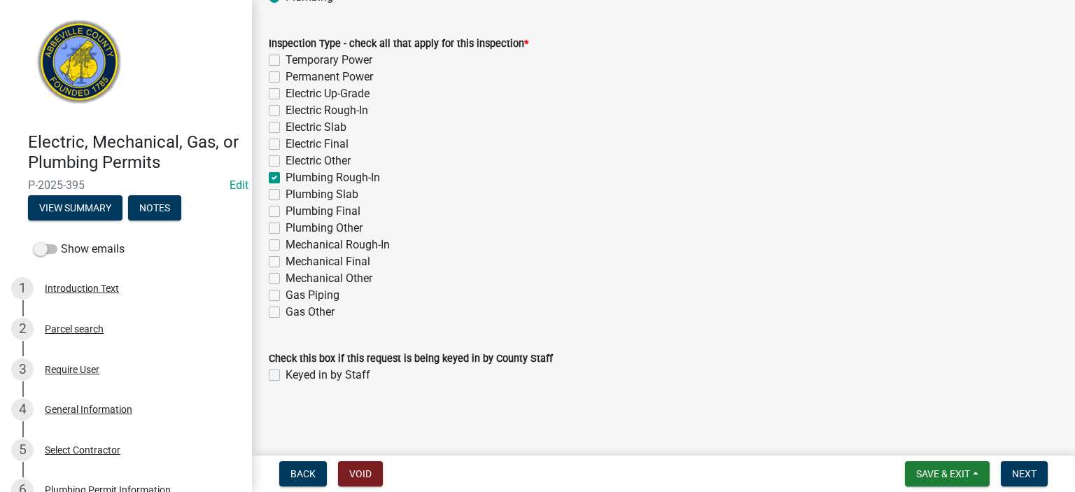
checkbox input "true"
checkbox input "false"
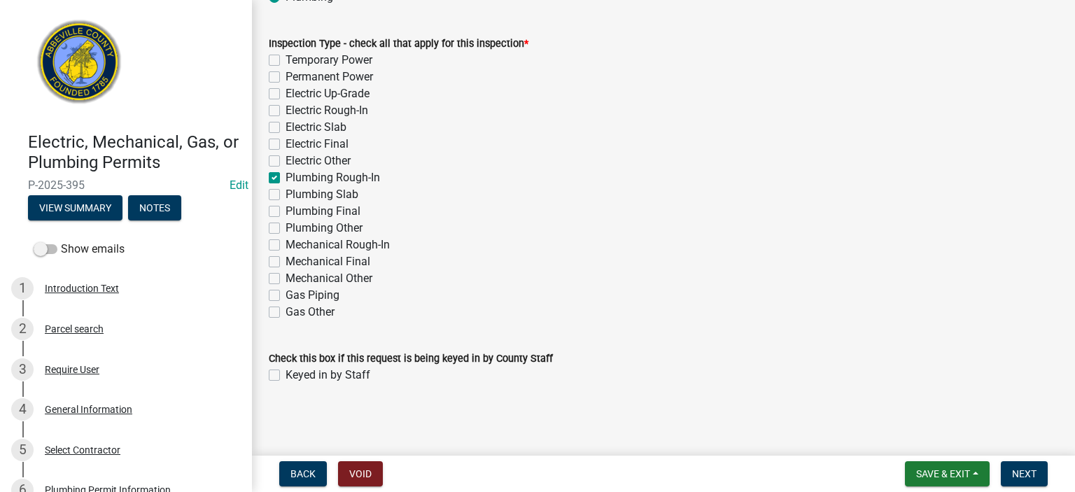
checkbox input "false"
click at [286, 372] on label "Keyed in by Staff" at bounding box center [328, 375] width 85 height 17
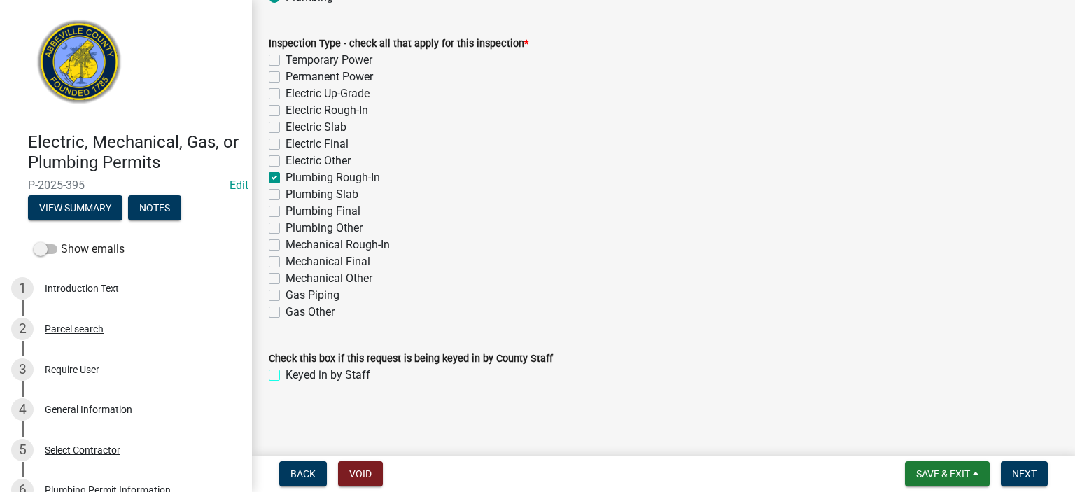
click at [286, 372] on input "Keyed in by Staff" at bounding box center [290, 371] width 9 height 9
checkbox input "true"
click at [1028, 471] on span "Next" at bounding box center [1024, 473] width 25 height 11
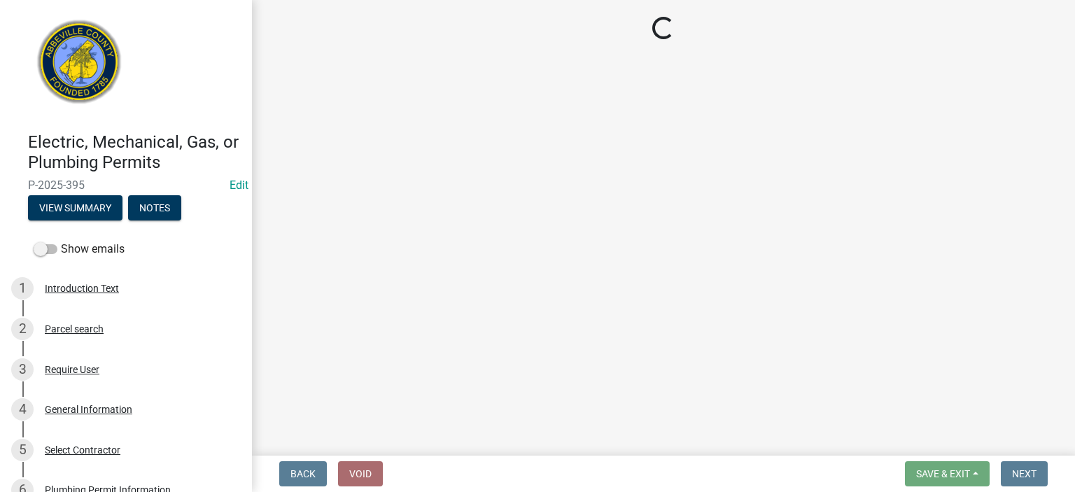
select select "896ec84b-7942-43b9-a78d-4f1554b7930c"
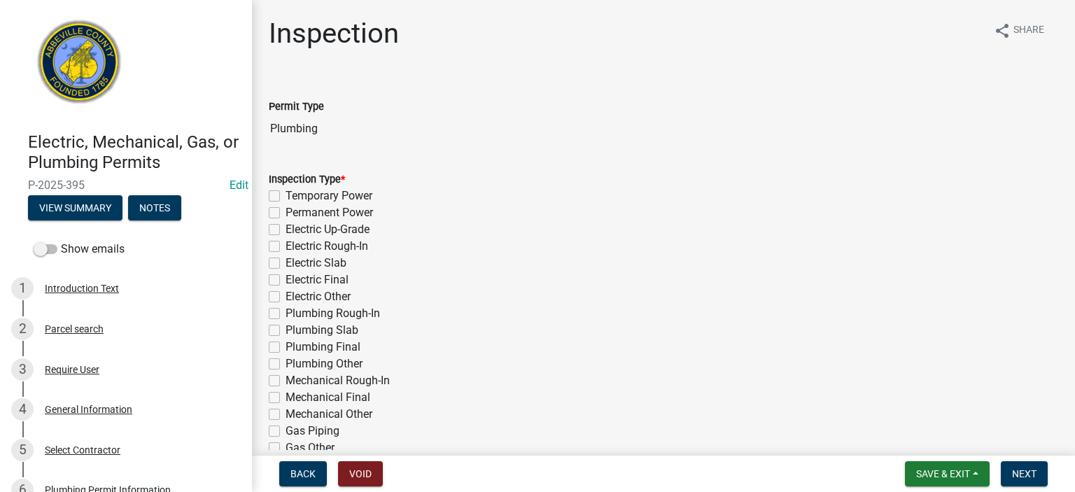
click at [286, 310] on label "Plumbing Rough-In" at bounding box center [333, 313] width 95 height 17
click at [286, 310] on input "Plumbing Rough-In" at bounding box center [290, 309] width 9 height 9
checkbox input "true"
checkbox input "false"
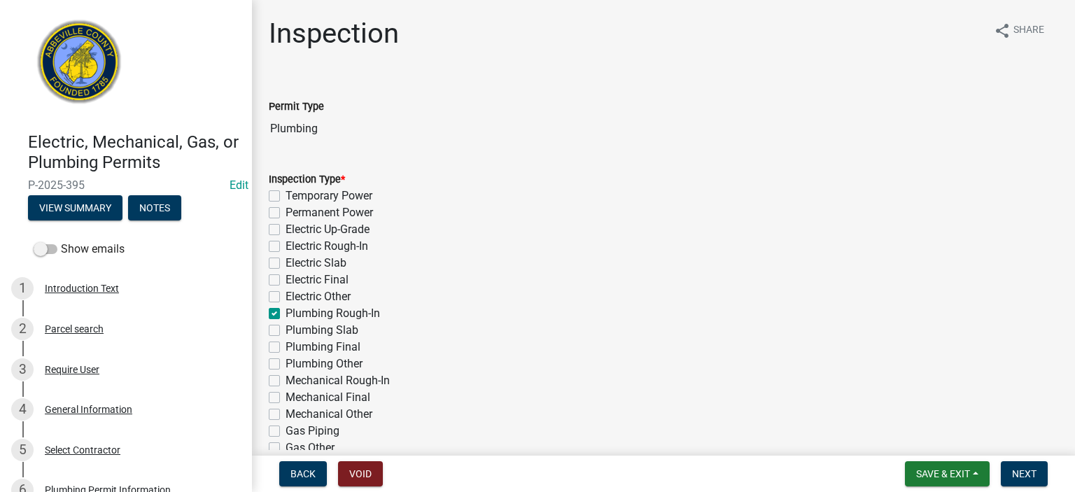
checkbox input "false"
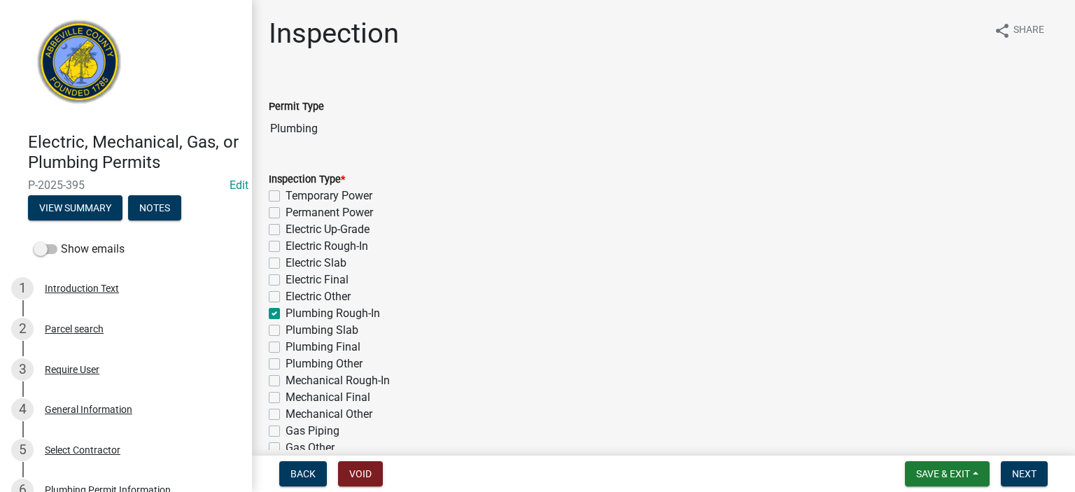
checkbox input "true"
checkbox input "false"
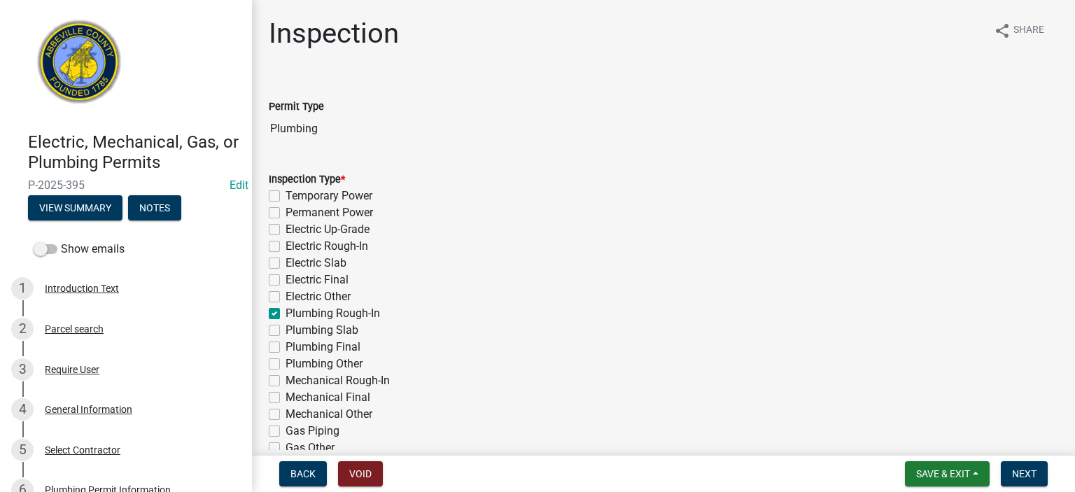
checkbox input "false"
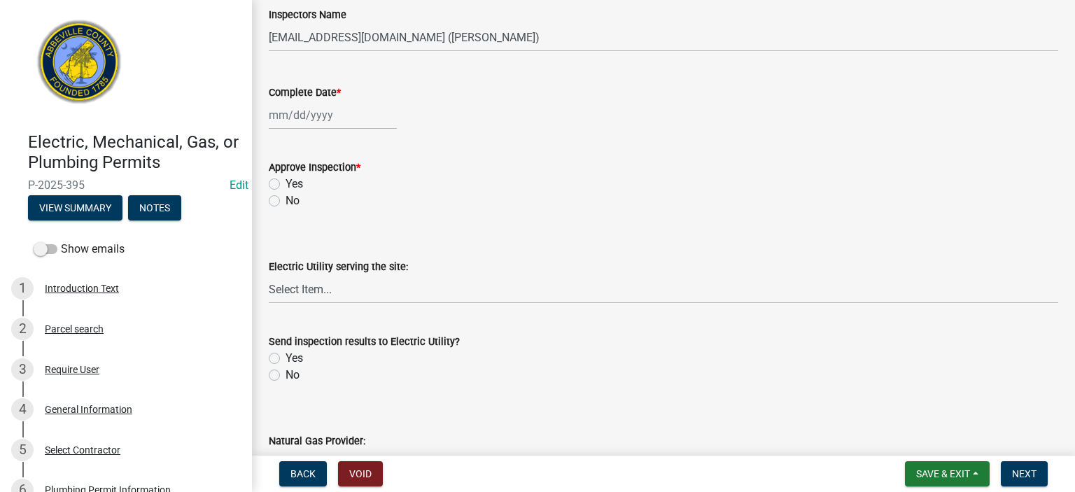
scroll to position [504, 0]
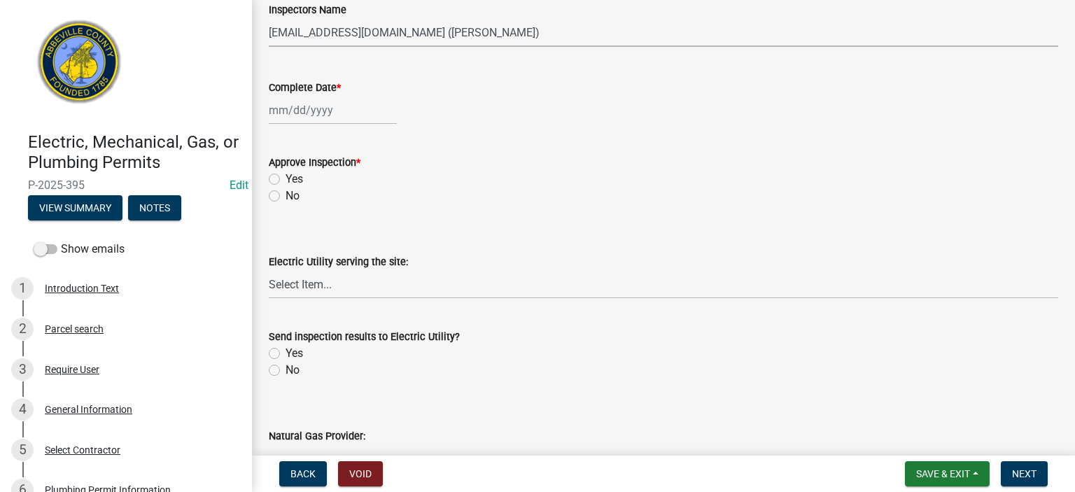
click at [535, 39] on select "Select Item... [EMAIL_ADDRESS][DOMAIN_NAME] ([PERSON_NAME]) [EMAIL_ADDRESS][DOM…" at bounding box center [664, 32] width 790 height 29
click at [269, 18] on select "Select Item... [EMAIL_ADDRESS][DOMAIN_NAME] ([PERSON_NAME]) [EMAIL_ADDRESS][DOM…" at bounding box center [664, 32] width 790 height 29
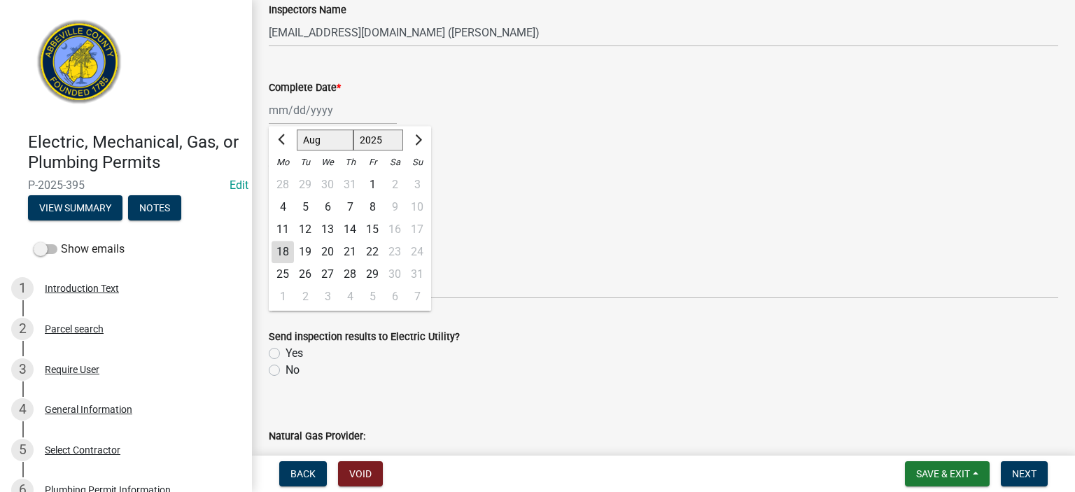
click at [360, 111] on div "[PERSON_NAME] Feb Mar Apr [PERSON_NAME][DATE] Oct Nov [DATE] 1526 1527 1528 152…" at bounding box center [333, 110] width 128 height 29
click at [277, 253] on div "18" at bounding box center [283, 252] width 22 height 22
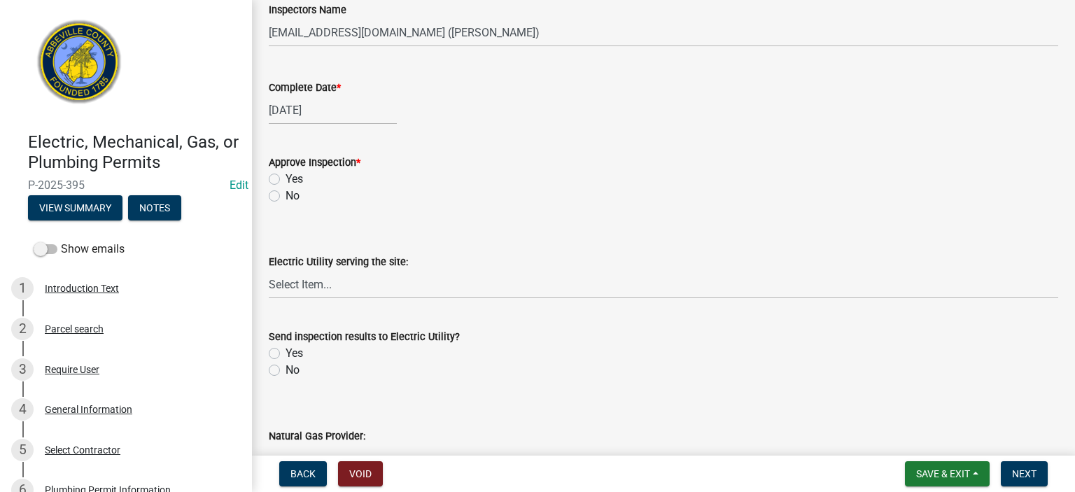
click at [286, 177] on label "Yes" at bounding box center [295, 179] width 18 height 17
click at [286, 177] on input "Yes" at bounding box center [290, 175] width 9 height 9
click at [286, 369] on label "No" at bounding box center [293, 370] width 14 height 17
click at [286, 369] on input "No" at bounding box center [290, 366] width 9 height 9
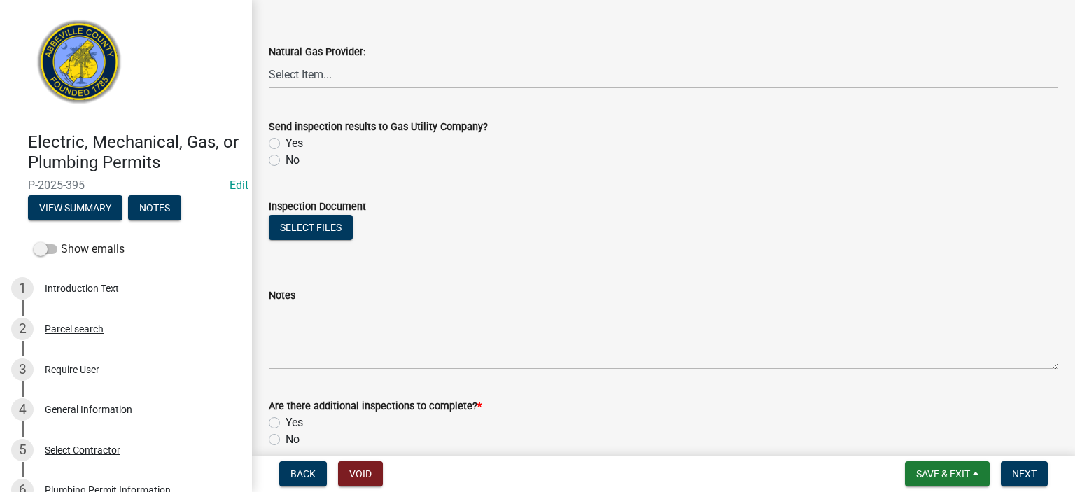
scroll to position [896, 0]
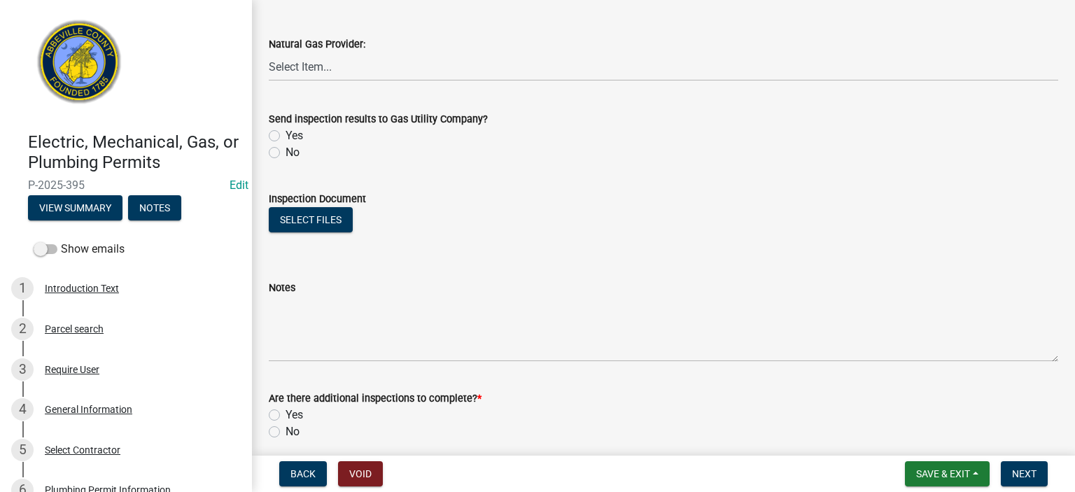
drag, startPoint x: 269, startPoint y: 149, endPoint x: 272, endPoint y: 158, distance: 8.9
click at [286, 151] on label "No" at bounding box center [293, 152] width 14 height 17
click at [286, 151] on input "No" at bounding box center [290, 148] width 9 height 9
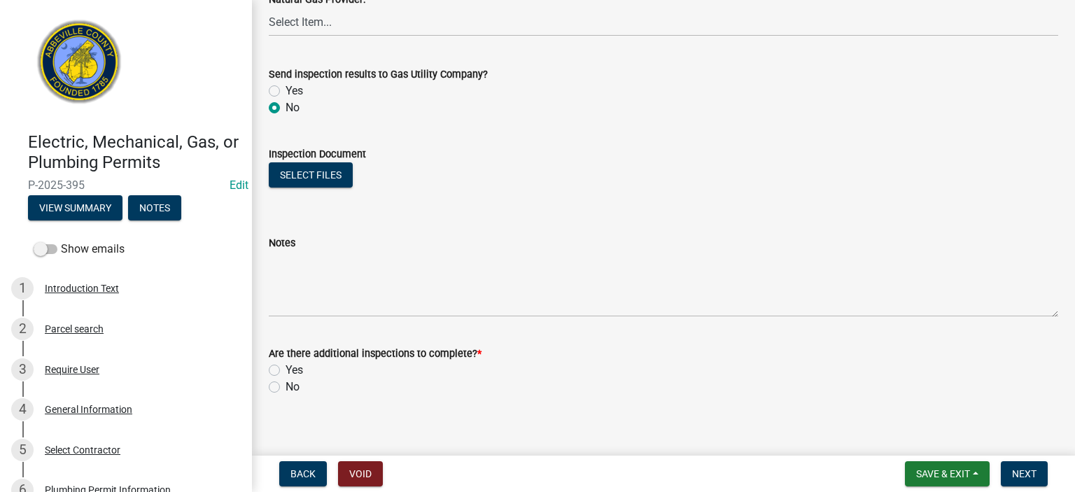
scroll to position [953, 0]
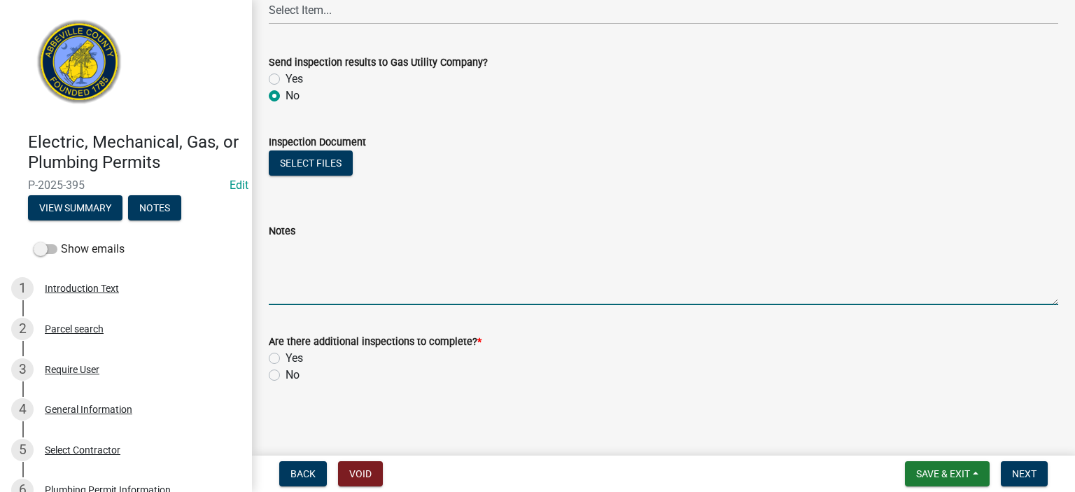
click at [320, 270] on textarea "Notes" at bounding box center [664, 272] width 790 height 66
click at [608, 251] on textarea "Replace tub w/ walk in tiled shower, Pex plumbing to new valves, drian adjusted…" at bounding box center [664, 272] width 790 height 66
click at [714, 249] on textarea "Replace tub w/ walk in tiled shower, Pex plumbing to new valves, drain adjusted…" at bounding box center [664, 272] width 790 height 66
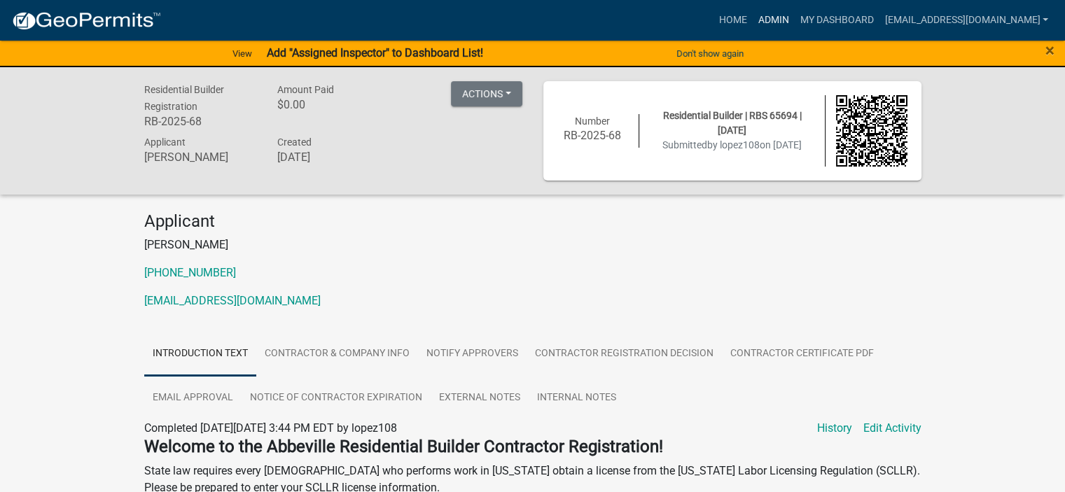
click at [752, 24] on link "Admin" at bounding box center [773, 20] width 42 height 27
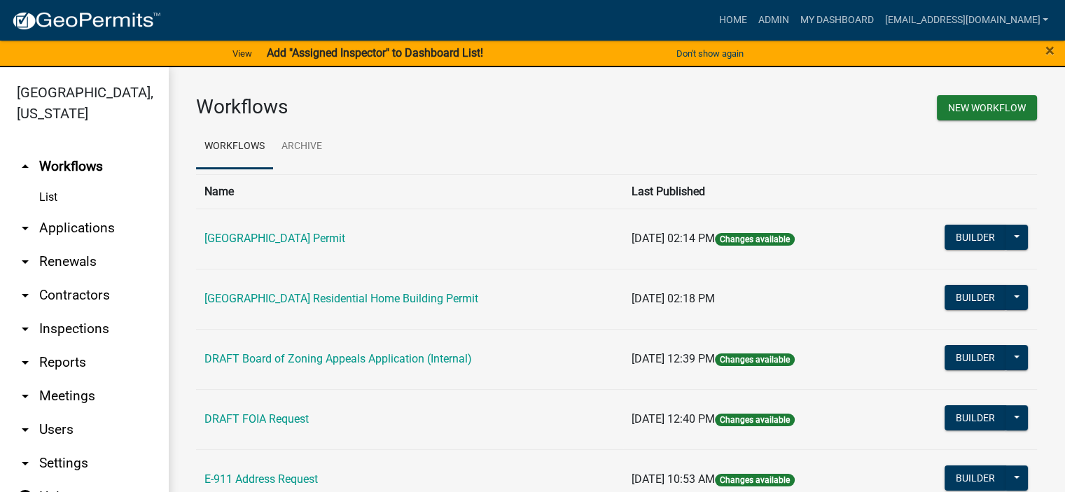
click at [79, 229] on link "arrow_drop_down Applications" at bounding box center [84, 228] width 168 height 34
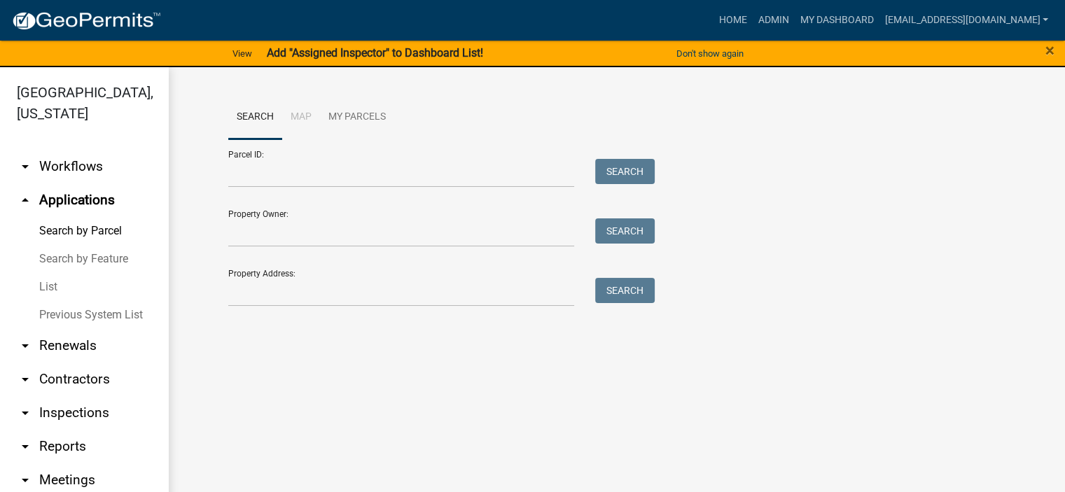
click at [57, 284] on link "List" at bounding box center [84, 287] width 168 height 28
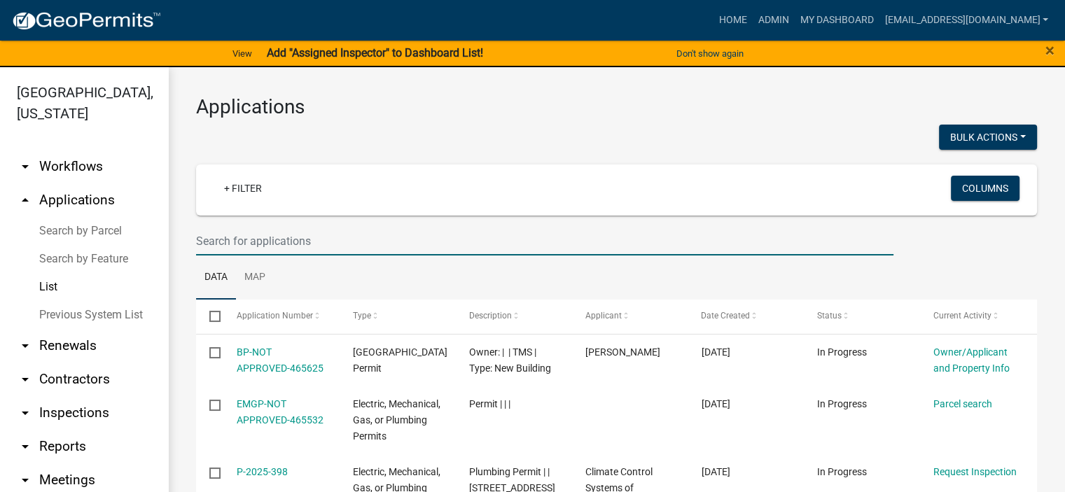
click at [325, 237] on input "text" at bounding box center [544, 241] width 697 height 29
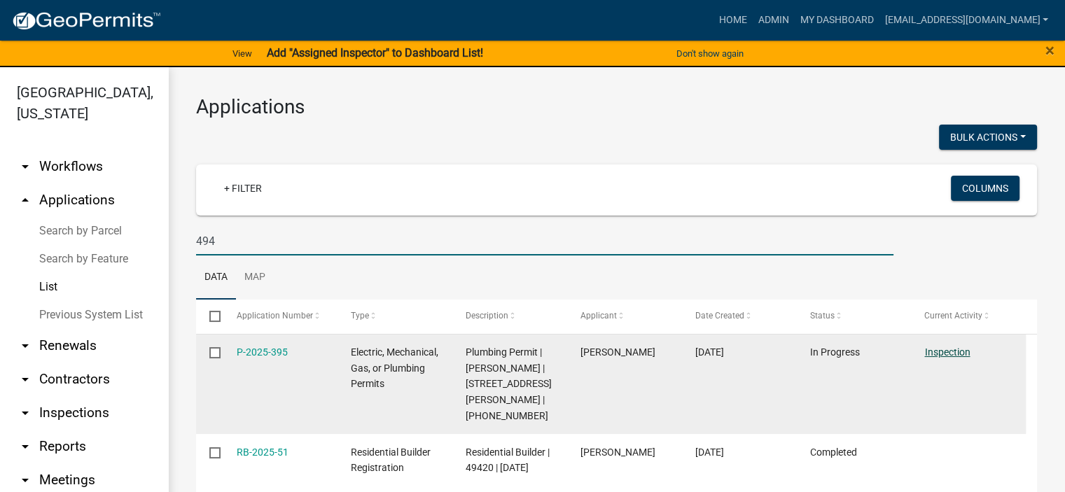
type input "494"
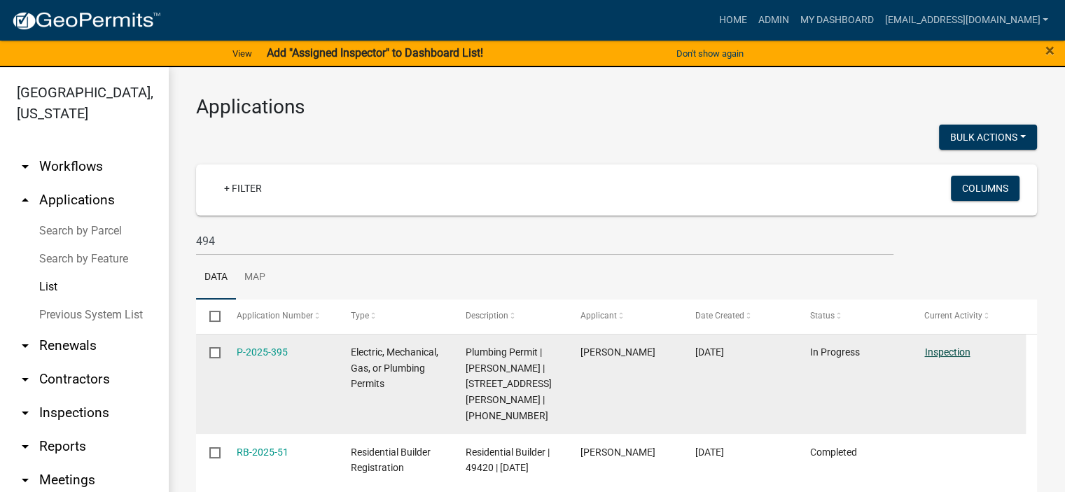
click at [958, 349] on link "Inspection" at bounding box center [947, 352] width 46 height 11
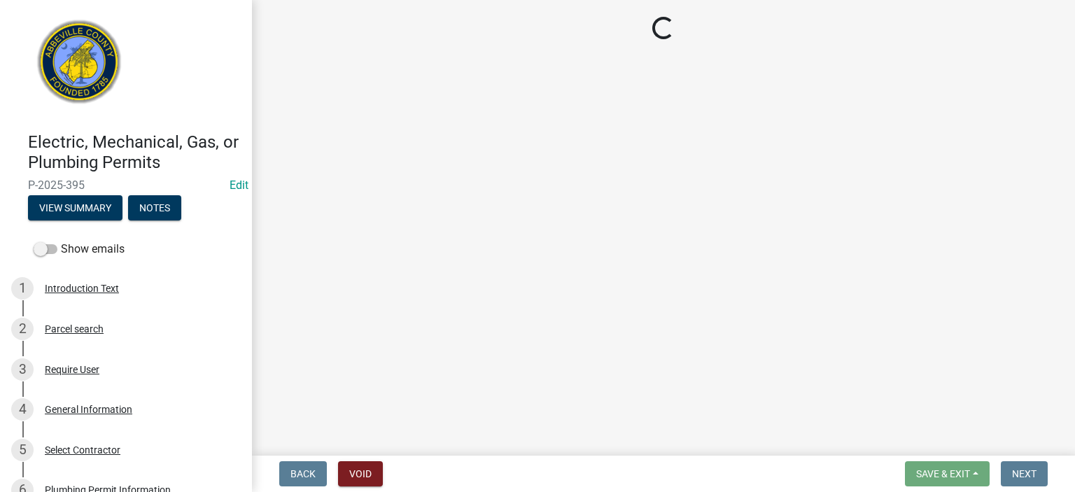
select select "896ec84b-7942-43b9-a78d-4f1554b7930c"
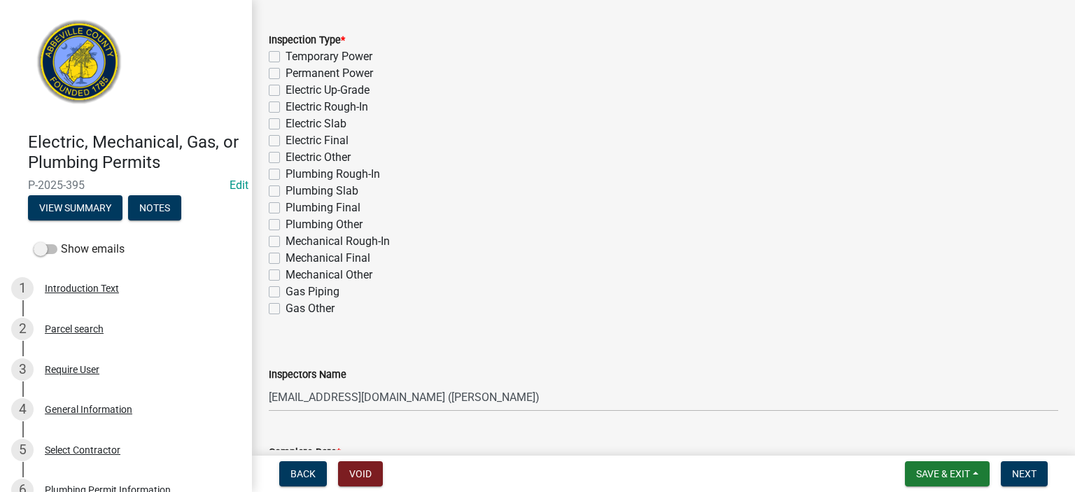
scroll to position [140, 0]
click at [286, 176] on label "Plumbing Rough-In" at bounding box center [333, 173] width 95 height 17
click at [286, 174] on input "Plumbing Rough-In" at bounding box center [290, 169] width 9 height 9
checkbox input "true"
checkbox input "false"
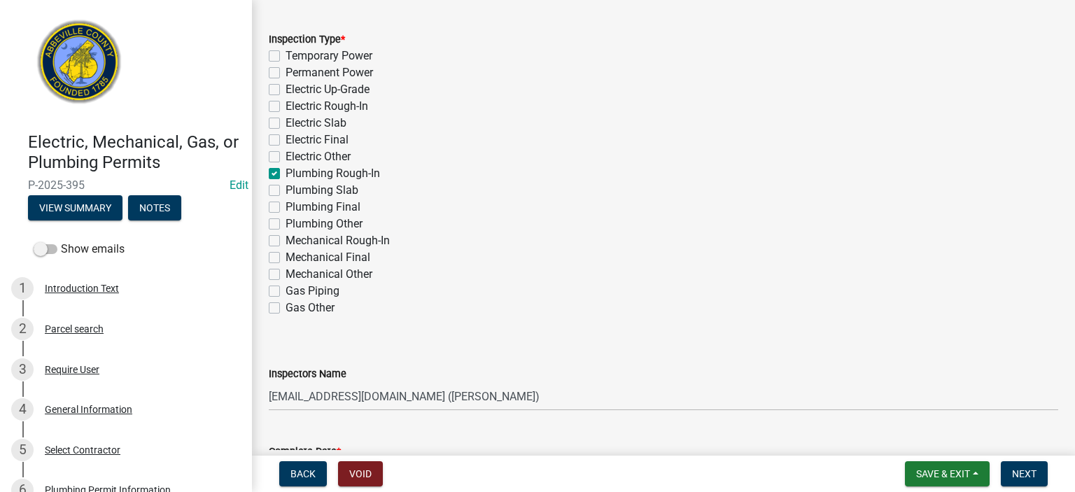
checkbox input "false"
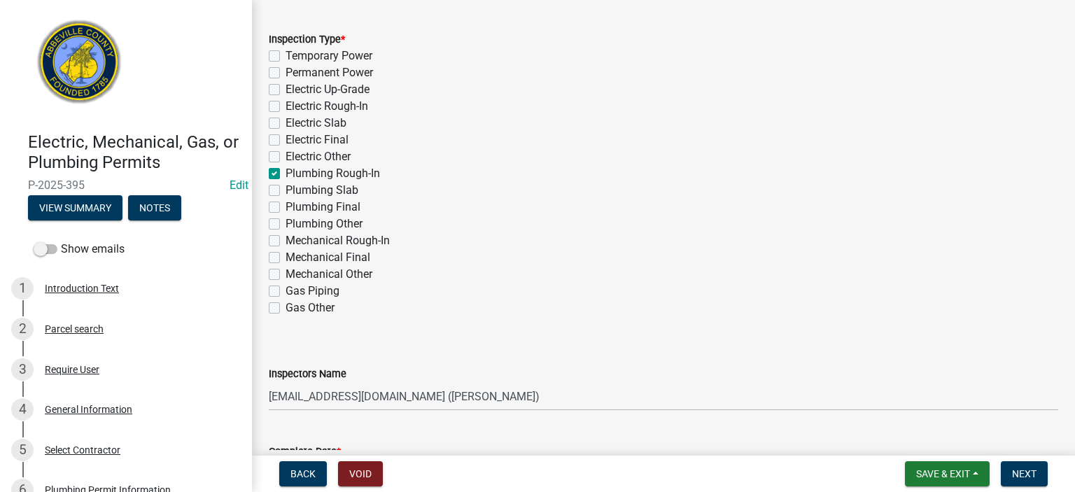
checkbox input "false"
checkbox input "true"
checkbox input "false"
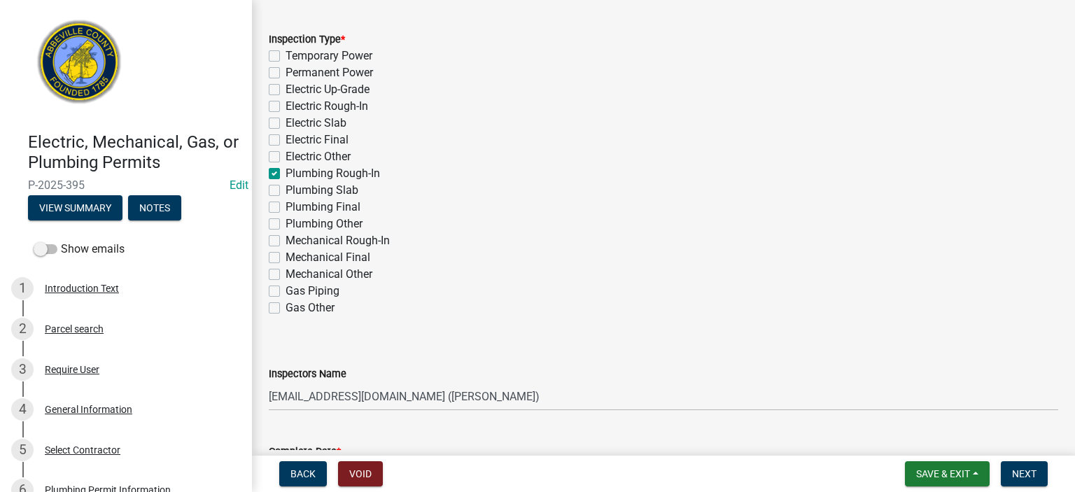
checkbox input "false"
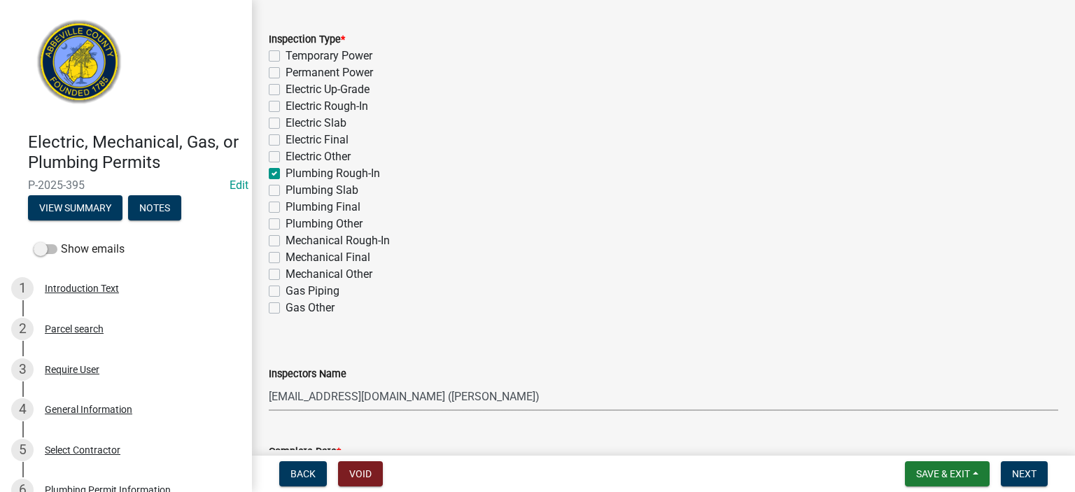
click at [531, 396] on select "Select Item... [EMAIL_ADDRESS][DOMAIN_NAME] ([PERSON_NAME]) [EMAIL_ADDRESS][DOM…" at bounding box center [664, 396] width 790 height 29
select select "56be3ac8-4e2d-49a7-9260-658958e29c03"
click at [269, 382] on select "Select Item... [EMAIL_ADDRESS][DOMAIN_NAME] ([PERSON_NAME]) [EMAIL_ADDRESS][DOM…" at bounding box center [664, 396] width 790 height 29
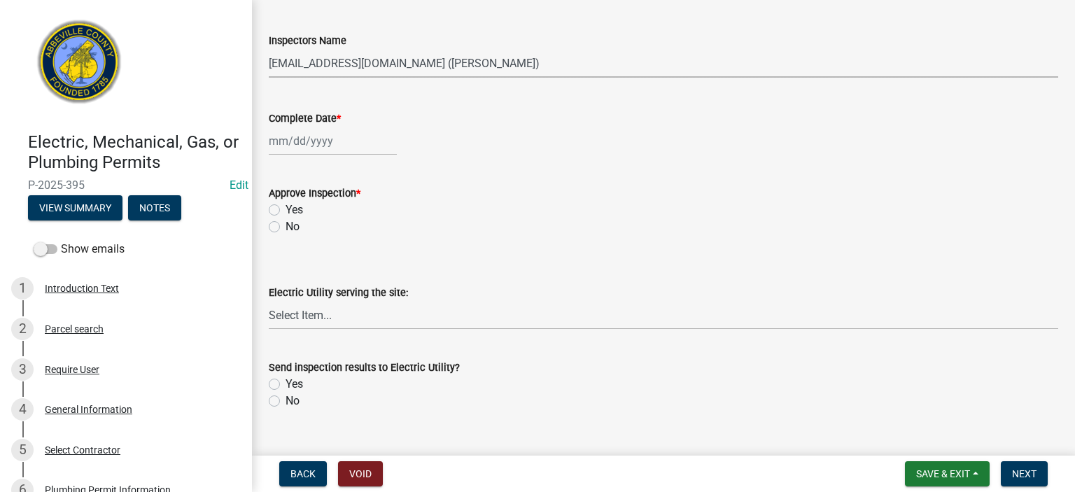
scroll to position [504, 0]
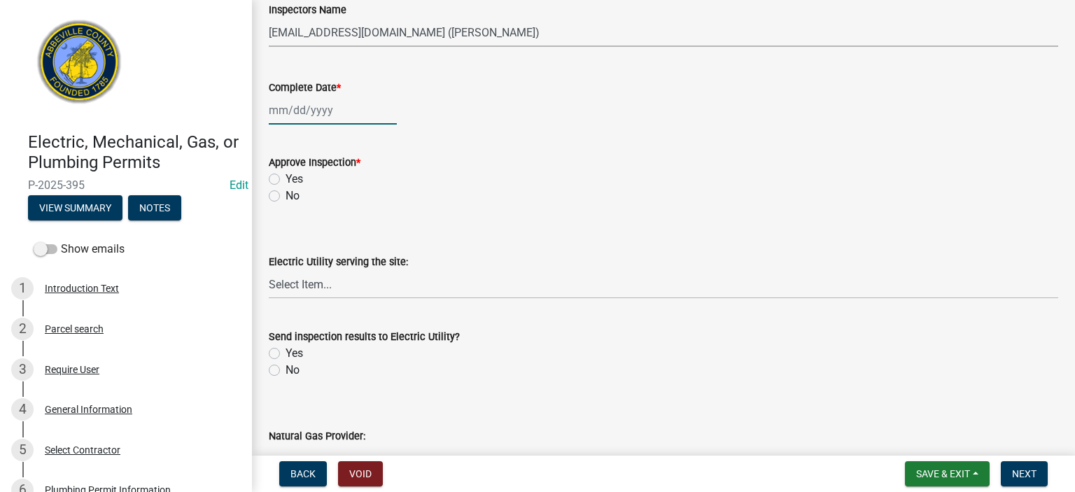
click at [350, 108] on div at bounding box center [333, 110] width 128 height 29
select select "8"
select select "2025"
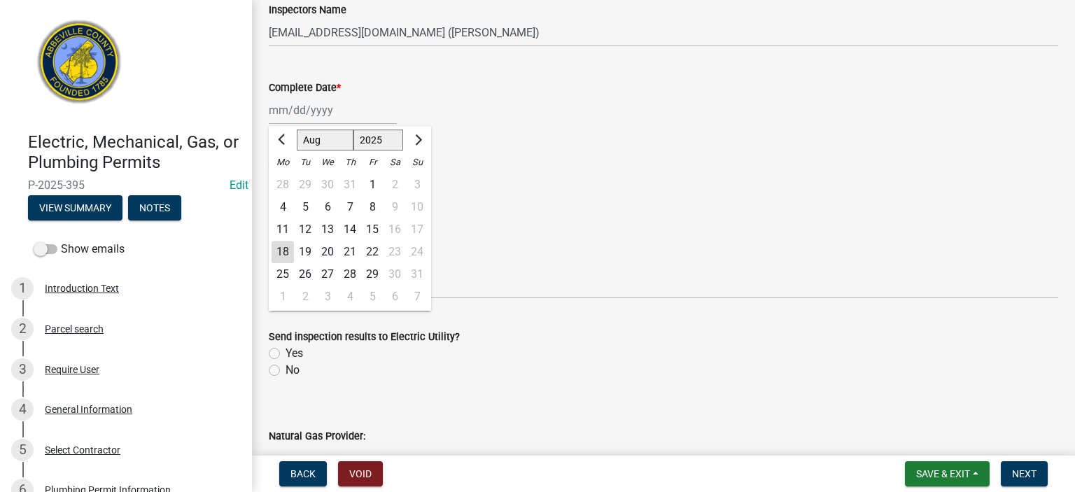
click at [284, 252] on div "18" at bounding box center [283, 252] width 22 height 22
type input "[DATE]"
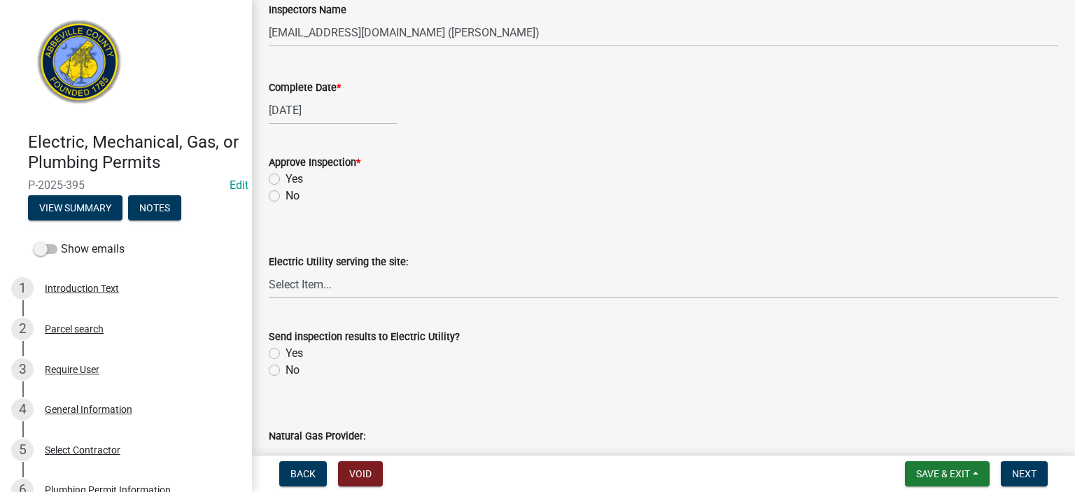
click at [286, 179] on label "Yes" at bounding box center [295, 179] width 18 height 17
click at [286, 179] on input "Yes" at bounding box center [290, 175] width 9 height 9
radio input "true"
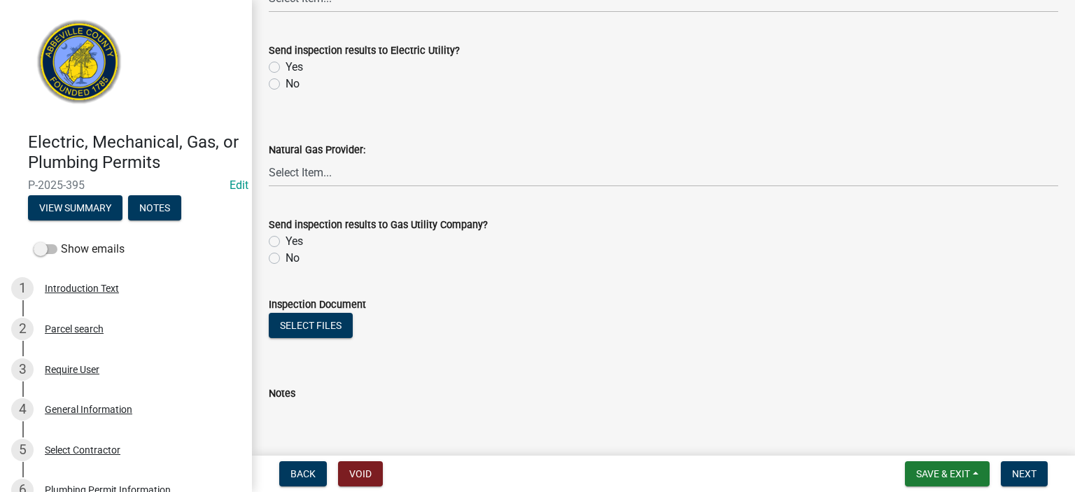
scroll to position [812, 0]
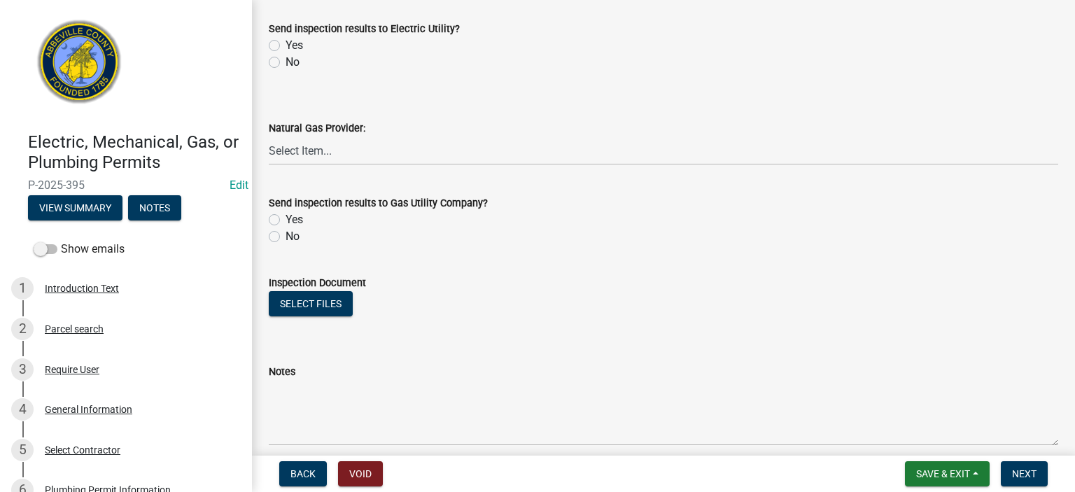
click at [286, 64] on label "No" at bounding box center [293, 62] width 14 height 17
click at [286, 63] on input "No" at bounding box center [290, 58] width 9 height 9
radio input "true"
click at [286, 239] on label "No" at bounding box center [293, 236] width 14 height 17
click at [286, 237] on input "No" at bounding box center [290, 232] width 9 height 9
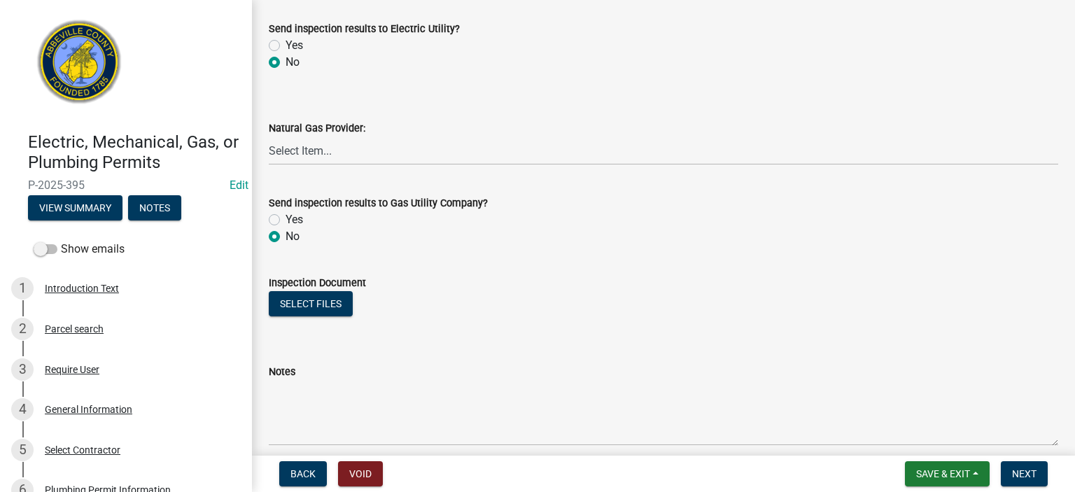
radio input "true"
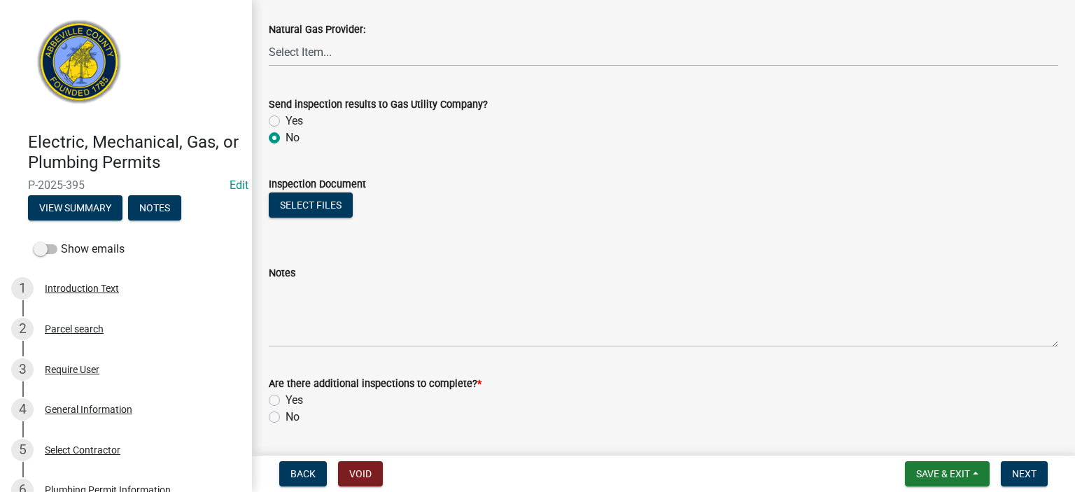
scroll to position [953, 0]
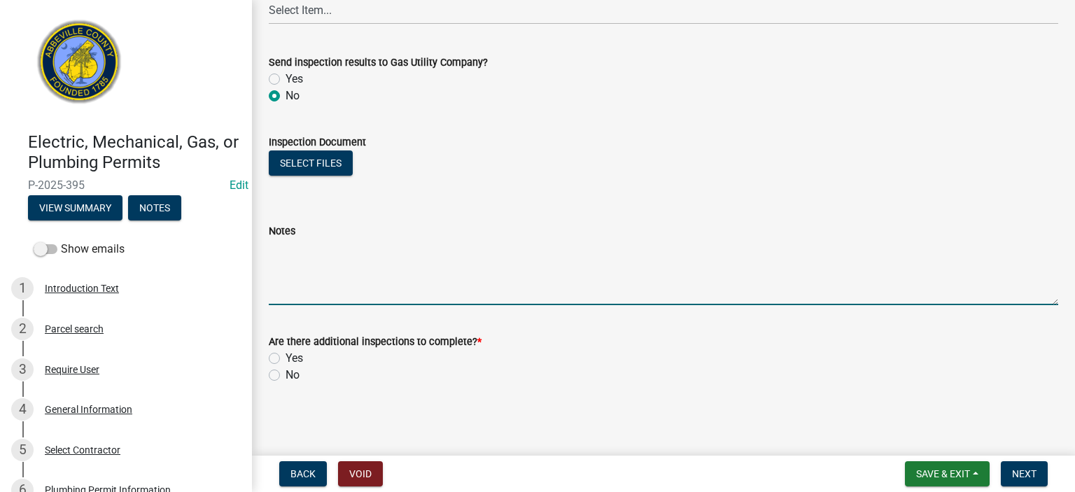
click at [342, 265] on textarea "Notes" at bounding box center [664, 272] width 790 height 66
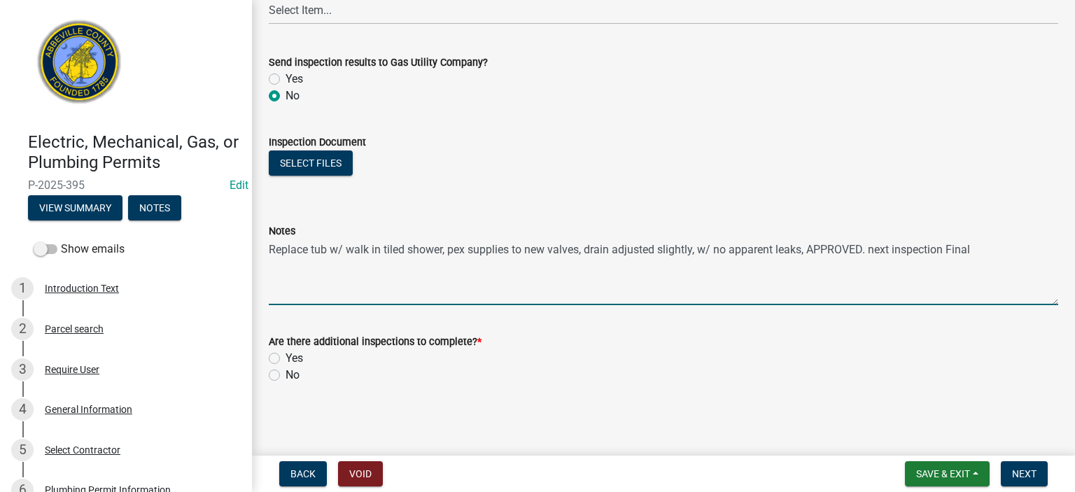
type textarea "Replace tub w/ walk in tiled shower, pex supplies to new valves, drain adjusted…"
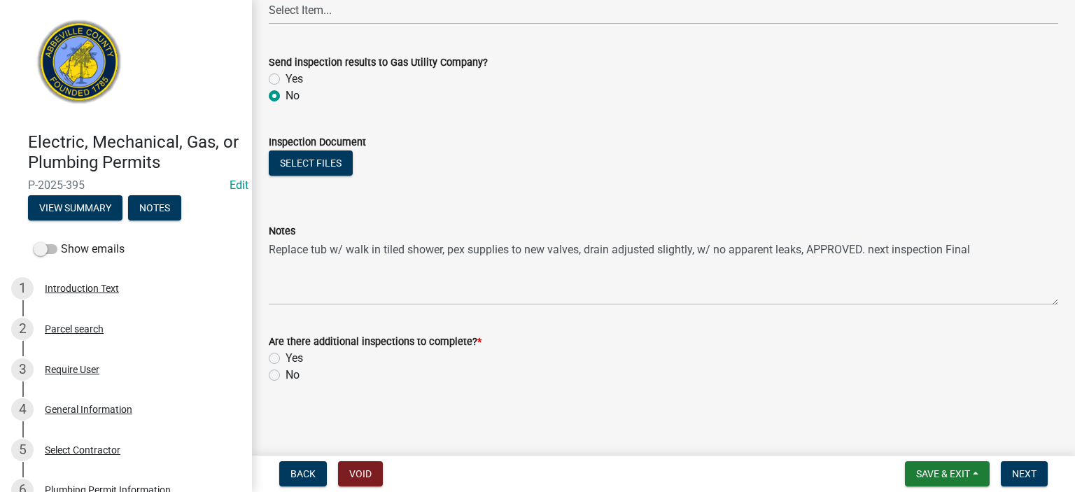
click at [286, 358] on label "Yes" at bounding box center [295, 358] width 18 height 17
click at [286, 358] on input "Yes" at bounding box center [290, 354] width 9 height 9
radio input "true"
click at [1024, 469] on span "Next" at bounding box center [1024, 473] width 25 height 11
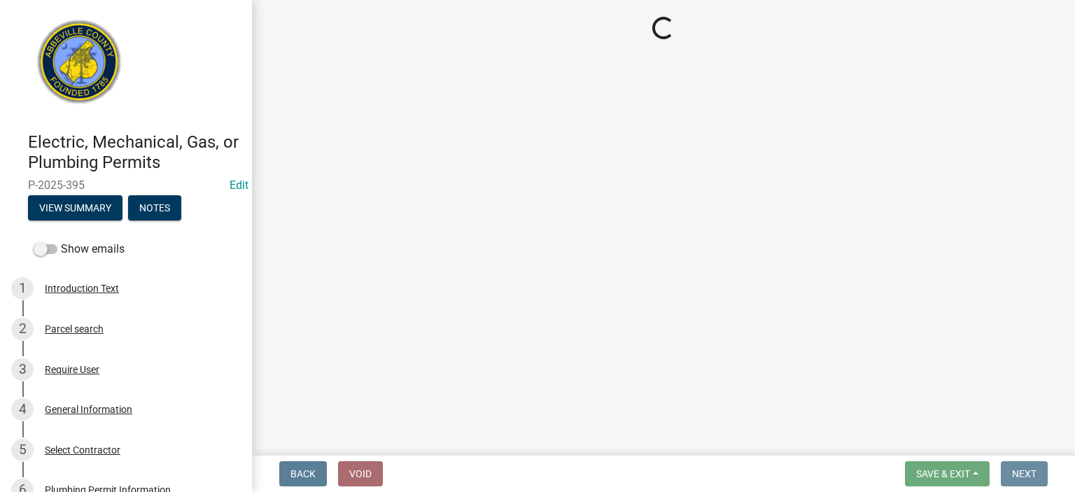
scroll to position [0, 0]
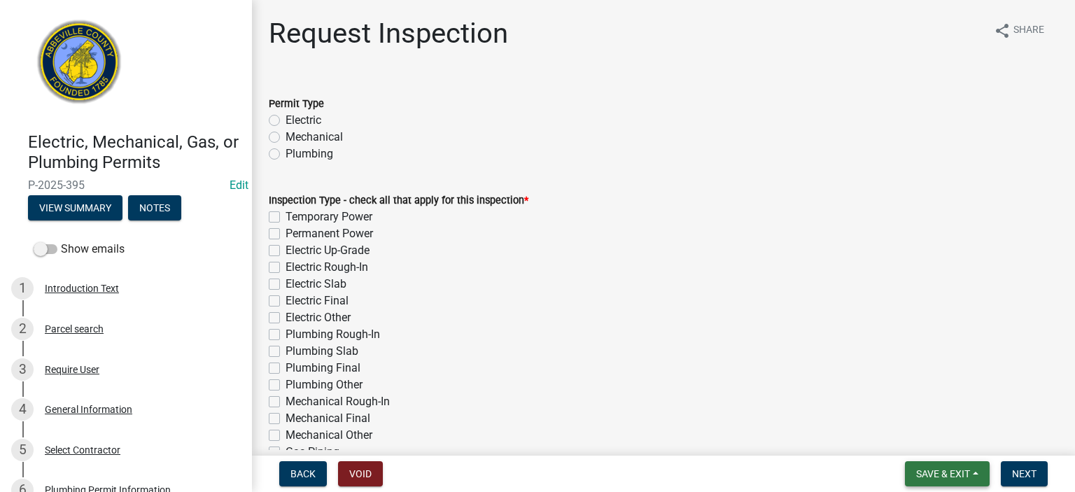
click at [962, 470] on span "Save & Exit" at bounding box center [943, 473] width 54 height 11
click at [937, 440] on button "Save & Exit" at bounding box center [934, 438] width 112 height 34
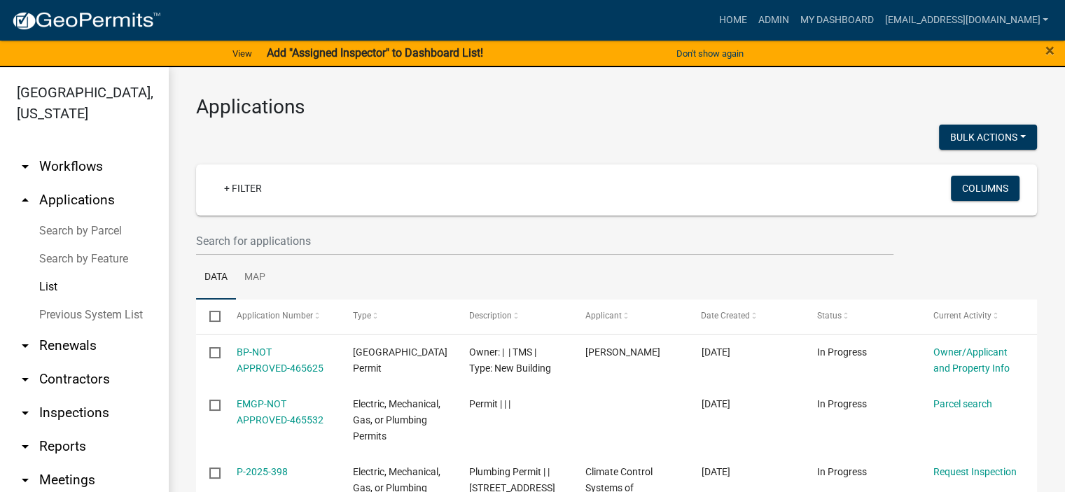
click at [43, 287] on link "List" at bounding box center [84, 287] width 168 height 28
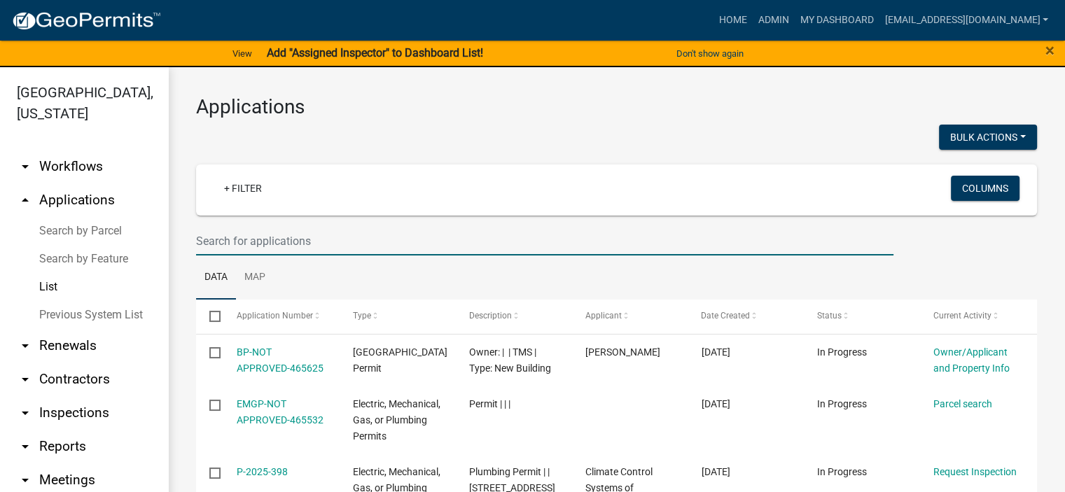
click at [330, 237] on input "text" at bounding box center [544, 241] width 697 height 29
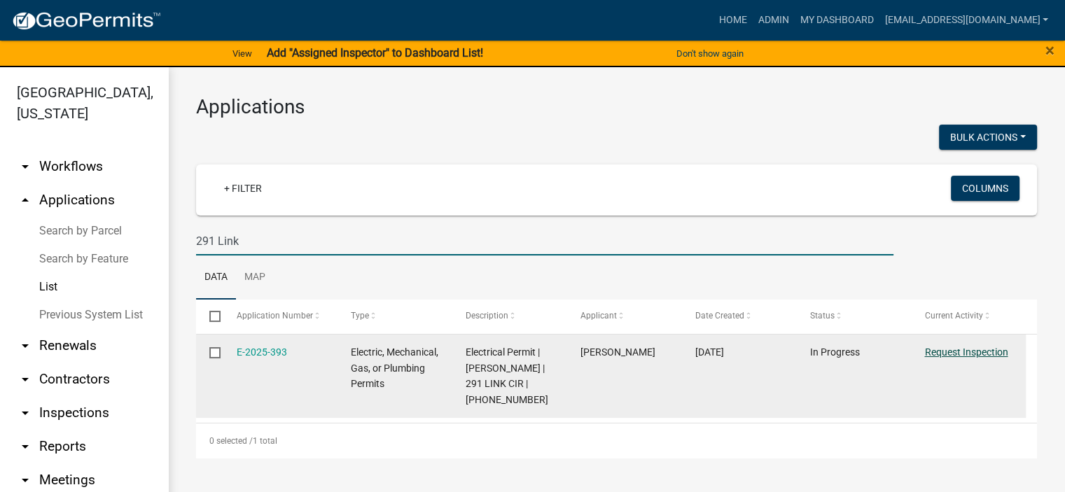
type input "291 Link"
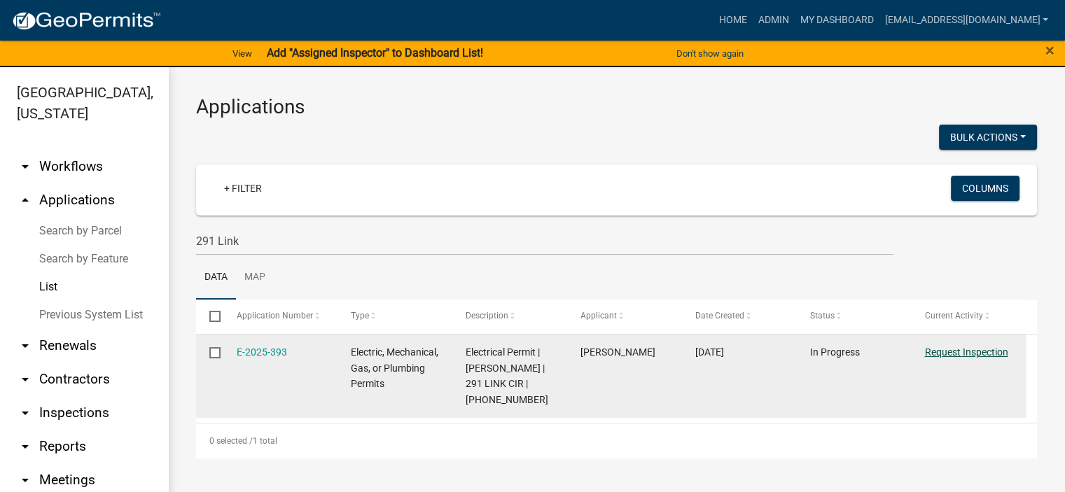
click at [960, 350] on link "Request Inspection" at bounding box center [965, 352] width 83 height 11
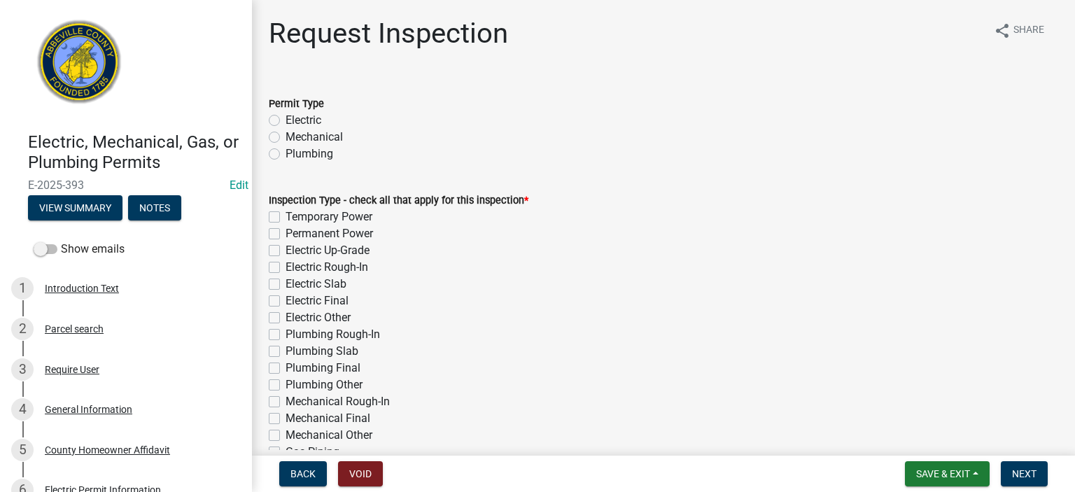
click at [286, 119] on label "Electric" at bounding box center [304, 120] width 36 height 17
click at [286, 119] on input "Electric" at bounding box center [290, 116] width 9 height 9
radio input "true"
click at [286, 214] on label "Temporary Power" at bounding box center [329, 217] width 87 height 17
click at [286, 214] on input "Temporary Power" at bounding box center [290, 213] width 9 height 9
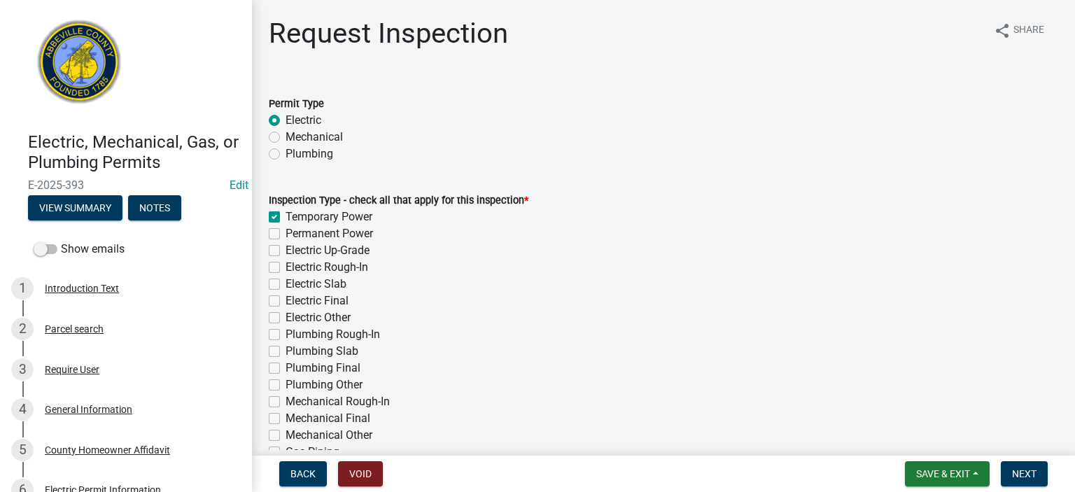
checkbox input "true"
checkbox input "false"
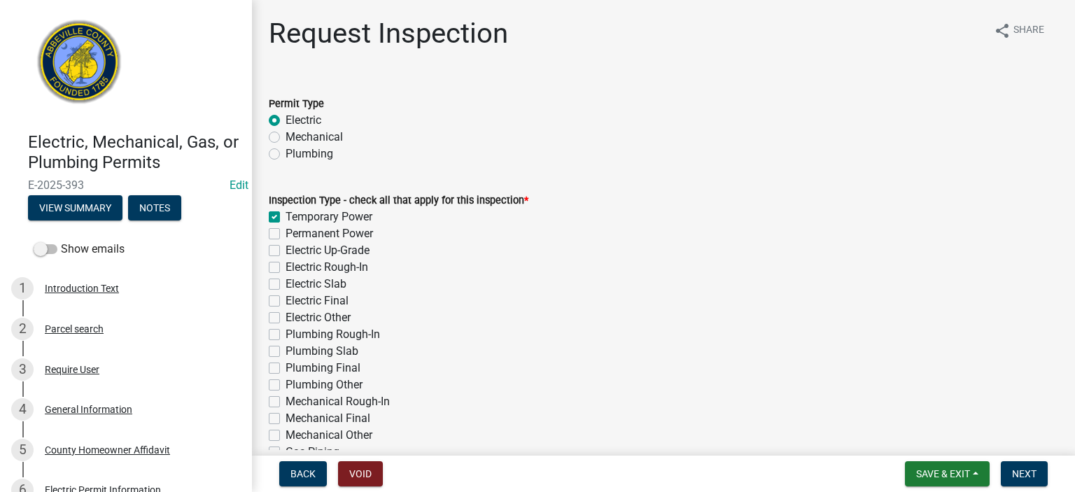
checkbox input "false"
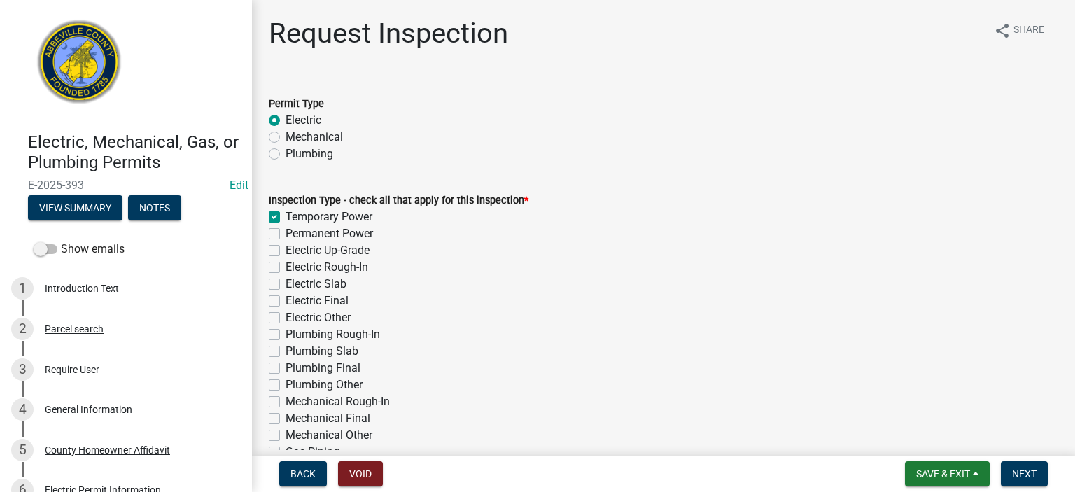
checkbox input "false"
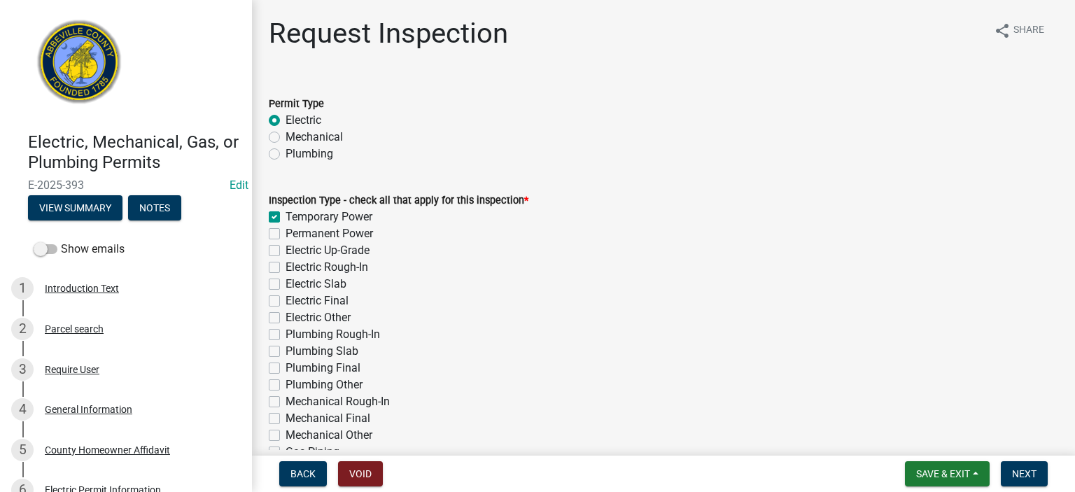
checkbox input "false"
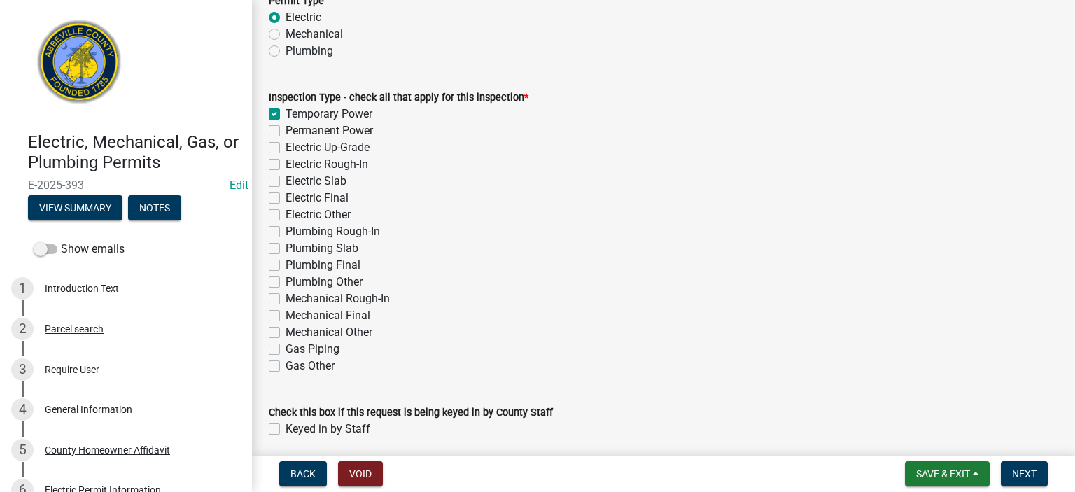
scroll to position [157, 0]
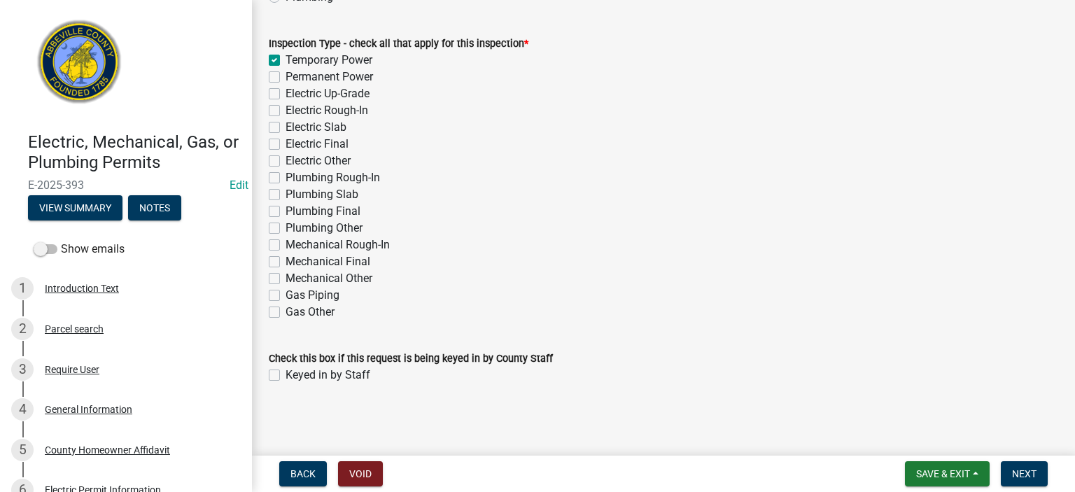
click at [286, 375] on label "Keyed in by Staff" at bounding box center [328, 375] width 85 height 17
click at [286, 375] on input "Keyed in by Staff" at bounding box center [290, 371] width 9 height 9
checkbox input "true"
click at [1028, 474] on span "Next" at bounding box center [1024, 473] width 25 height 11
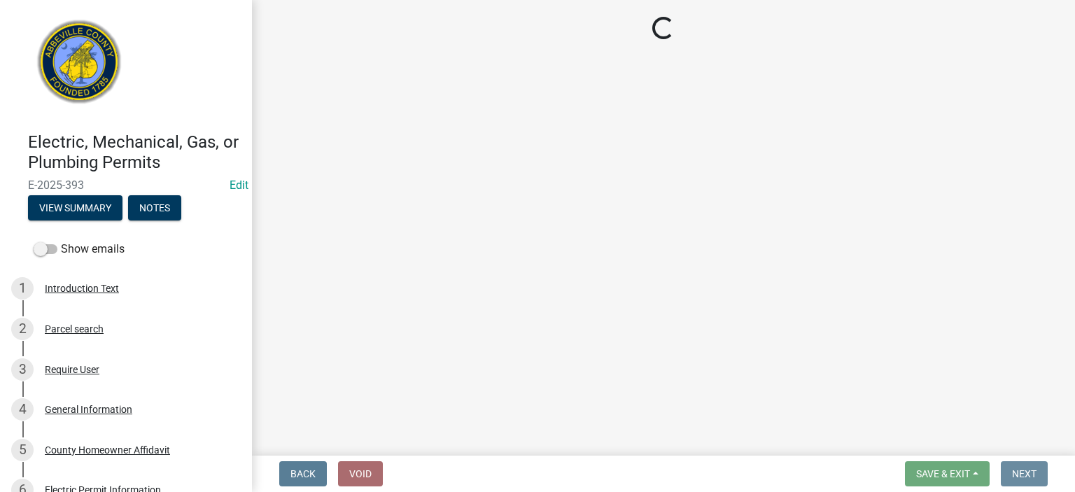
scroll to position [0, 0]
select select "896ec84b-7942-43b9-a78d-4f1554b7930c"
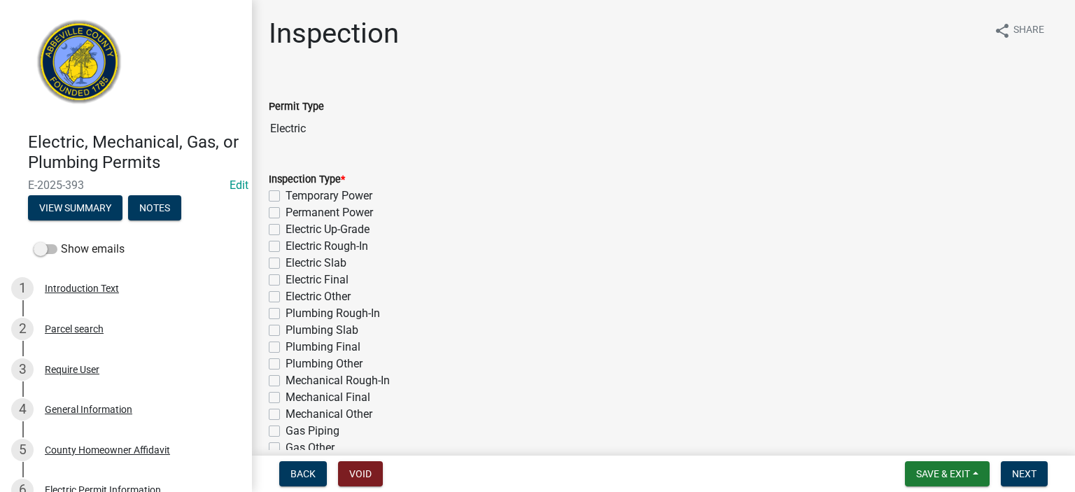
drag, startPoint x: 272, startPoint y: 194, endPoint x: 283, endPoint y: 202, distance: 13.0
click at [286, 196] on label "Temporary Power" at bounding box center [329, 196] width 87 height 17
click at [286, 196] on input "Temporary Power" at bounding box center [290, 192] width 9 height 9
checkbox input "true"
checkbox input "false"
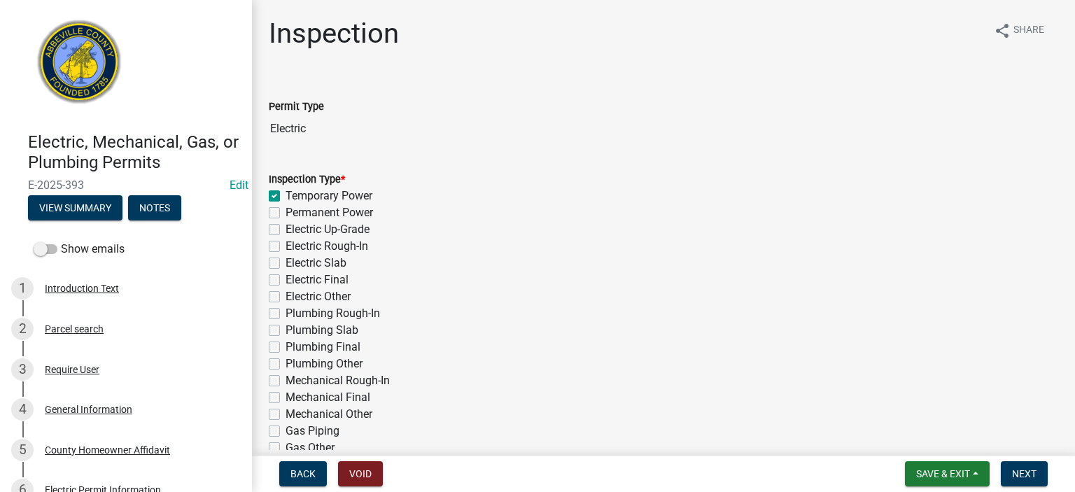
checkbox input "false"
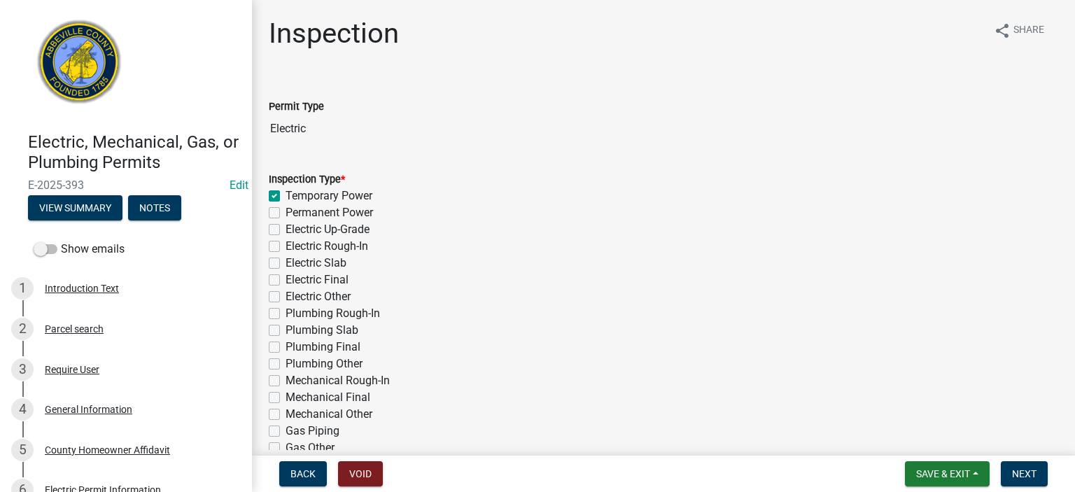
checkbox input "false"
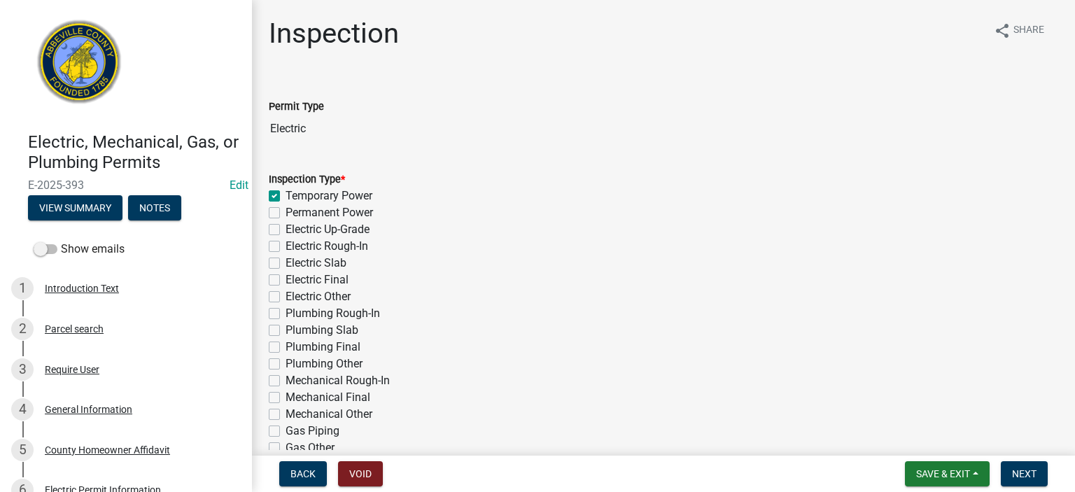
checkbox input "false"
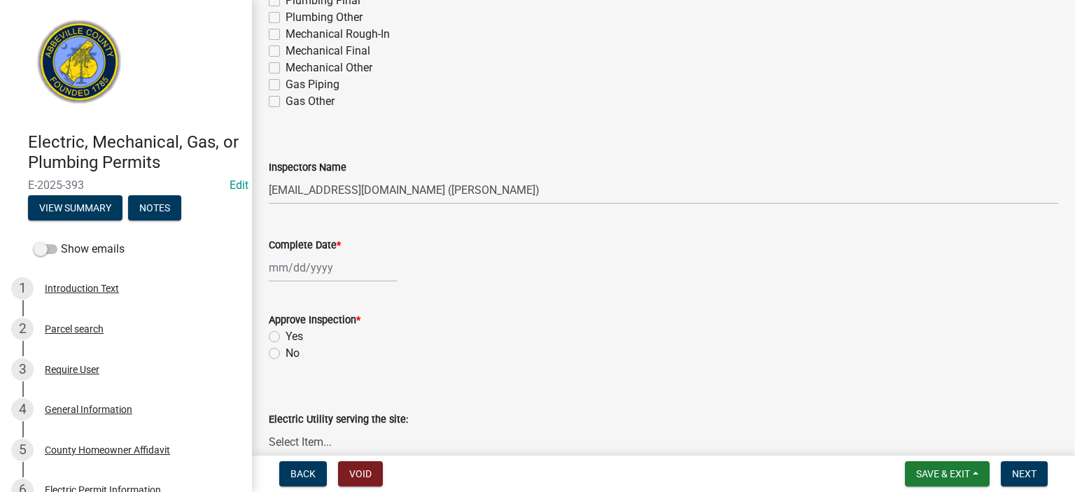
scroll to position [364, 0]
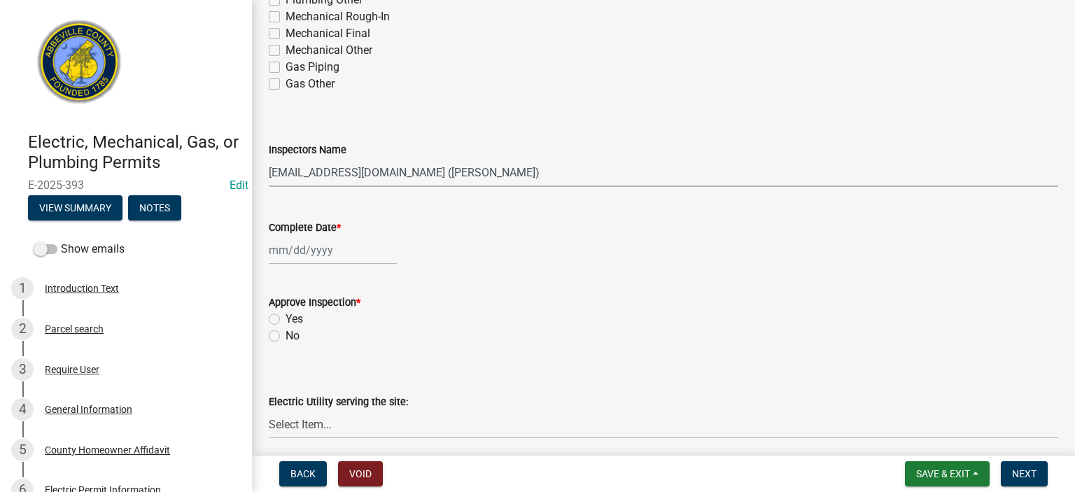
click at [543, 173] on select "Select Item... [EMAIL_ADDRESS][DOMAIN_NAME] ([PERSON_NAME]) [EMAIL_ADDRESS][DOM…" at bounding box center [664, 172] width 790 height 29
select select "56be3ac8-4e2d-49a7-9260-658958e29c03"
click at [269, 158] on select "Select Item... [EMAIL_ADDRESS][DOMAIN_NAME] ([PERSON_NAME]) [EMAIL_ADDRESS][DOM…" at bounding box center [664, 172] width 790 height 29
select select "8"
select select "2025"
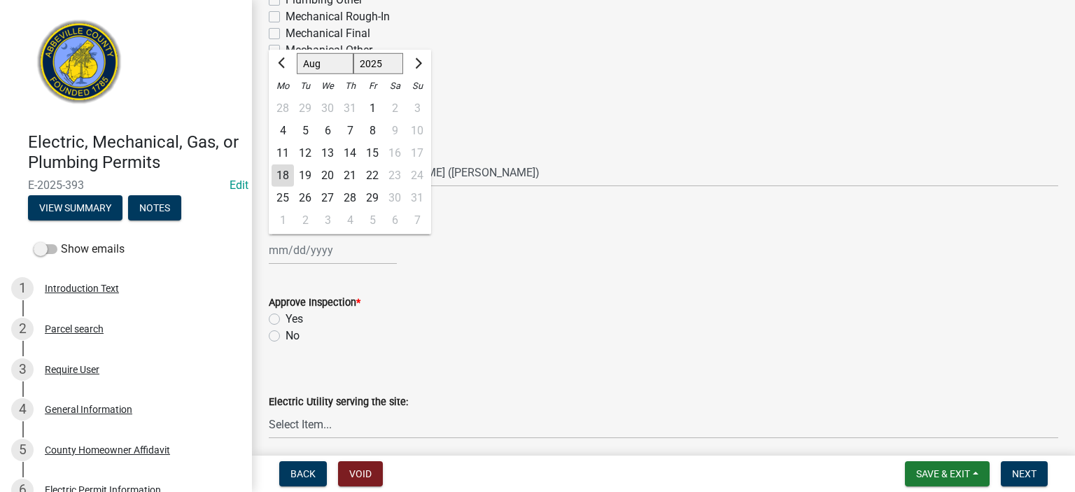
click at [346, 256] on div "[PERSON_NAME] Feb Mar Apr [PERSON_NAME][DATE] Oct Nov [DATE] 1526 1527 1528 152…" at bounding box center [333, 250] width 128 height 29
click at [283, 167] on div "18" at bounding box center [283, 176] width 22 height 22
type input "[DATE]"
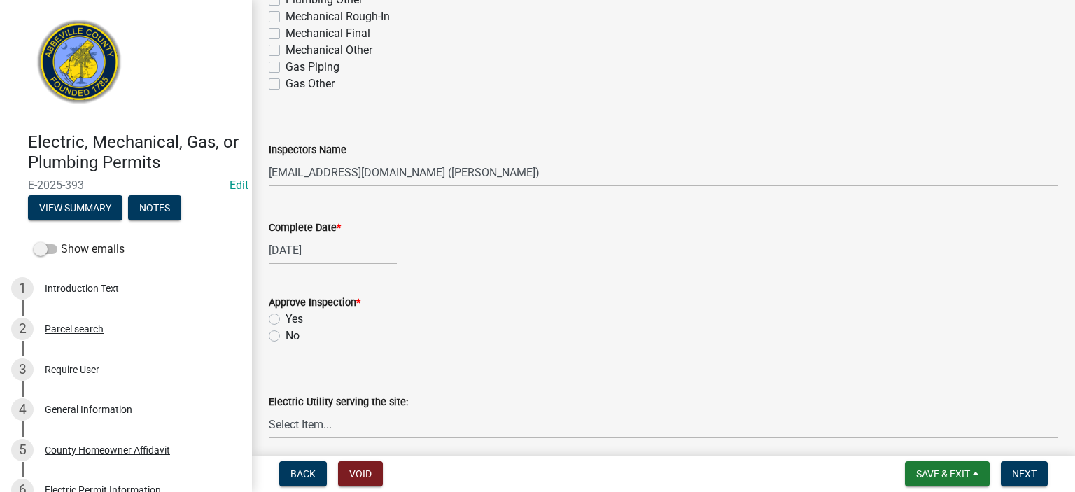
click at [286, 333] on label "No" at bounding box center [293, 336] width 14 height 17
click at [286, 333] on input "No" at bounding box center [290, 332] width 9 height 9
radio input "true"
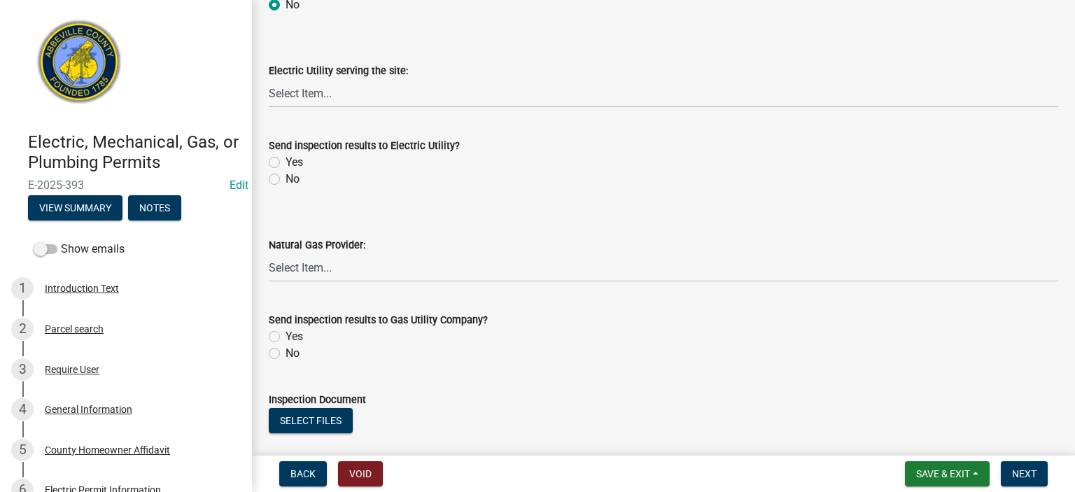
scroll to position [700, 0]
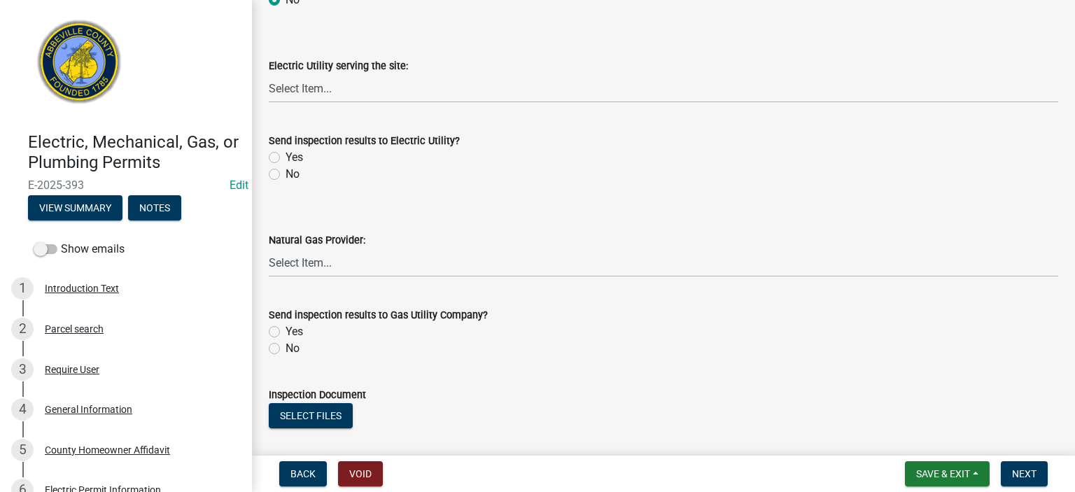
click at [286, 177] on label "No" at bounding box center [293, 174] width 14 height 17
click at [286, 175] on input "No" at bounding box center [290, 170] width 9 height 9
radio input "true"
click at [286, 344] on label "No" at bounding box center [293, 348] width 14 height 17
click at [286, 344] on input "No" at bounding box center [290, 344] width 9 height 9
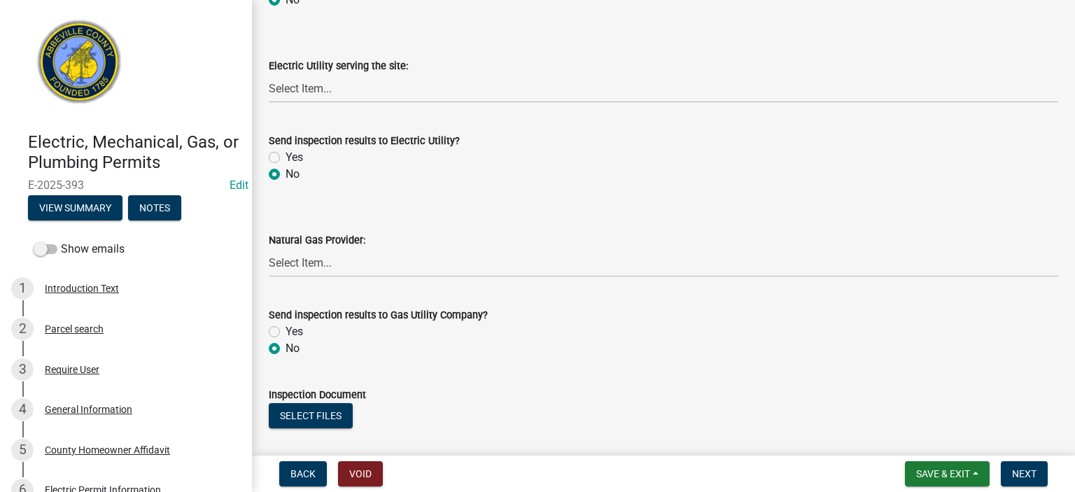
radio input "true"
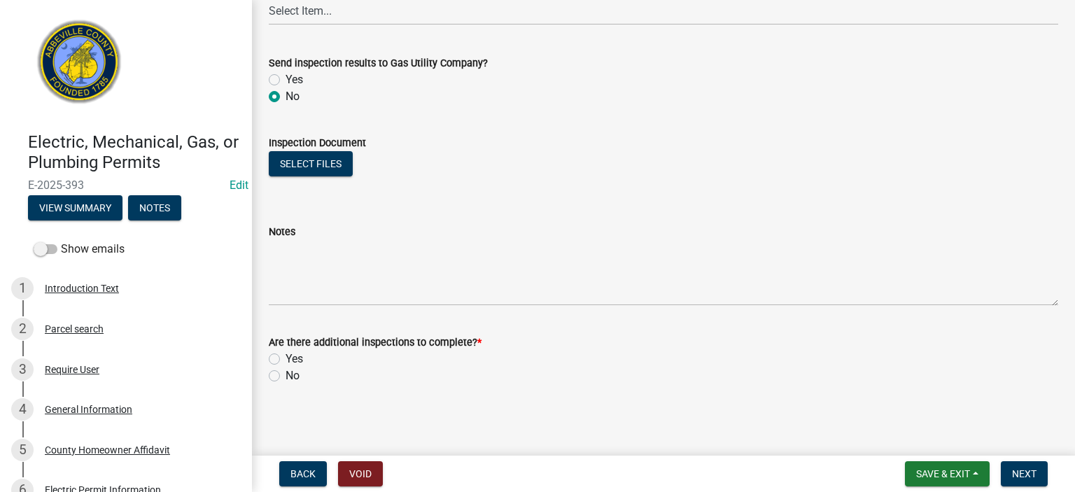
scroll to position [953, 0]
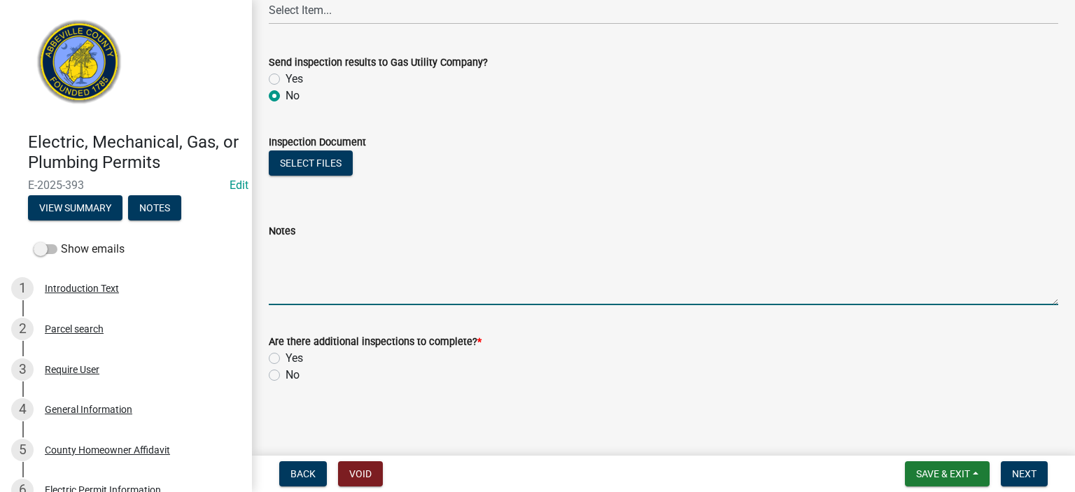
drag, startPoint x: 319, startPoint y: 242, endPoint x: 392, endPoint y: 214, distance: 78.0
click at [319, 243] on textarea "Notes" at bounding box center [664, 272] width 790 height 66
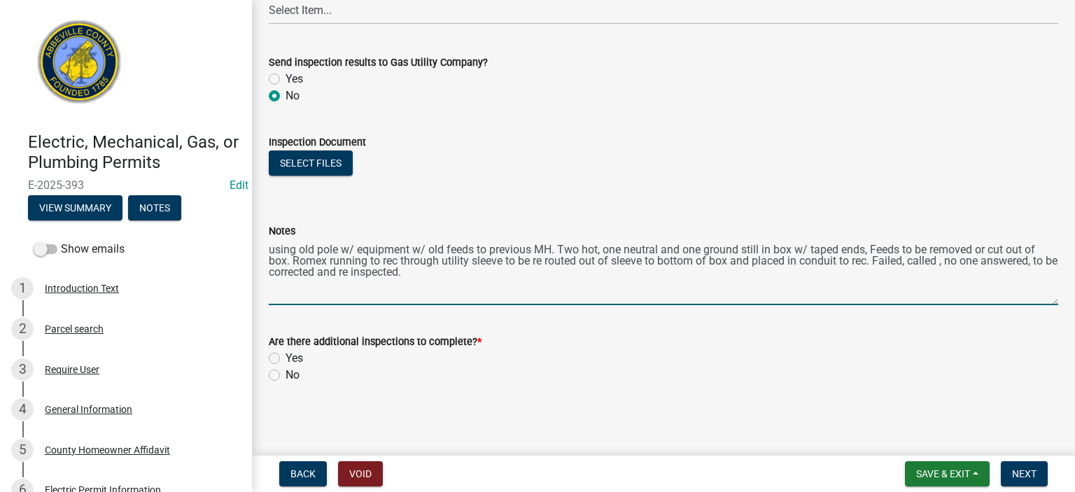
type textarea "using old pole w/ equipment w/ old feeds to previous MH. Two hot, one neutral a…"
click at [286, 361] on label "Yes" at bounding box center [295, 358] width 18 height 17
click at [286, 359] on input "Yes" at bounding box center [290, 354] width 9 height 9
radio input "true"
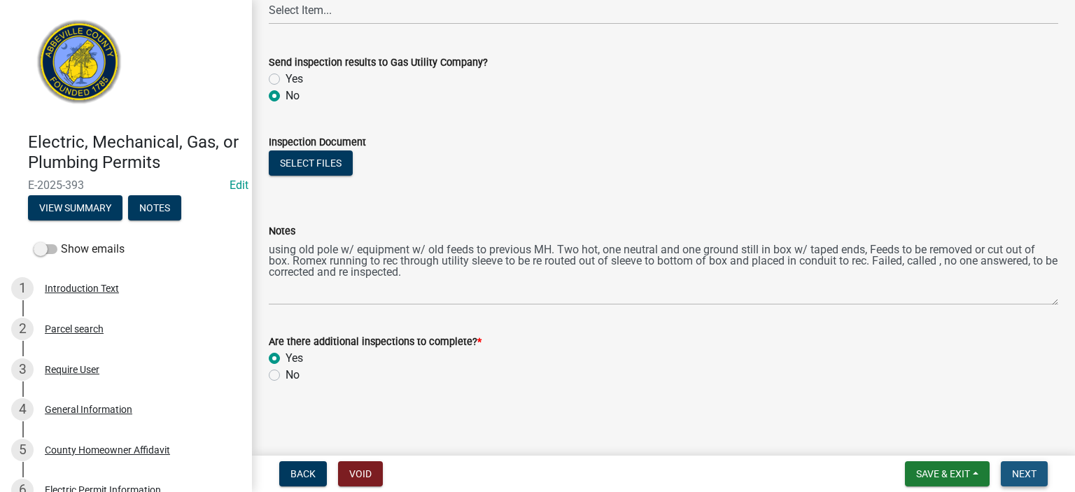
click at [1027, 473] on span "Next" at bounding box center [1024, 473] width 25 height 11
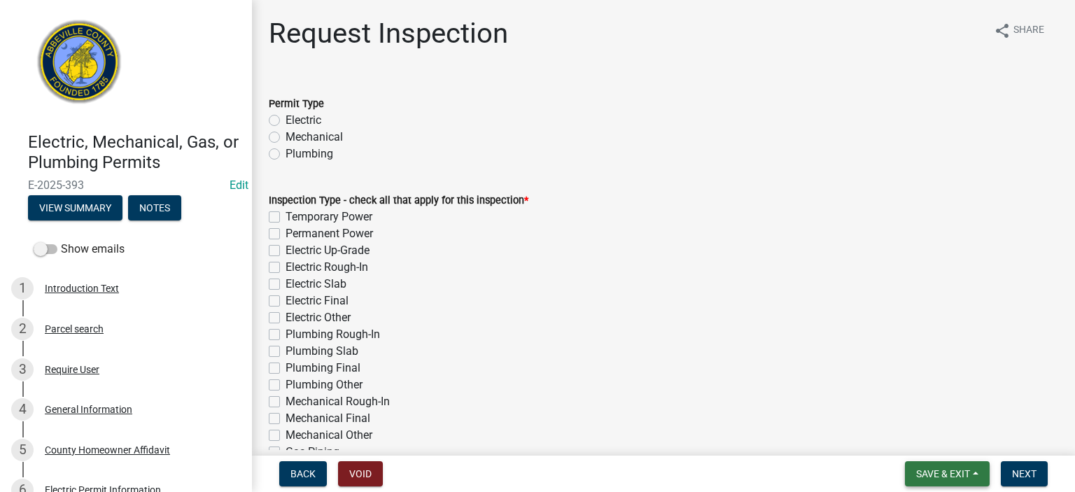
click at [939, 464] on button "Save & Exit" at bounding box center [947, 473] width 85 height 25
click at [927, 436] on button "Save & Exit" at bounding box center [934, 438] width 112 height 34
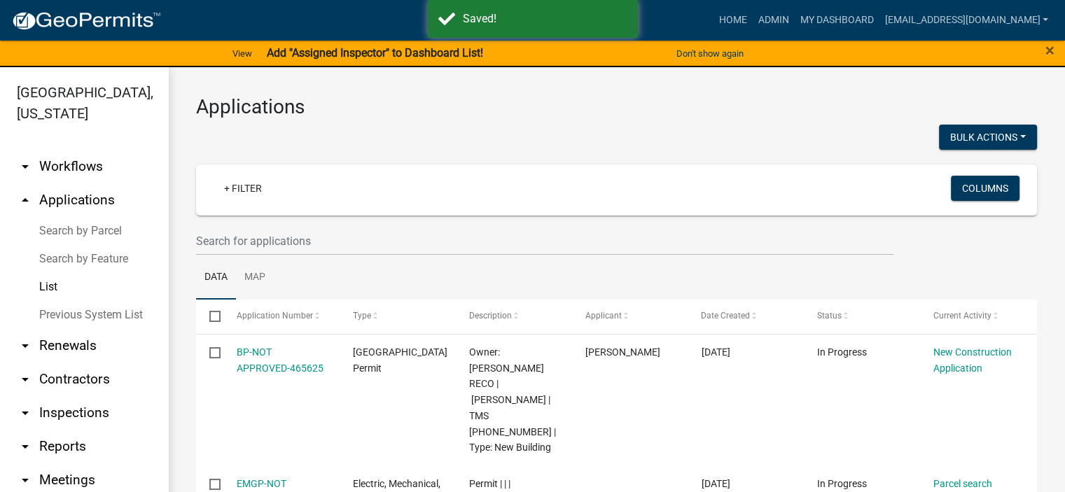
click at [44, 284] on link "List" at bounding box center [84, 287] width 168 height 28
click at [64, 314] on link "Previous System List" at bounding box center [84, 315] width 168 height 28
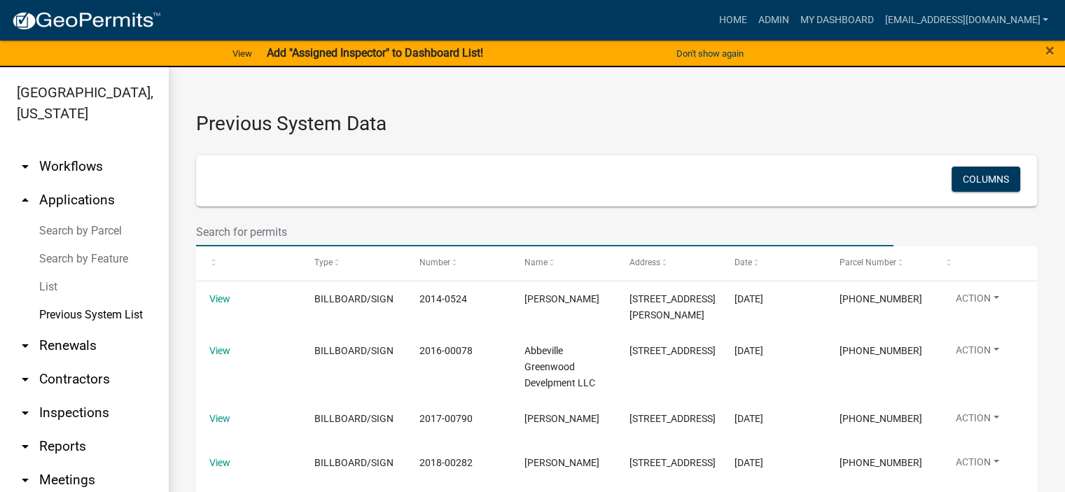
click at [323, 228] on input "text" at bounding box center [544, 232] width 697 height 29
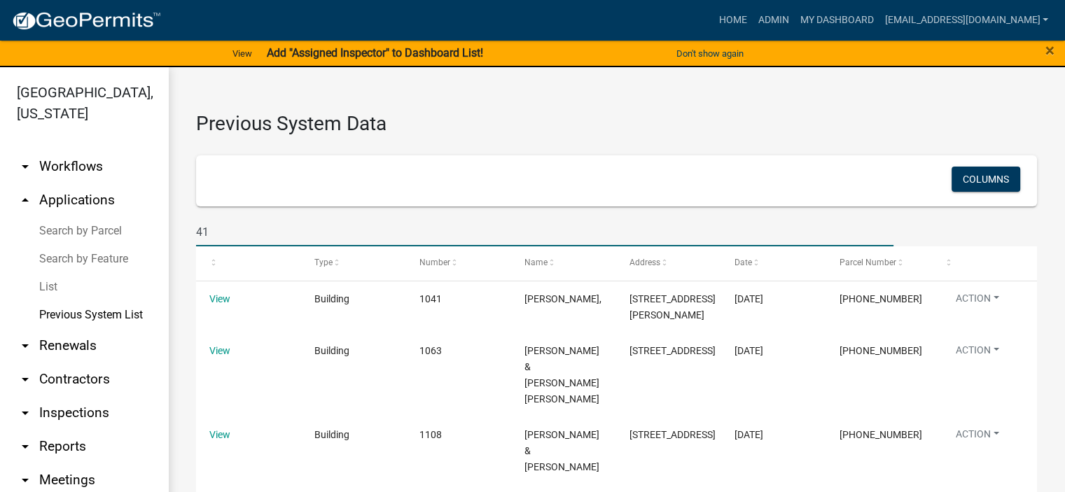
type input "4"
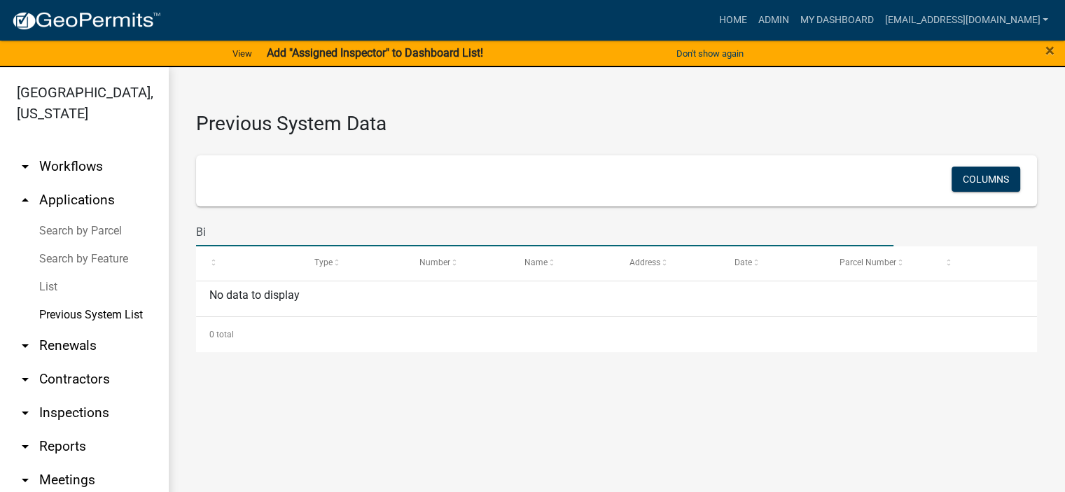
type input "B"
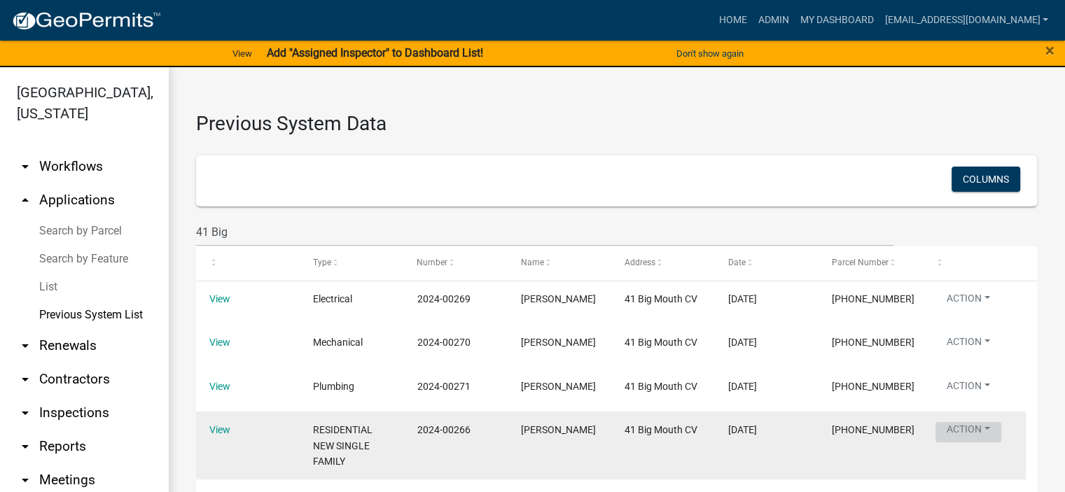
click at [968, 355] on button "Action" at bounding box center [968, 345] width 66 height 20
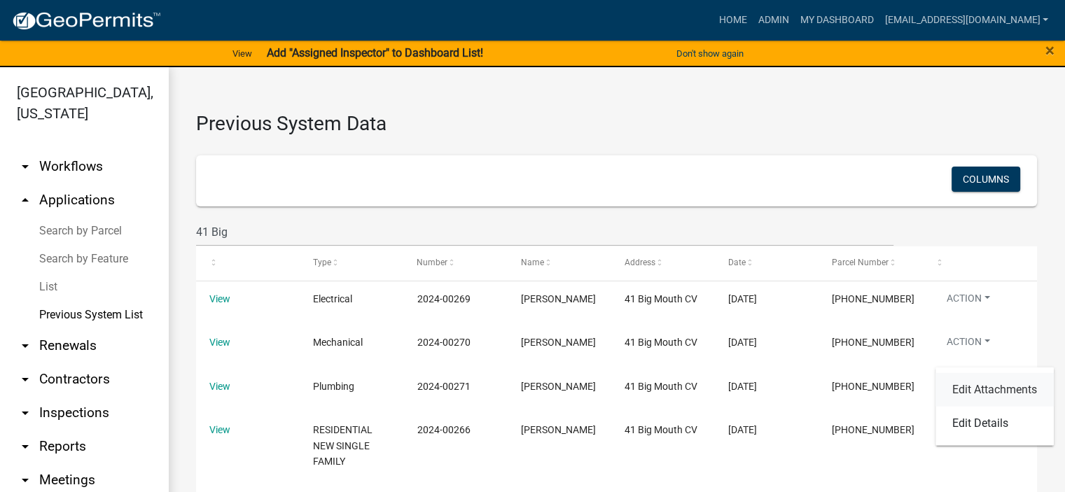
click at [983, 390] on link "Edit Attachments" at bounding box center [994, 390] width 118 height 34
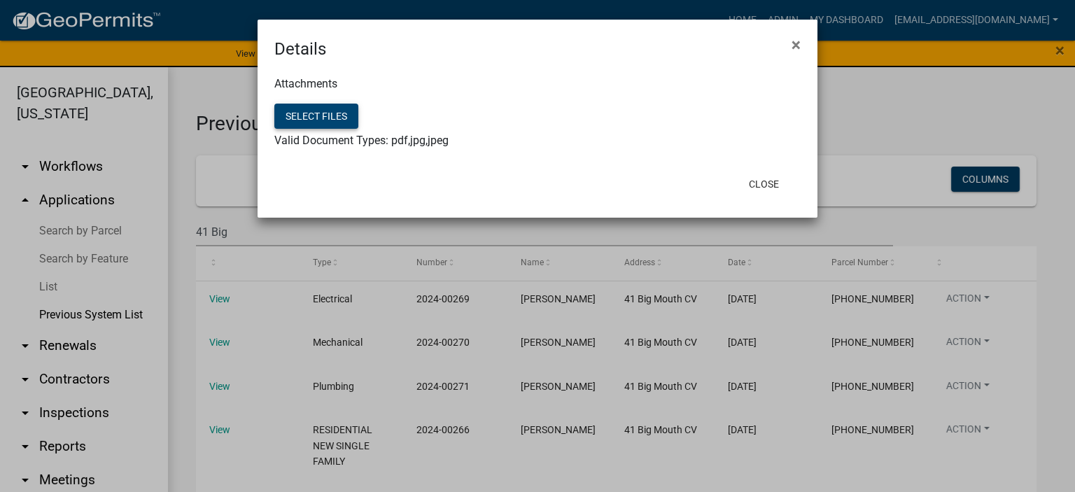
click at [325, 115] on button "Select files" at bounding box center [316, 116] width 84 height 25
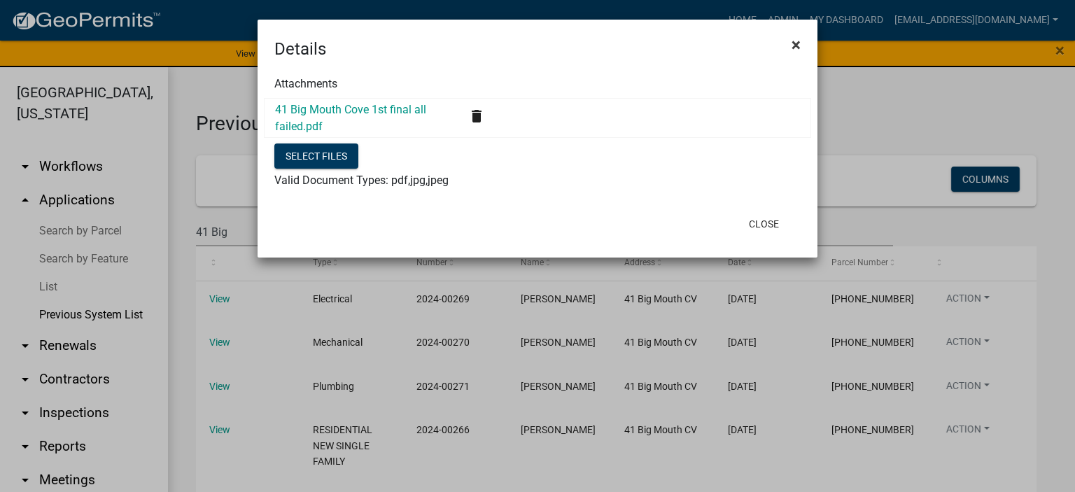
click at [795, 41] on span "×" at bounding box center [796, 45] width 9 height 20
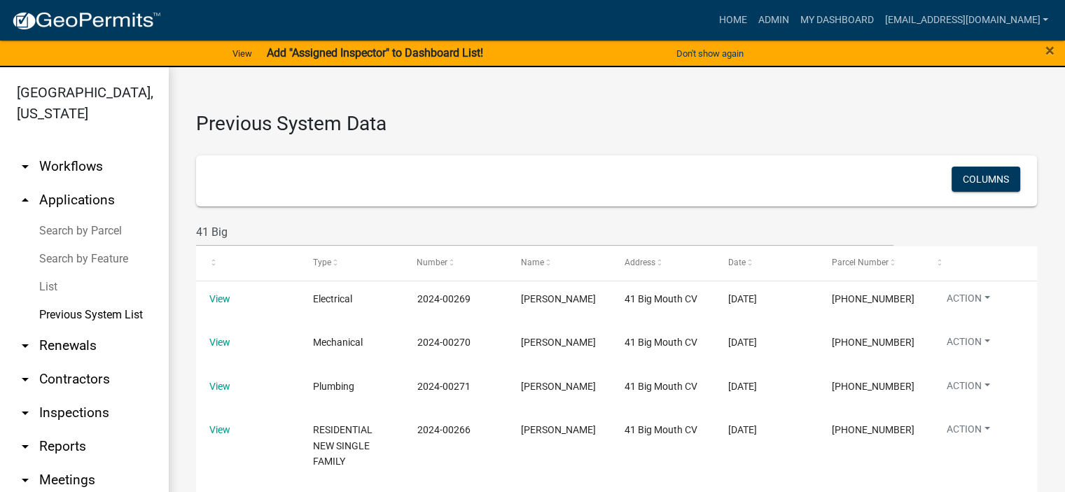
click at [77, 310] on link "Previous System List" at bounding box center [84, 315] width 168 height 28
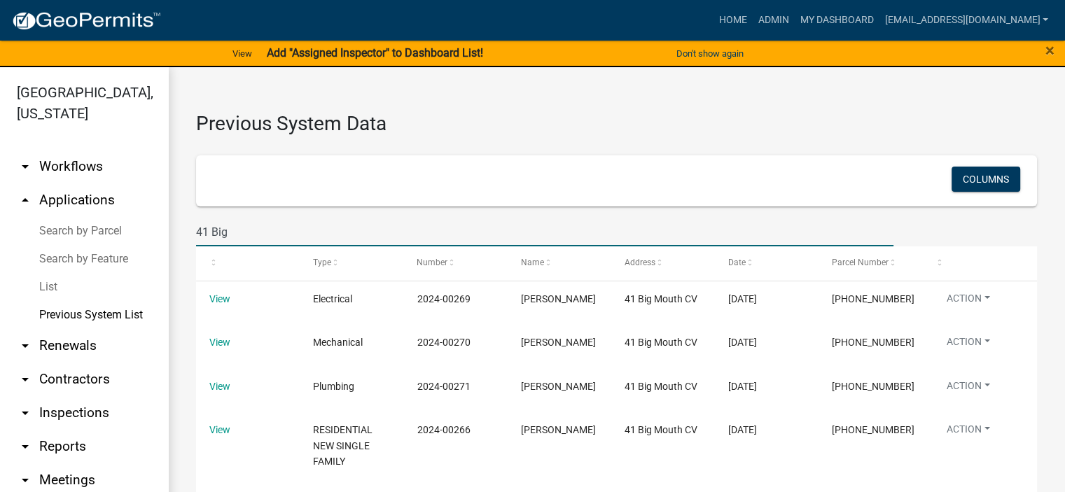
click at [207, 231] on input "41 Big" at bounding box center [544, 232] width 697 height 29
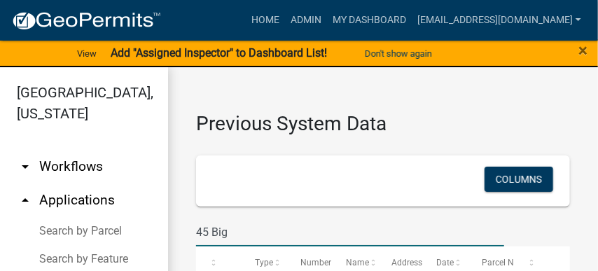
type input "45 Big"
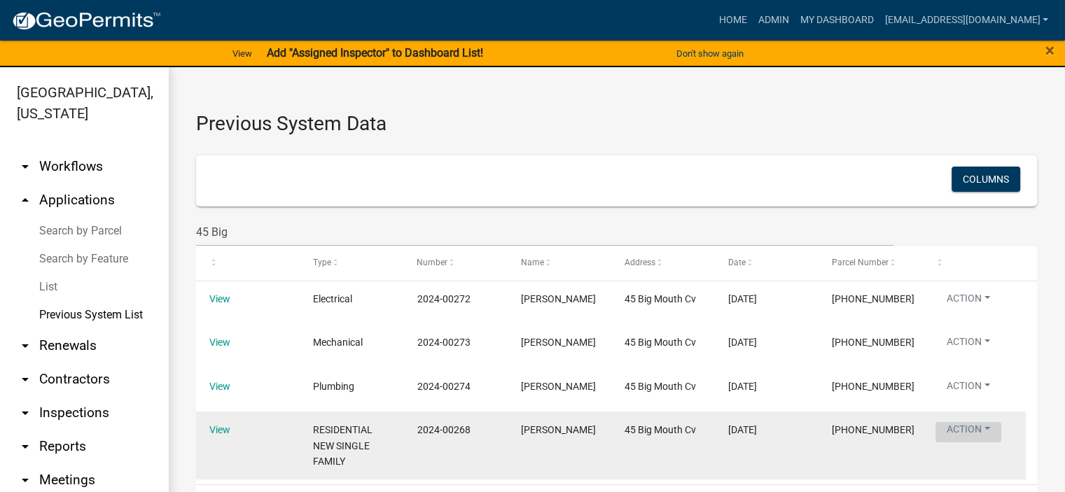
click at [965, 355] on button "Action" at bounding box center [968, 345] width 66 height 20
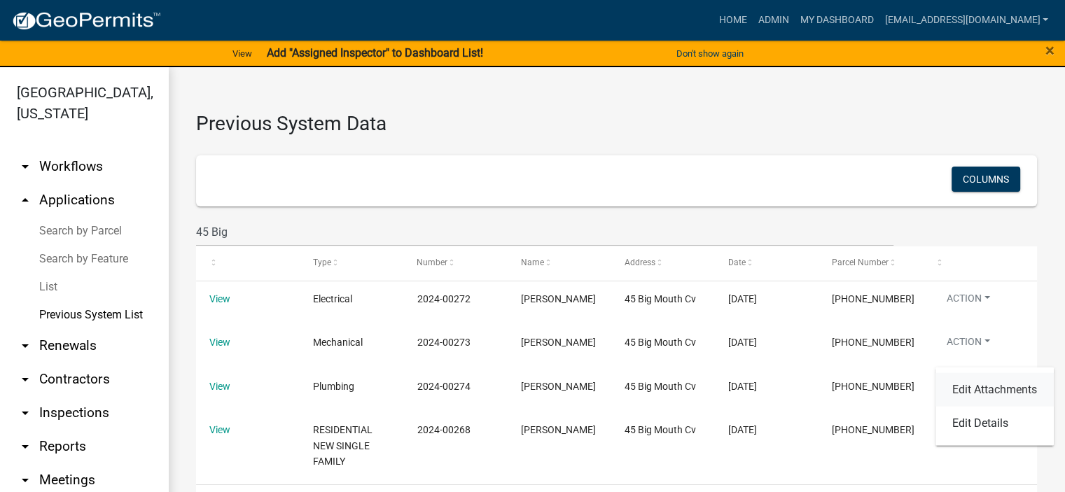
click at [978, 386] on link "Edit Attachments" at bounding box center [994, 390] width 118 height 34
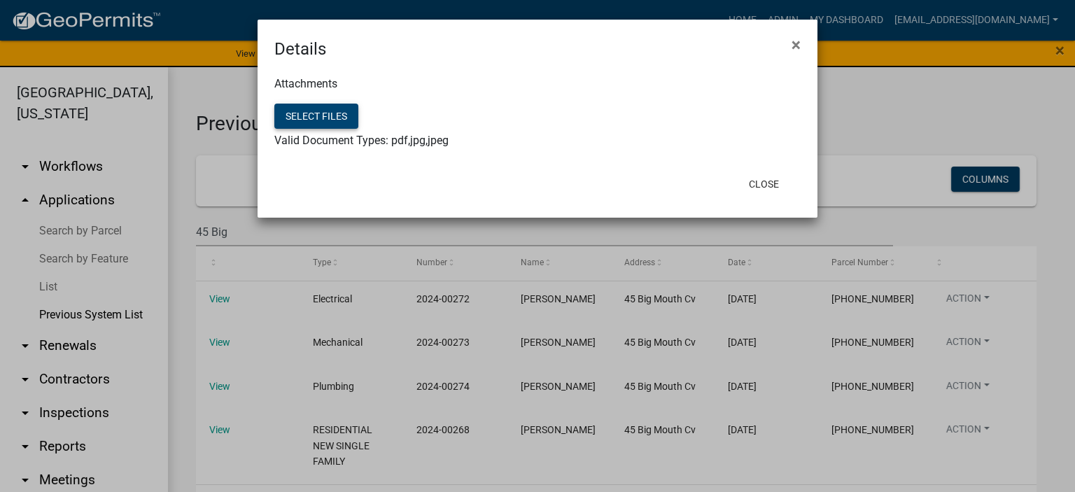
click at [321, 111] on button "Select files" at bounding box center [316, 116] width 84 height 25
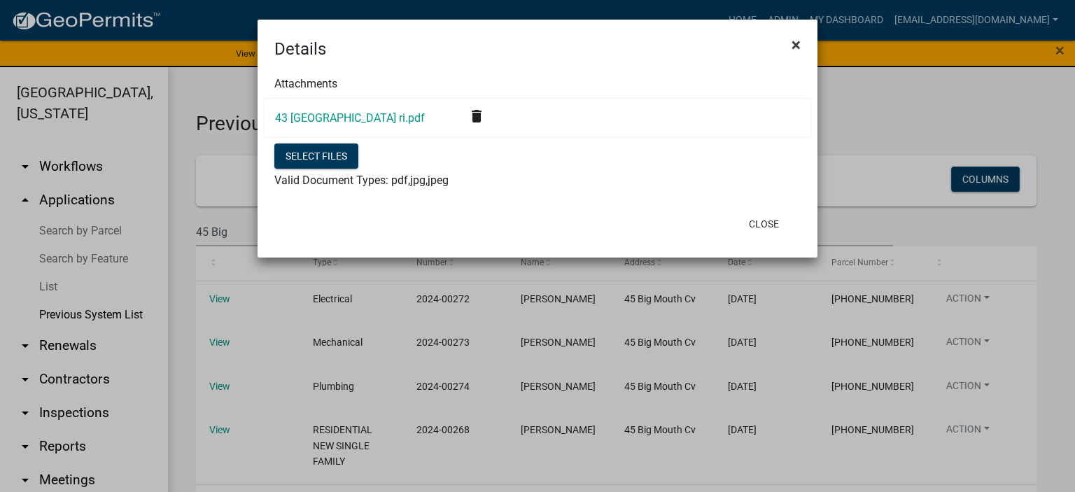
click at [793, 42] on span "×" at bounding box center [796, 45] width 9 height 20
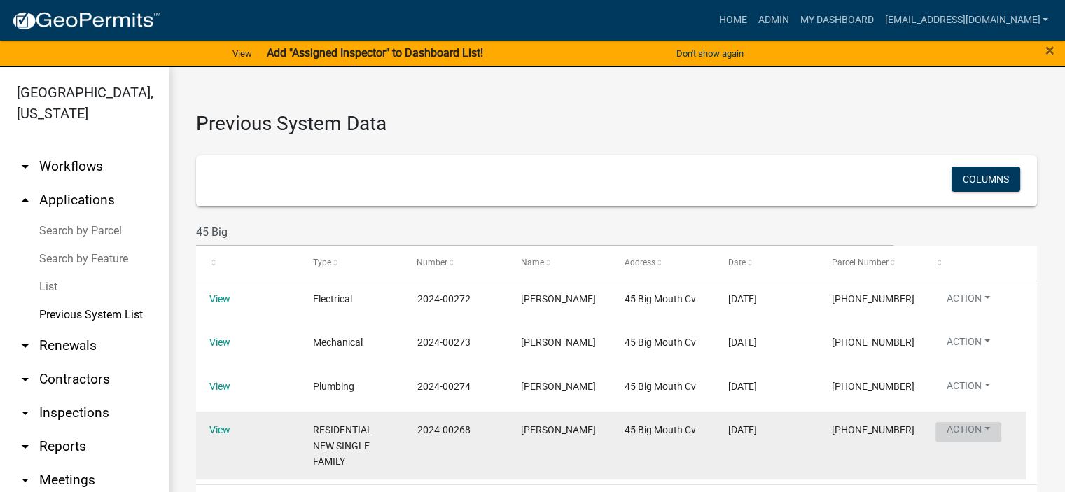
click at [959, 355] on button "Action" at bounding box center [968, 345] width 66 height 20
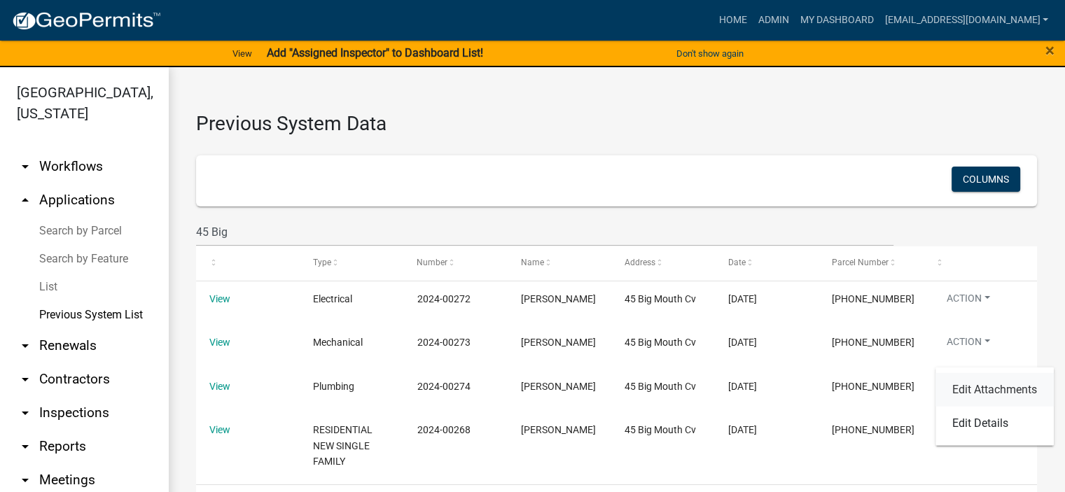
click at [981, 384] on link "Edit Attachments" at bounding box center [994, 390] width 118 height 34
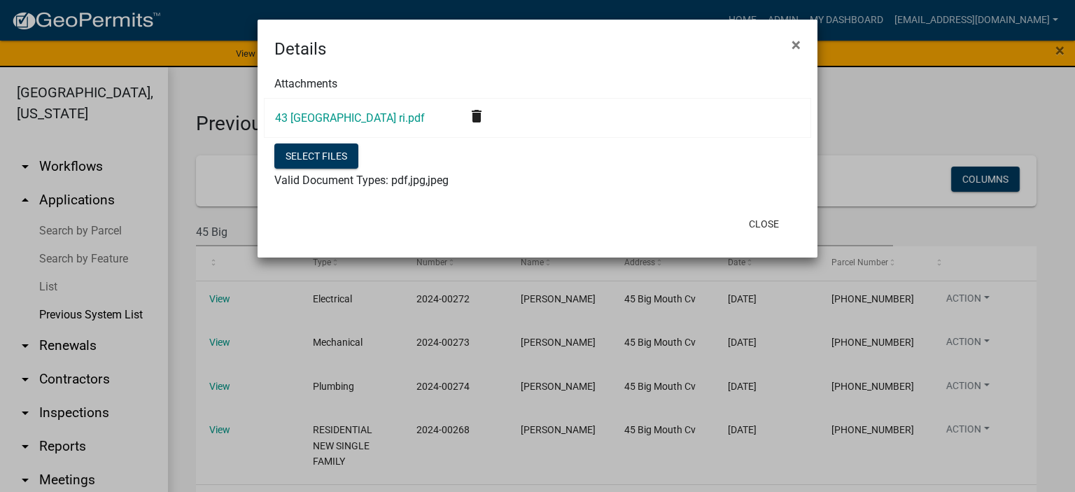
click at [478, 117] on icon "delete" at bounding box center [476, 116] width 17 height 17
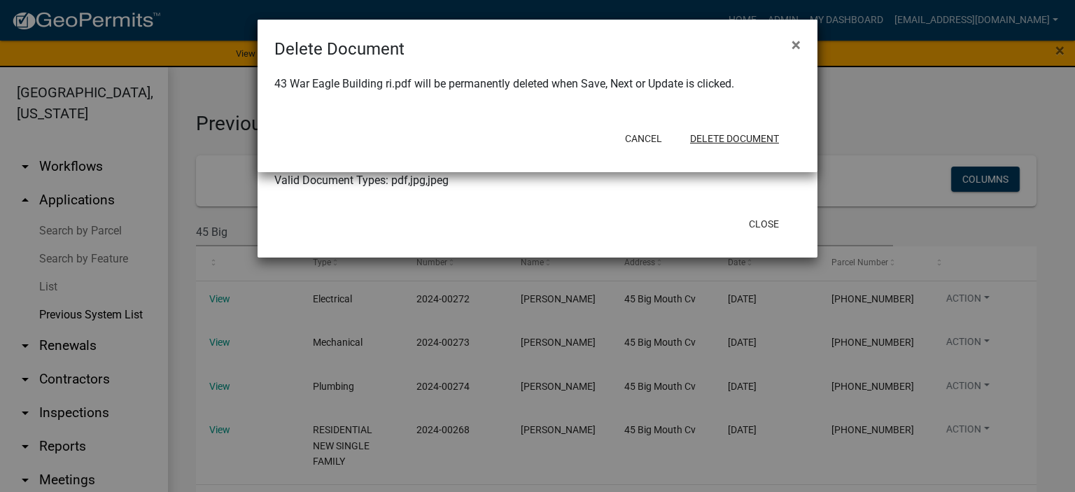
click at [737, 135] on button "Delete Document" at bounding box center [734, 138] width 111 height 25
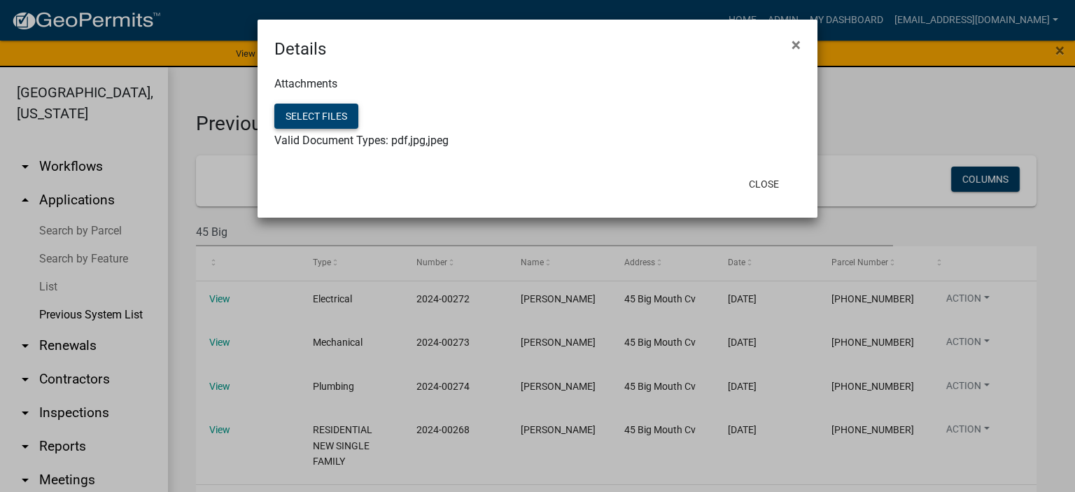
click at [329, 117] on button "Select files" at bounding box center [316, 116] width 84 height 25
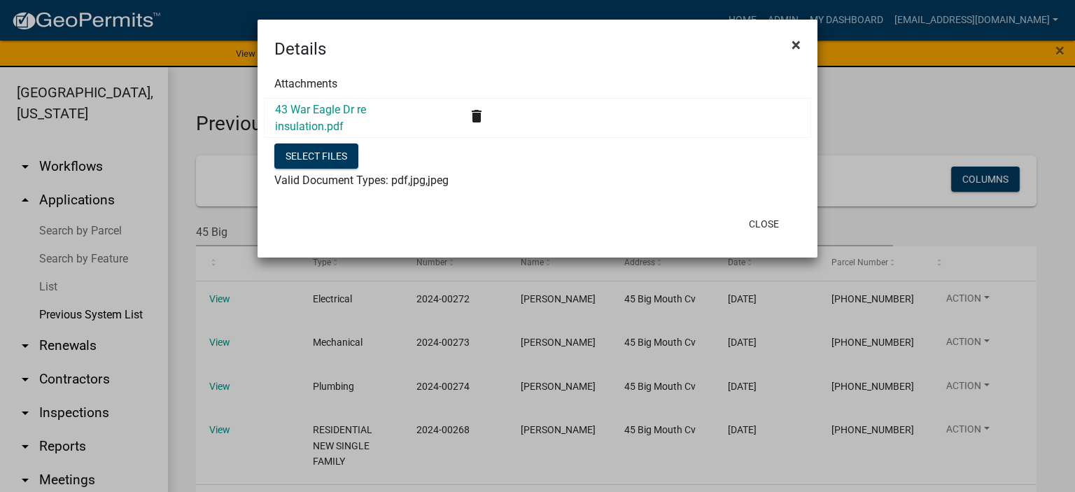
click at [795, 41] on span "×" at bounding box center [796, 45] width 9 height 20
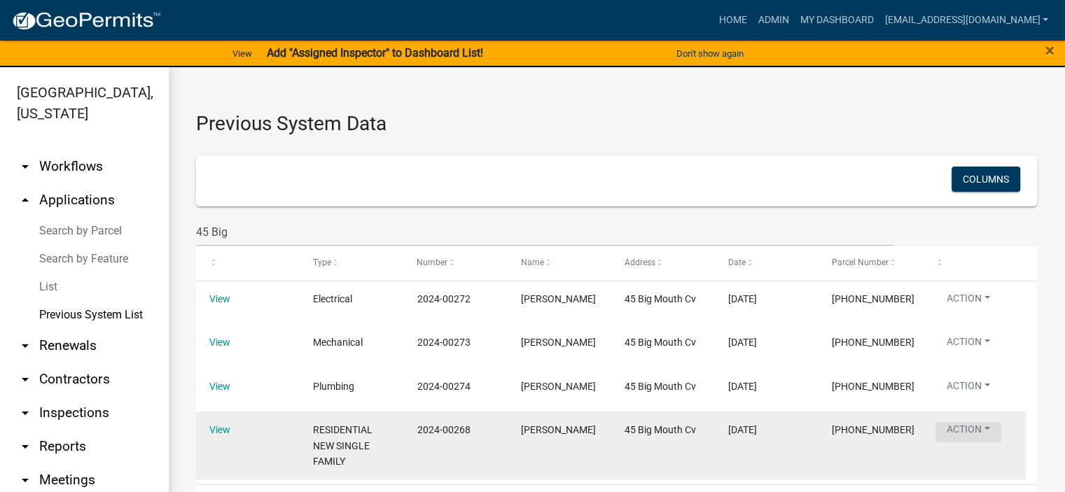
click at [958, 355] on button "Action" at bounding box center [968, 345] width 66 height 20
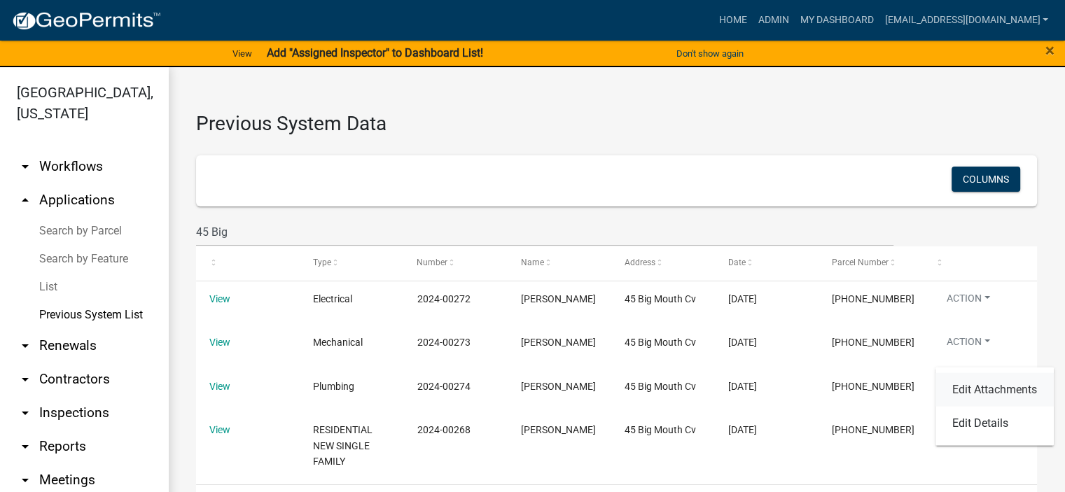
click at [970, 385] on link "Edit Attachments" at bounding box center [994, 390] width 118 height 34
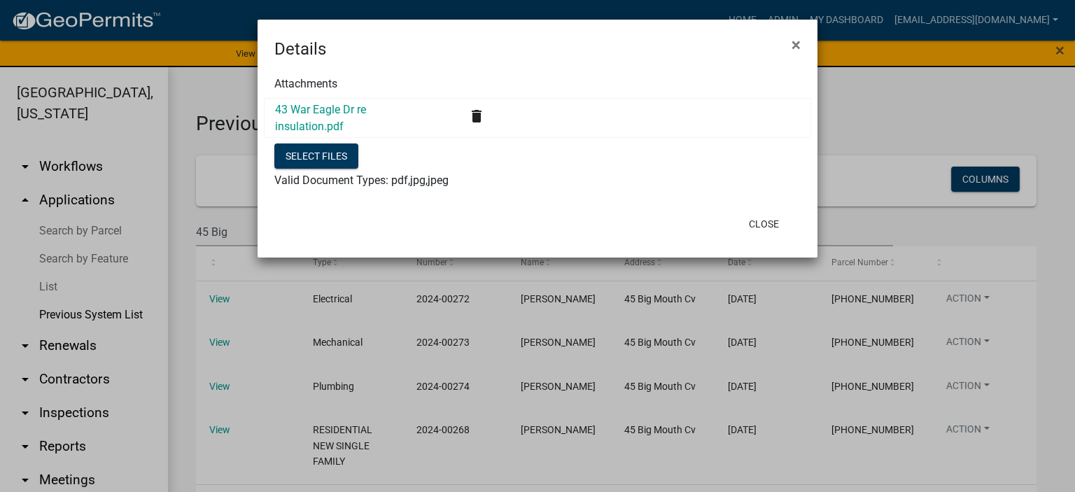
click at [481, 114] on icon "delete" at bounding box center [476, 116] width 17 height 17
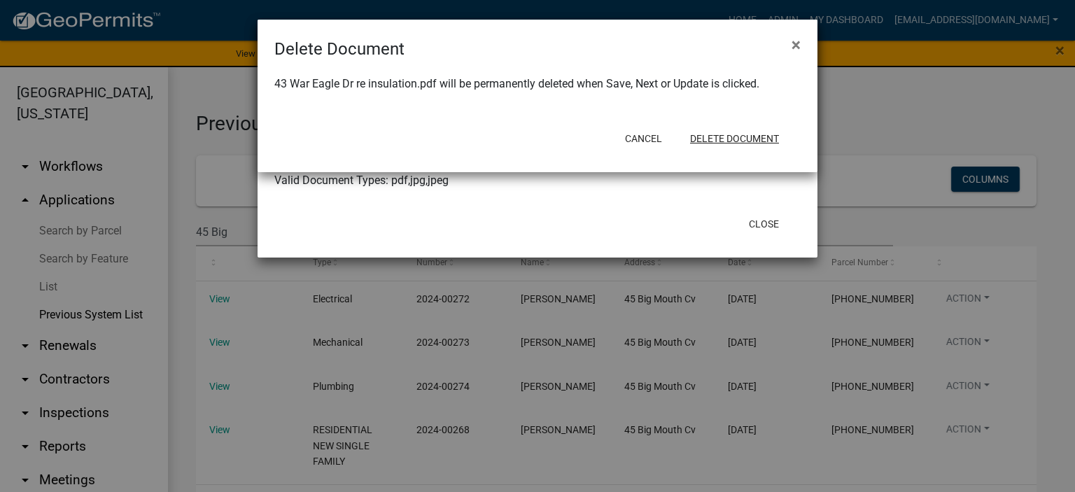
click at [748, 134] on button "Delete Document" at bounding box center [734, 138] width 111 height 25
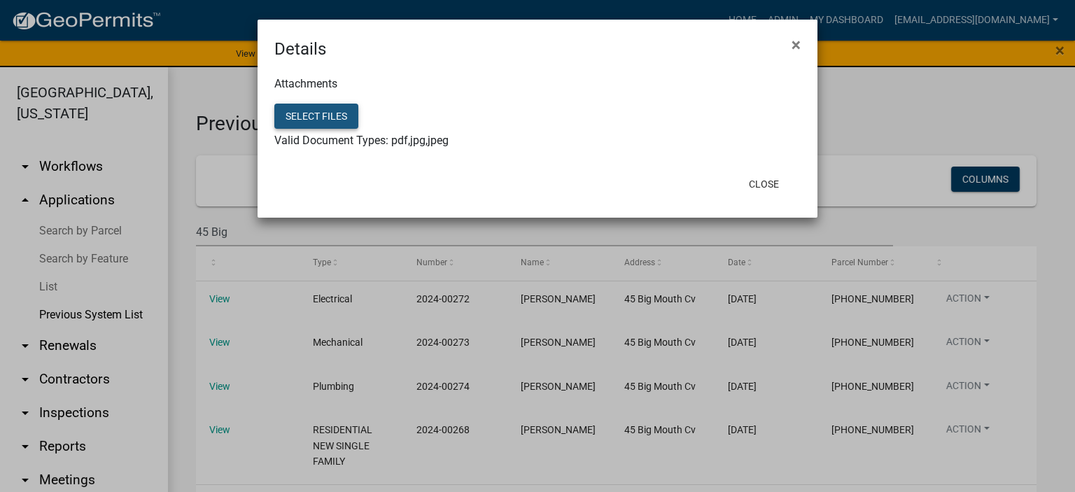
click at [308, 111] on button "Select files" at bounding box center [316, 116] width 84 height 25
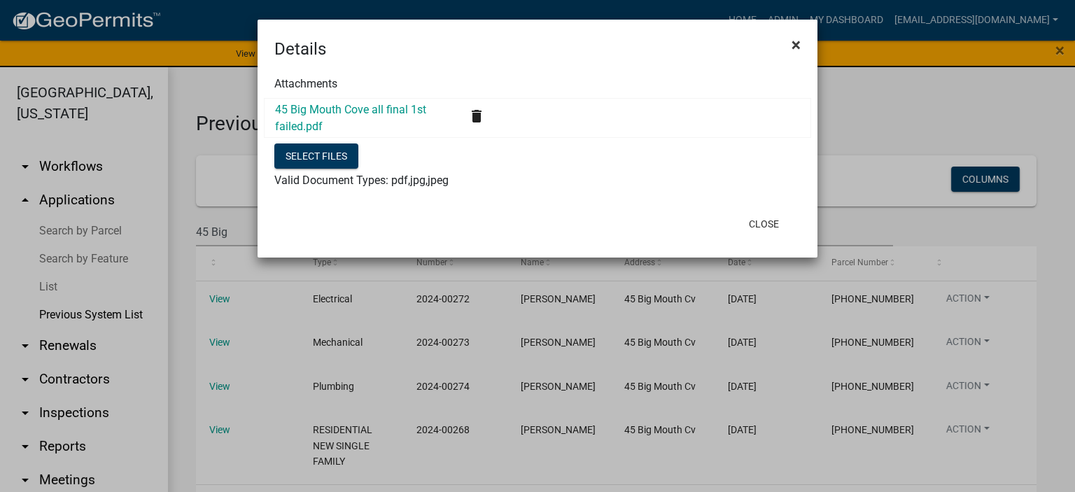
click at [793, 44] on span "×" at bounding box center [796, 45] width 9 height 20
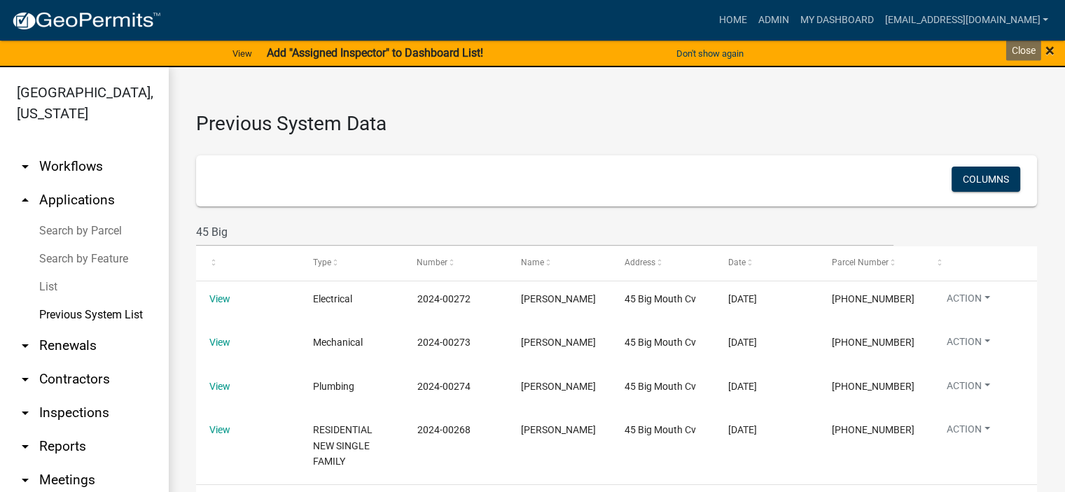
click at [1047, 48] on span "×" at bounding box center [1049, 51] width 9 height 20
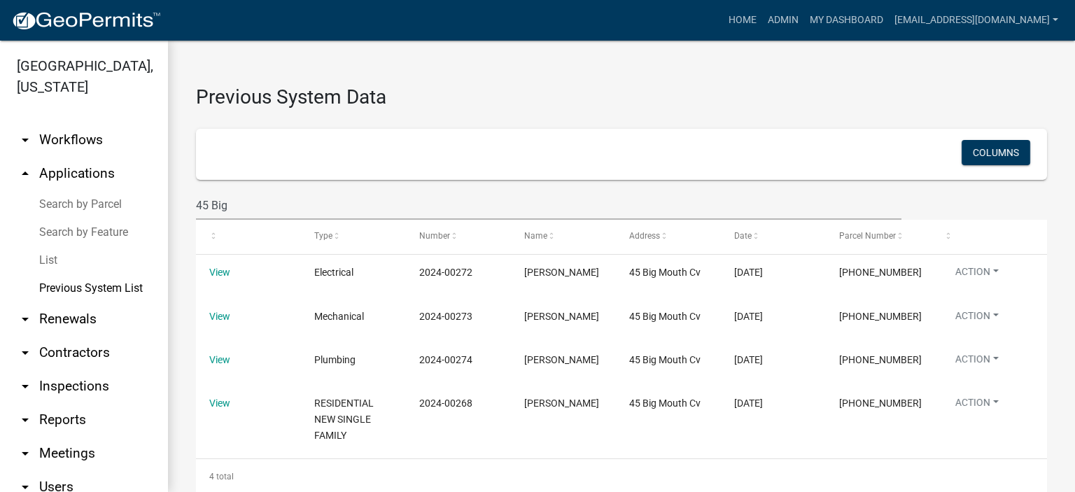
click at [48, 260] on link "List" at bounding box center [84, 260] width 168 height 28
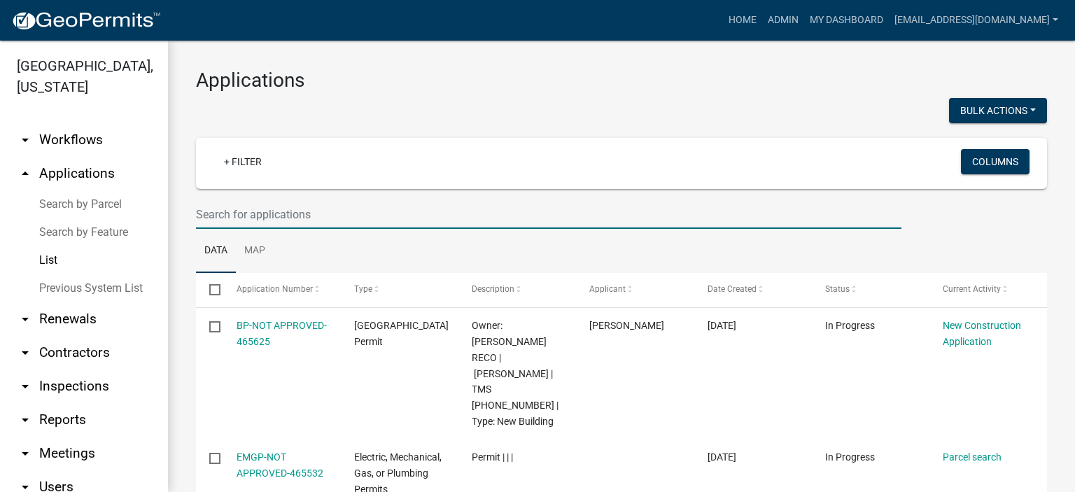
click at [354, 206] on input "text" at bounding box center [549, 214] width 706 height 29
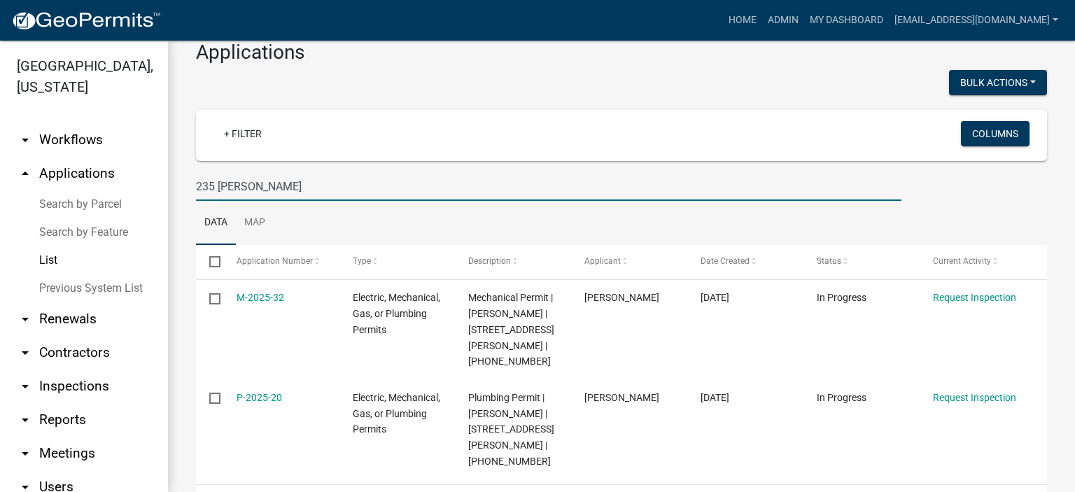
scroll to position [83, 0]
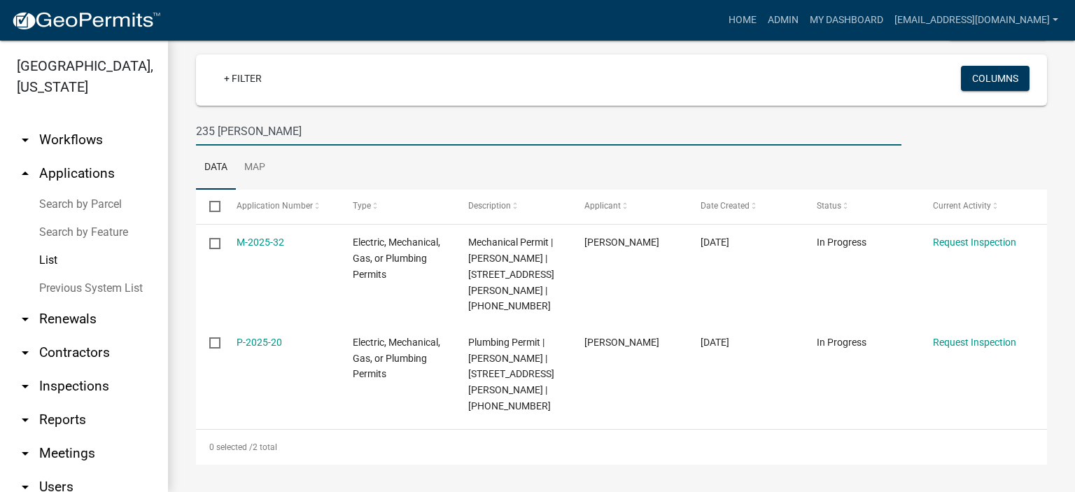
type input "235 Latimer"
click at [57, 288] on link "Previous System List" at bounding box center [84, 288] width 168 height 28
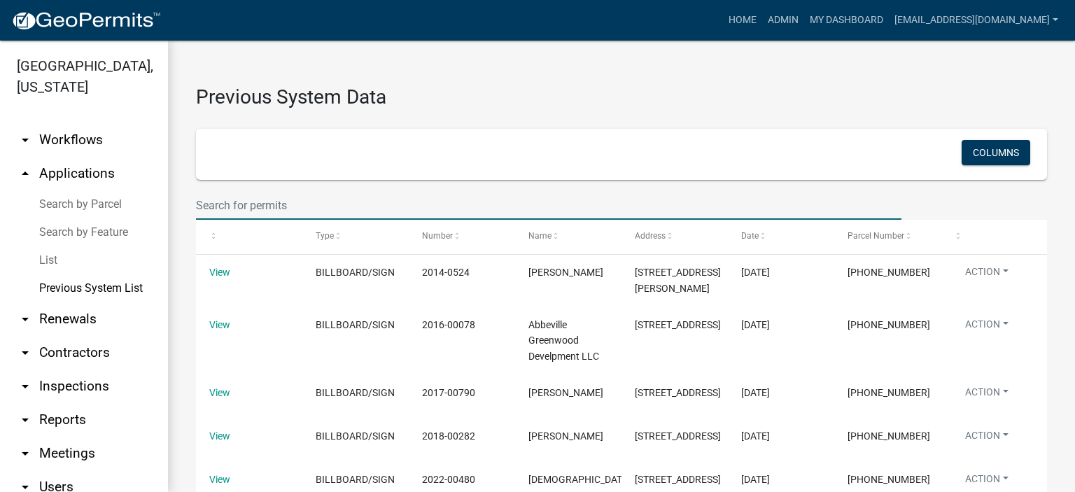
click at [311, 205] on input "text" at bounding box center [549, 205] width 706 height 29
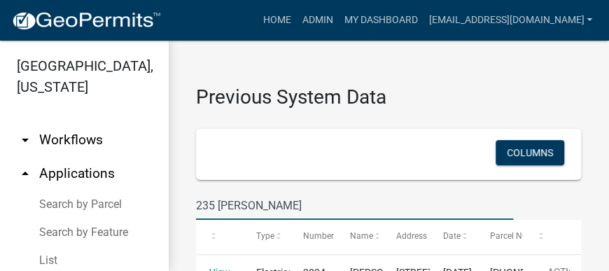
type input "235 Latimer"
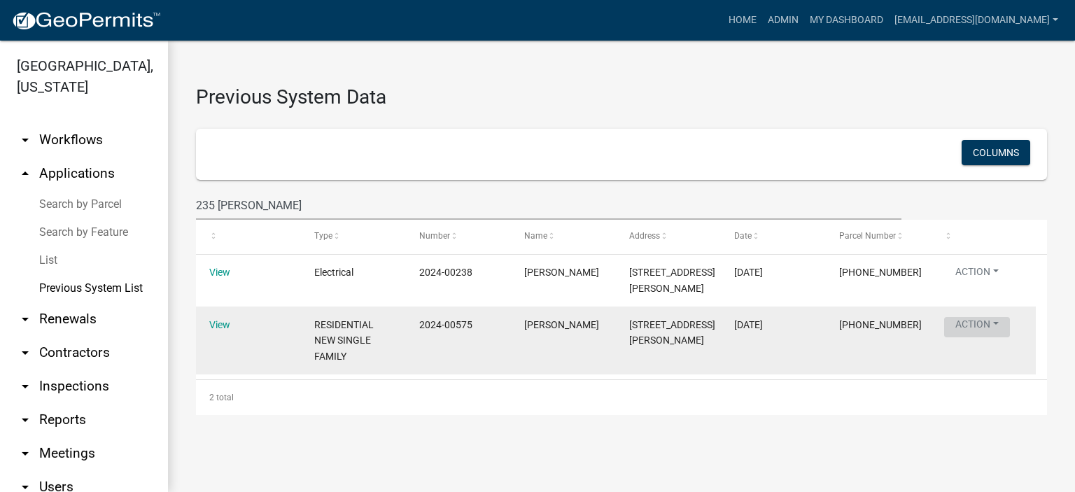
click at [977, 326] on button "Action" at bounding box center [977, 327] width 66 height 20
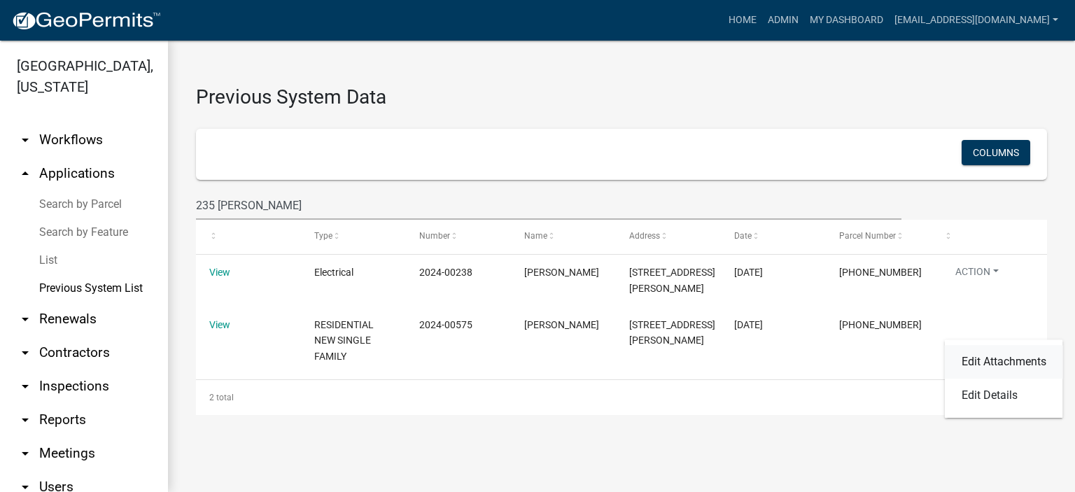
click at [992, 361] on link "Edit Attachments" at bounding box center [1004, 362] width 118 height 34
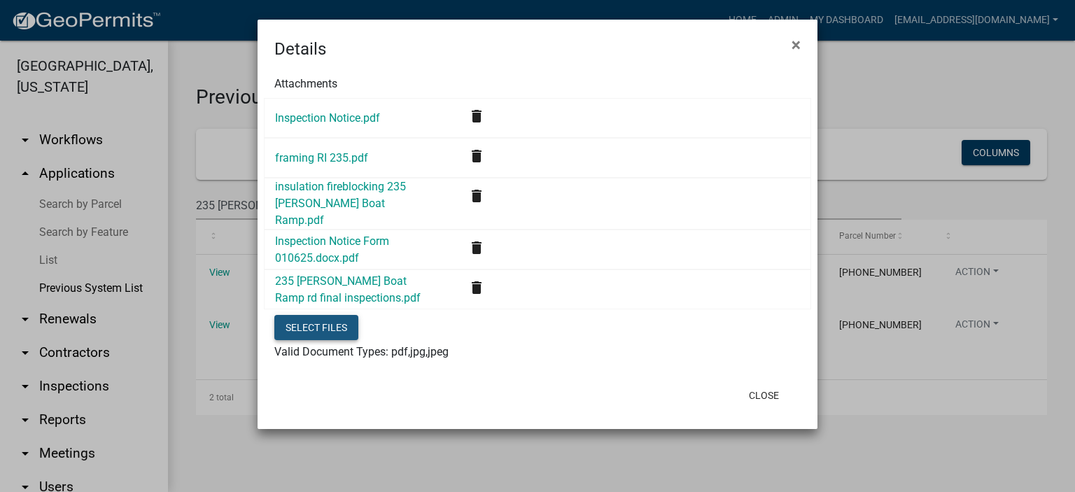
click at [327, 315] on button "Select files" at bounding box center [316, 327] width 84 height 25
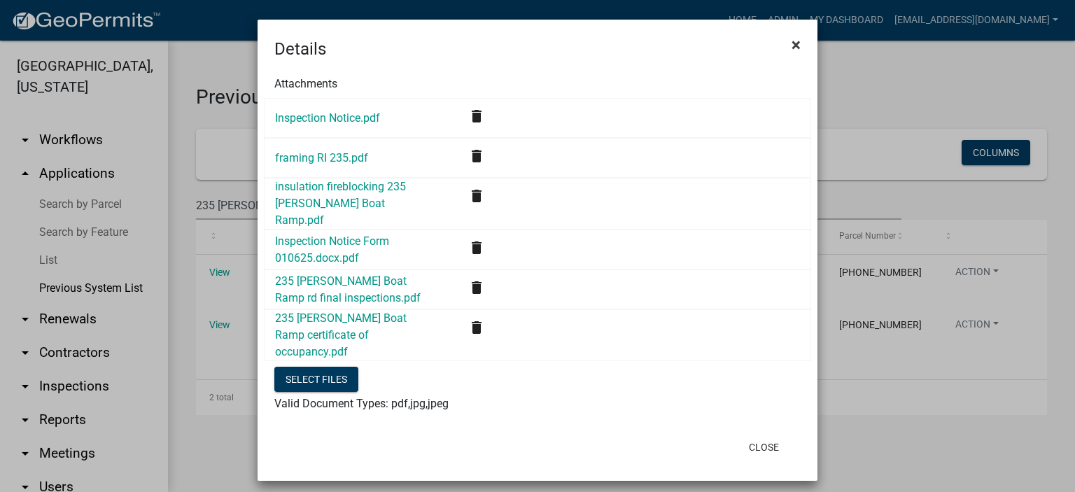
click at [795, 45] on span "×" at bounding box center [796, 45] width 9 height 20
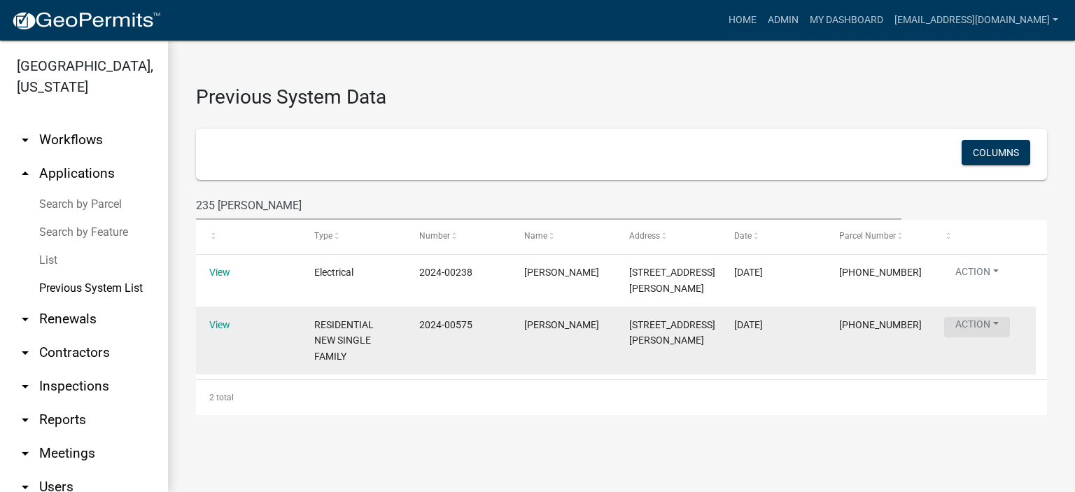
click at [969, 324] on button "Action" at bounding box center [977, 327] width 66 height 20
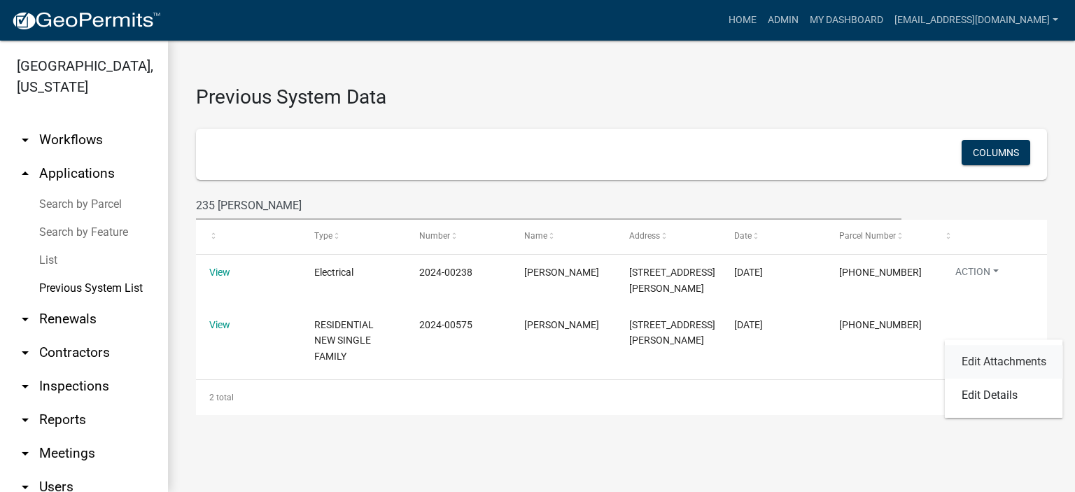
click at [991, 359] on link "Edit Attachments" at bounding box center [1004, 362] width 118 height 34
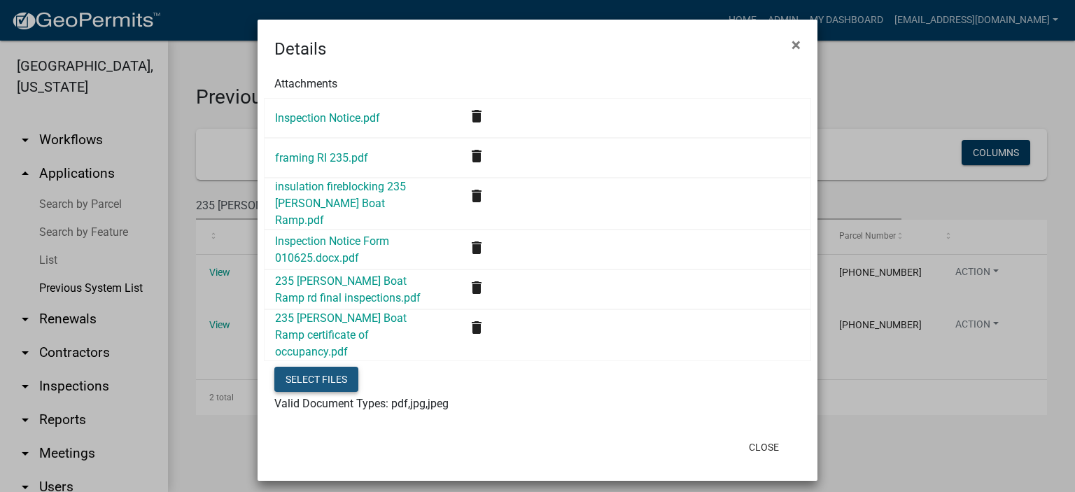
click at [329, 367] on button "Select files" at bounding box center [316, 379] width 84 height 25
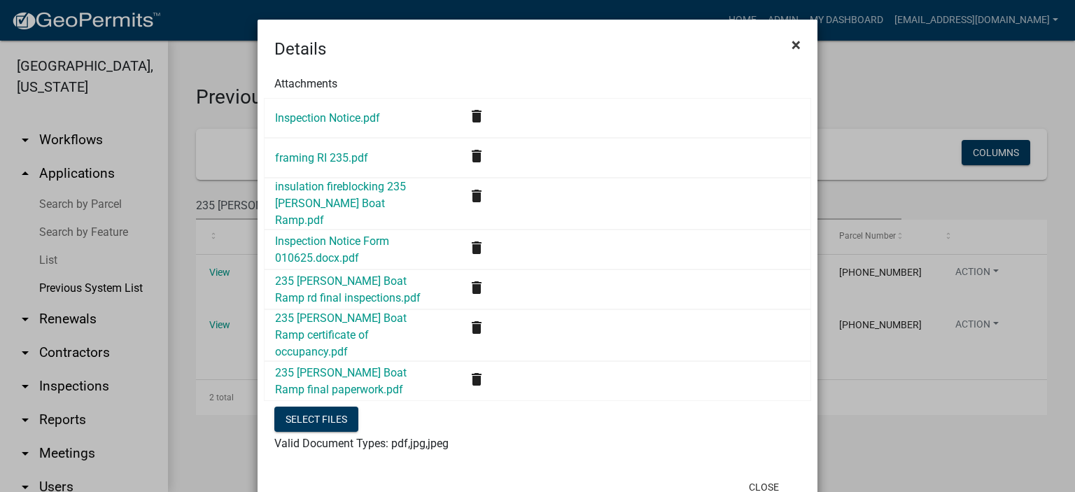
click at [792, 42] on span "×" at bounding box center [796, 45] width 9 height 20
